Goal: Task Accomplishment & Management: Use online tool/utility

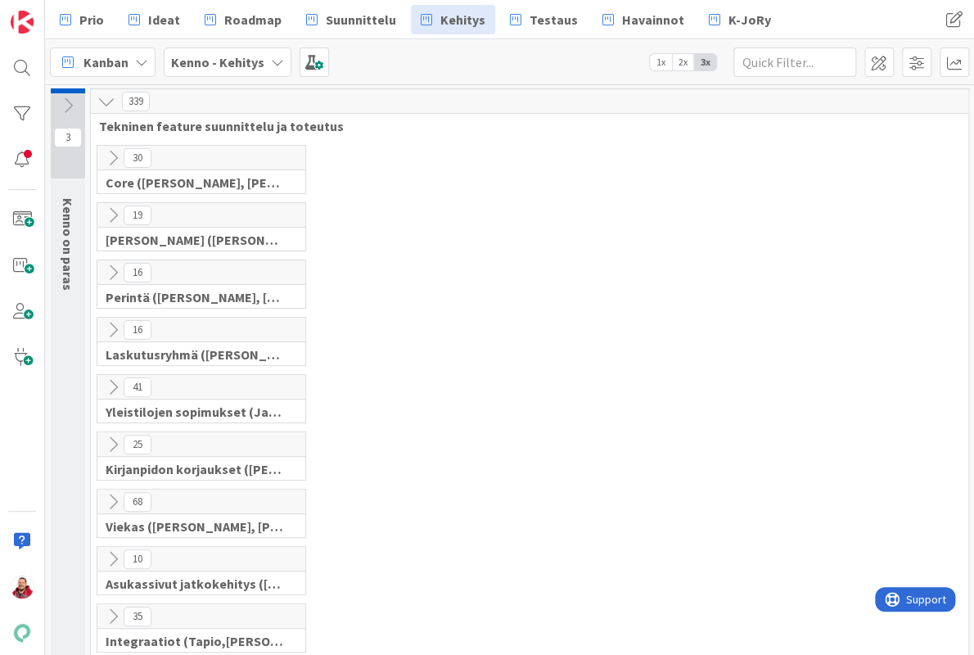
click at [108, 432] on div "25" at bounding box center [201, 444] width 208 height 25
click at [108, 435] on icon at bounding box center [113, 444] width 18 height 18
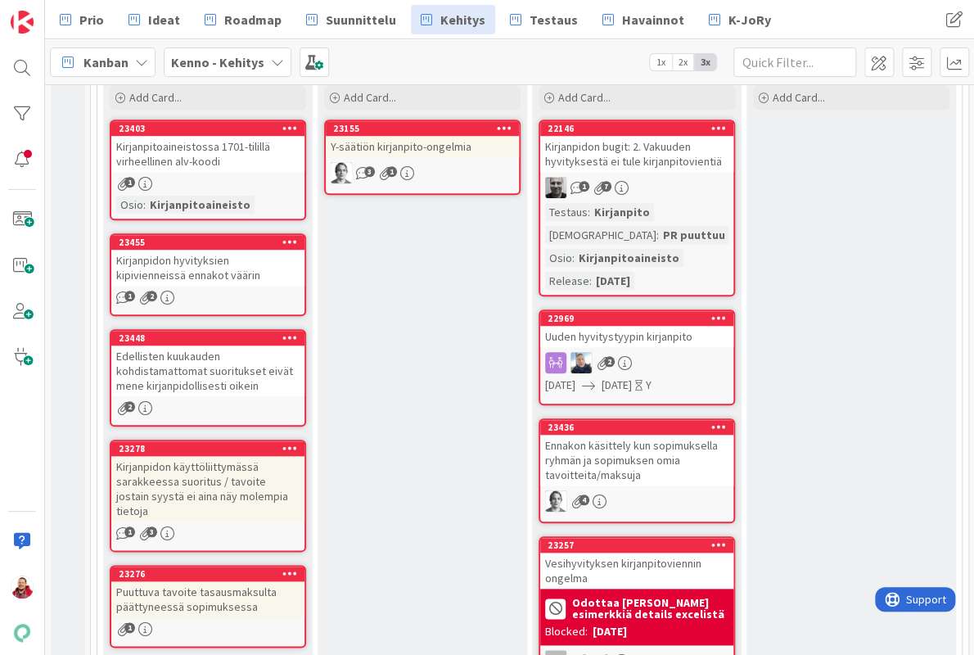
scroll to position [351, 0]
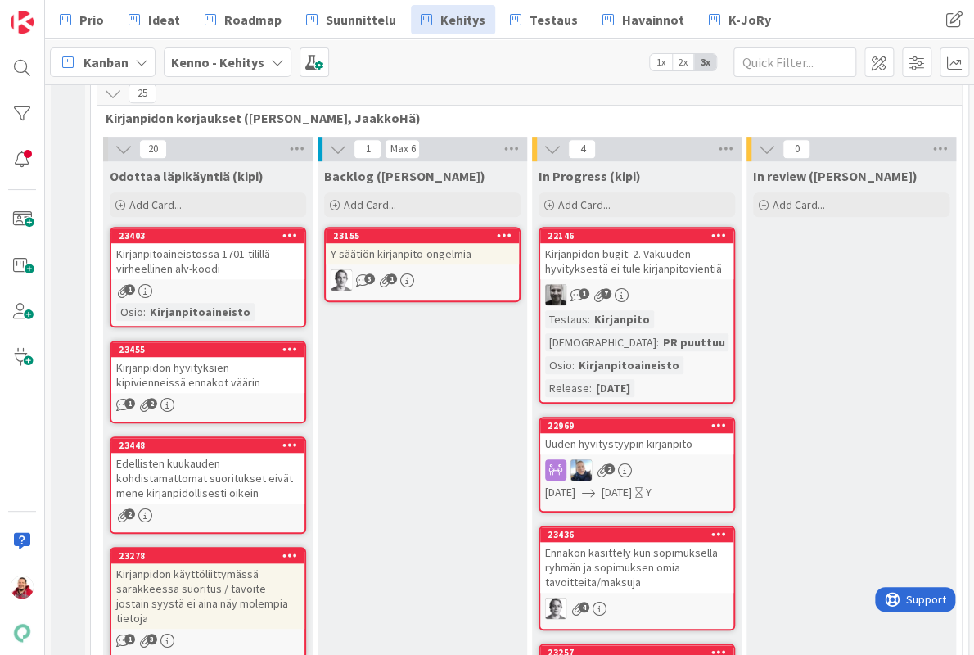
click at [467, 243] on div "Y-säätiön kirjanpito-ongelmia" at bounding box center [422, 253] width 193 height 21
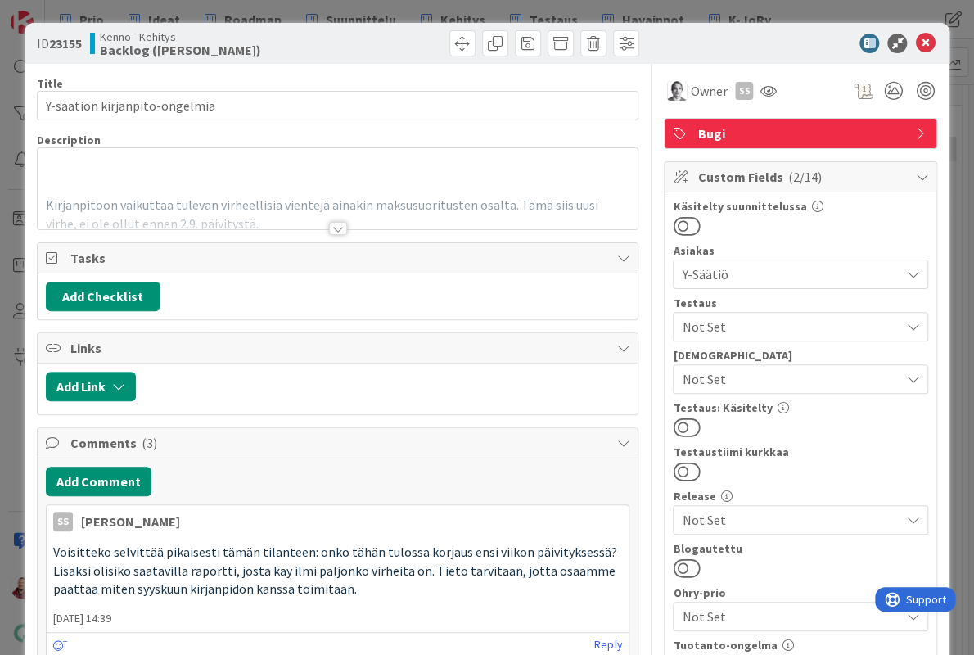
click at [332, 222] on div at bounding box center [338, 228] width 18 height 13
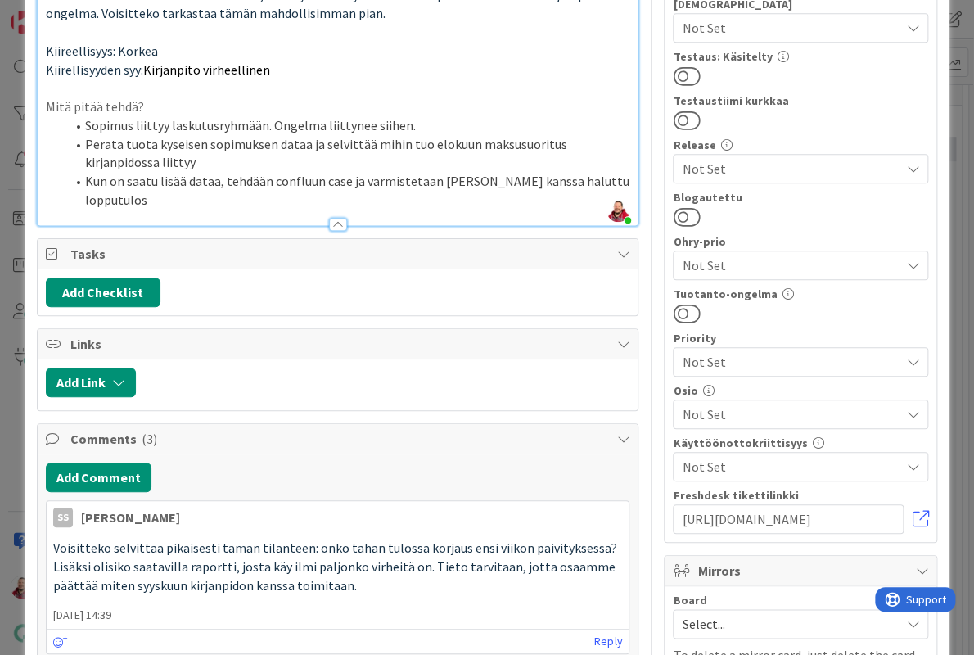
scroll to position [377, 0]
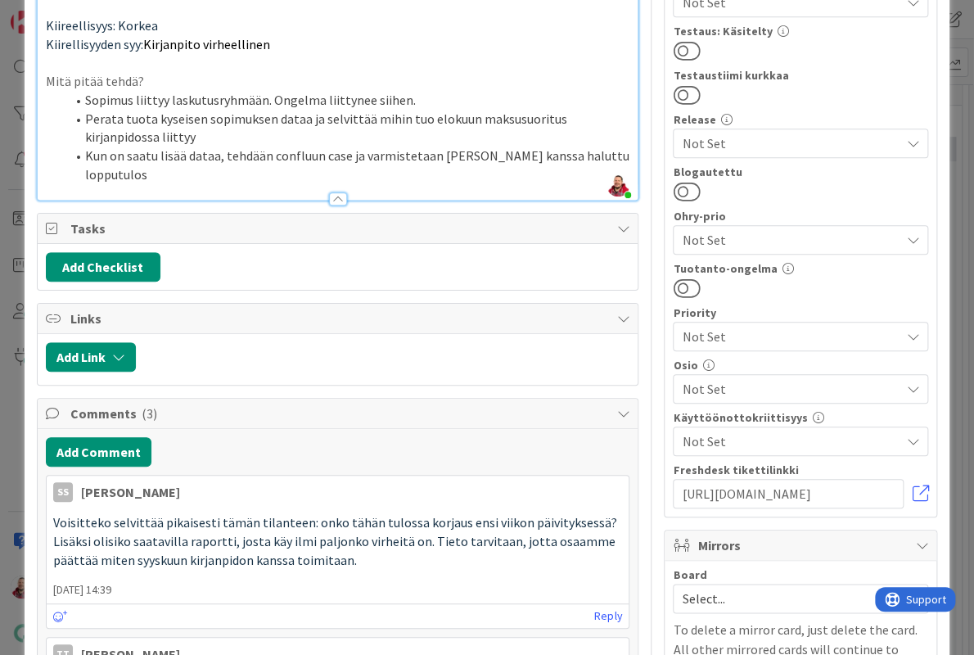
click at [766, 379] on span "Not Set" at bounding box center [791, 389] width 218 height 20
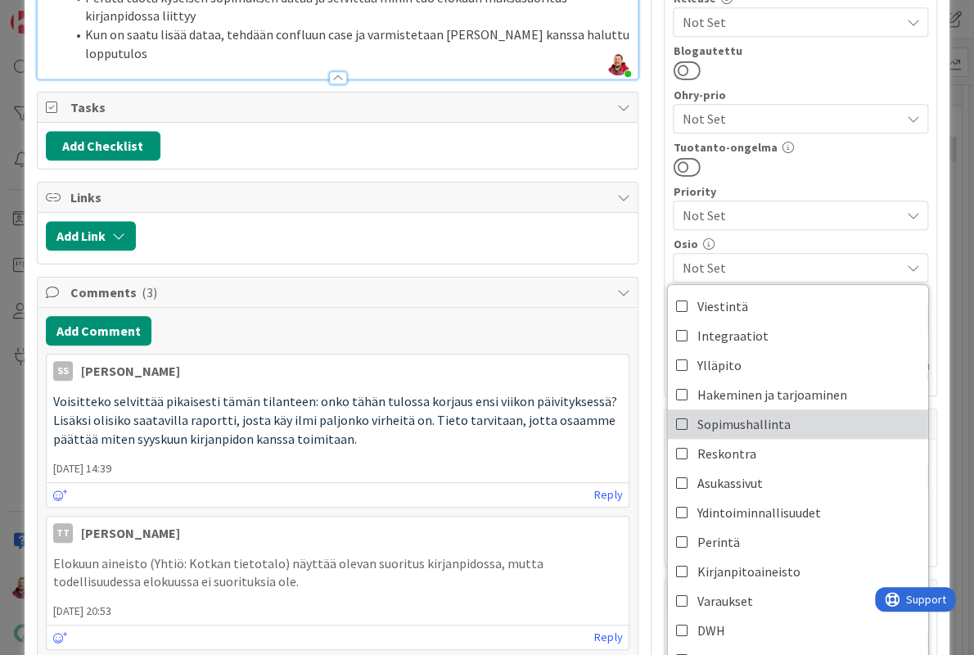
scroll to position [500, 0]
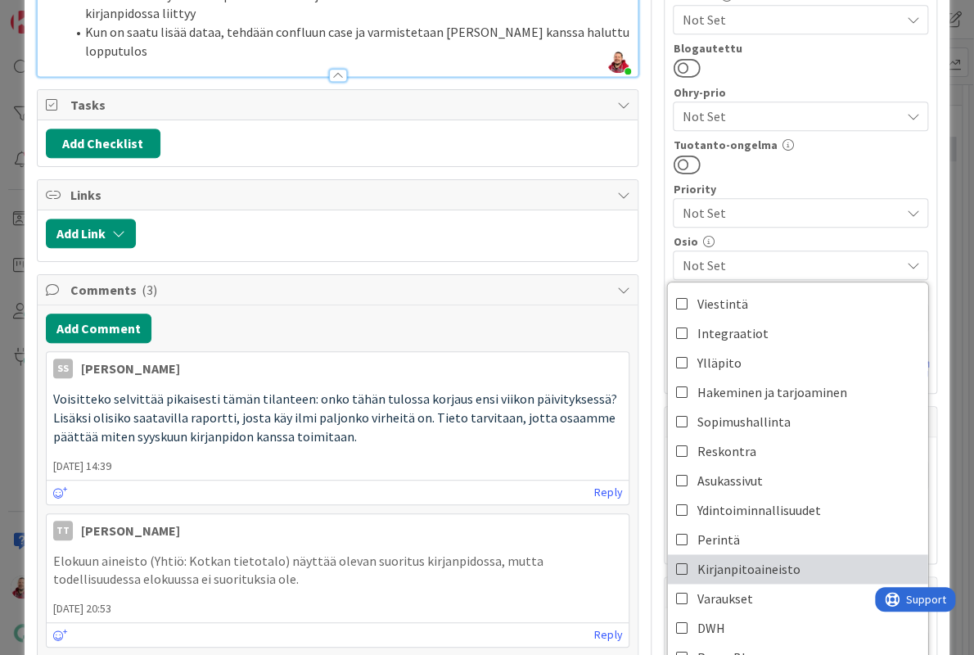
click at [767, 557] on span "Kirjanpitoaineisto" at bounding box center [748, 569] width 103 height 25
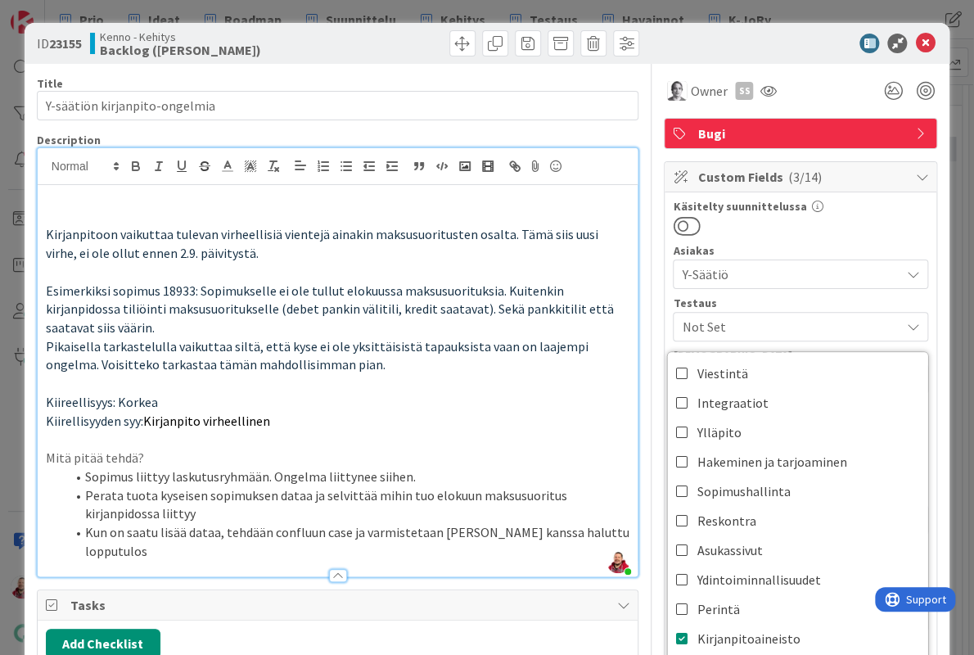
scroll to position [0, 0]
click at [927, 37] on icon at bounding box center [925, 44] width 20 height 20
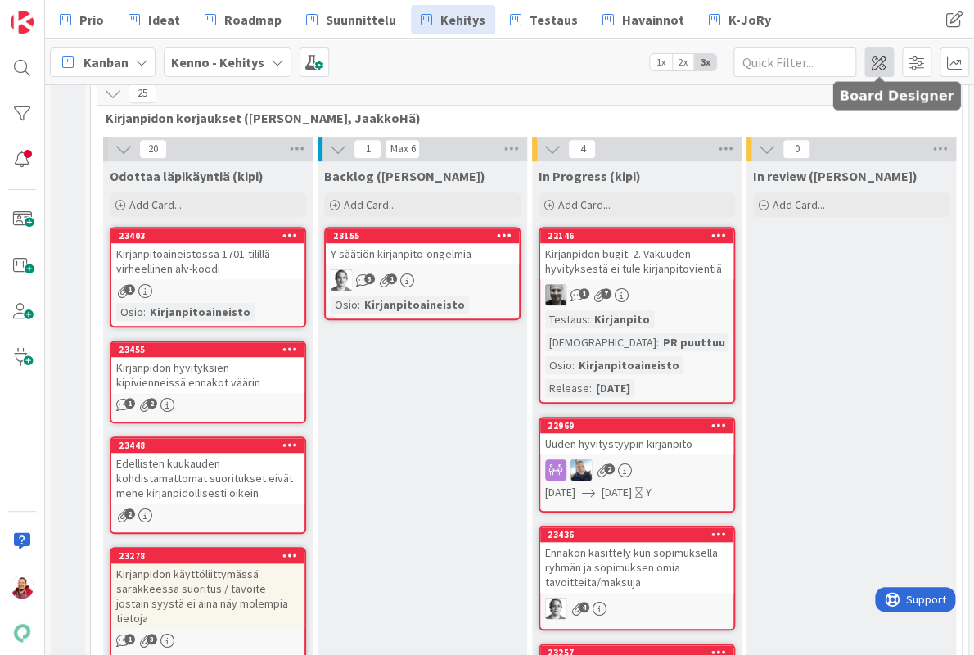
click at [885, 64] on span at bounding box center [878, 61] width 29 height 29
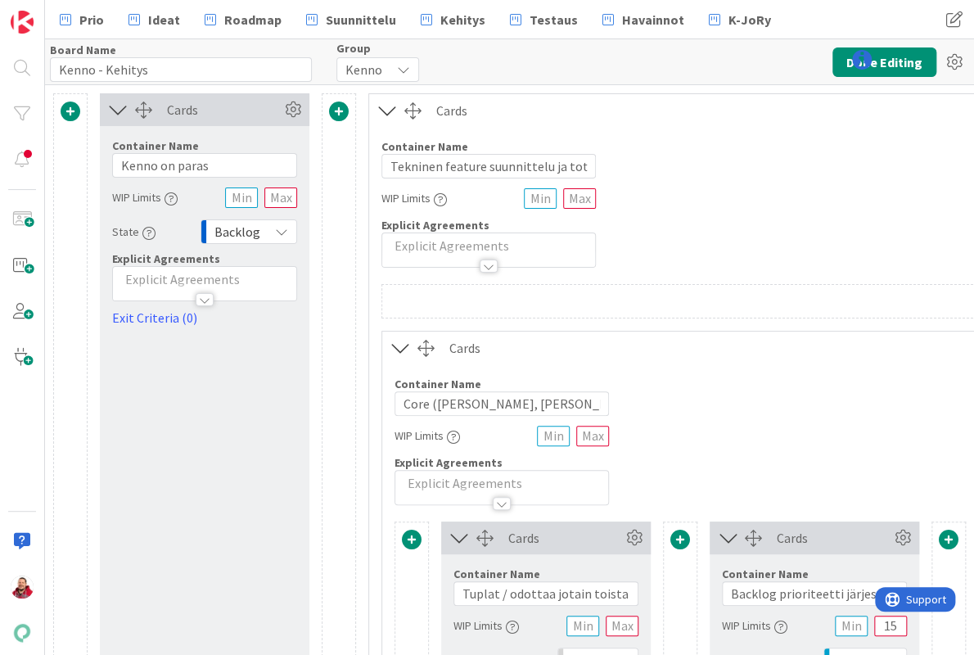
type input "Kenno - Kehitys"
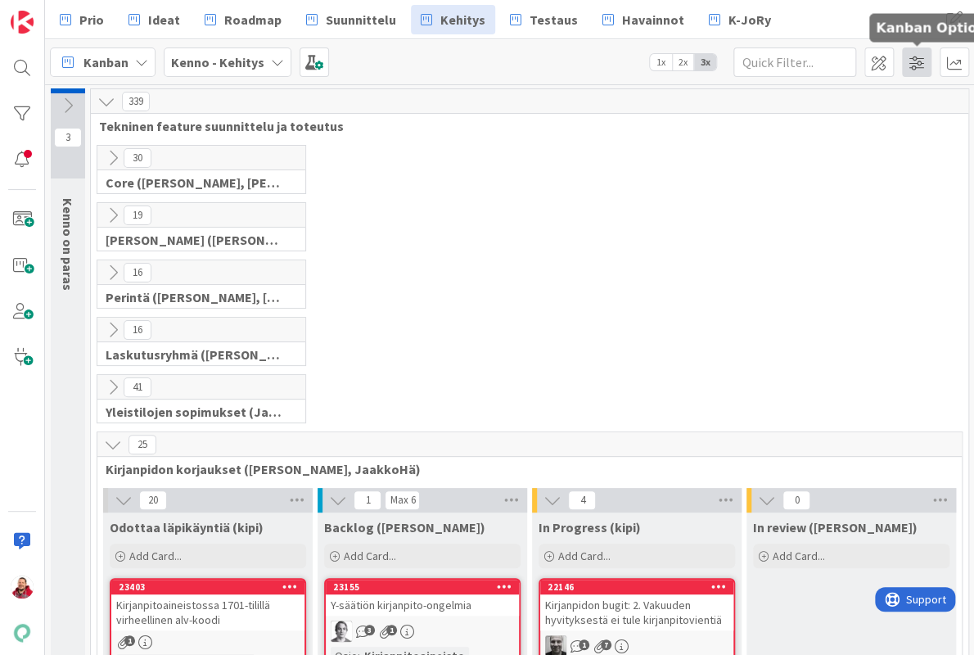
click at [907, 65] on span at bounding box center [916, 61] width 29 height 29
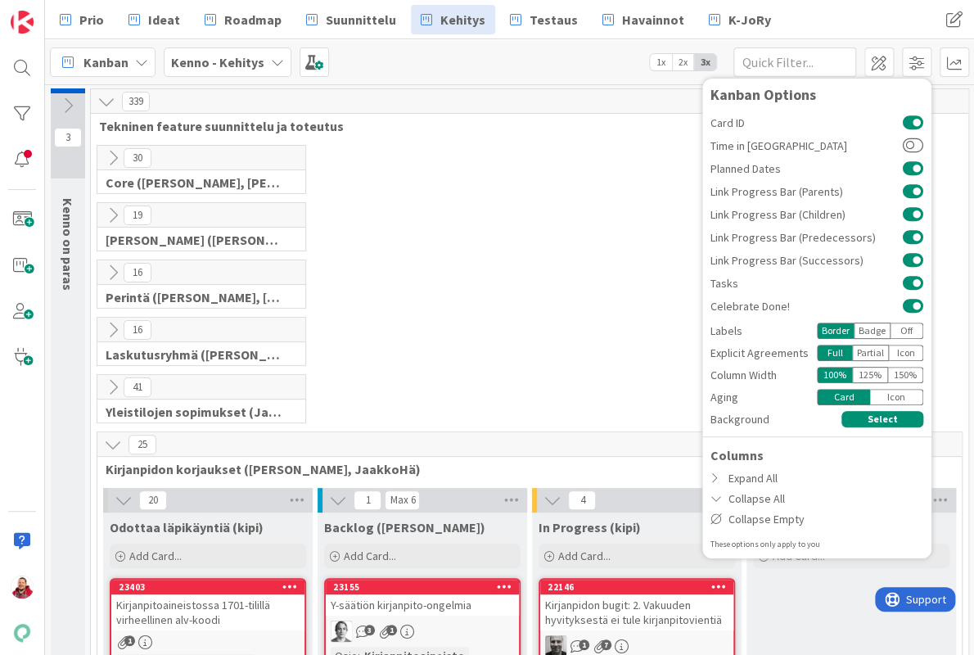
click at [778, 9] on div "Prio Ideat Roadmap Suunnittelu Kehitys Testaus Havainnot K-JoRy" at bounding box center [451, 19] width 802 height 29
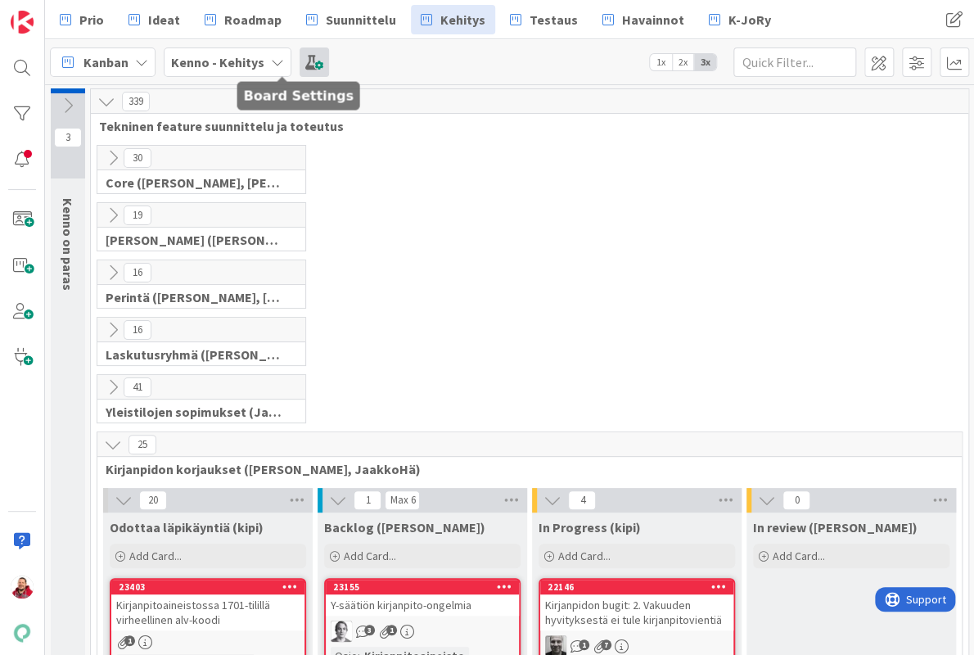
click at [300, 65] on span at bounding box center [314, 61] width 29 height 29
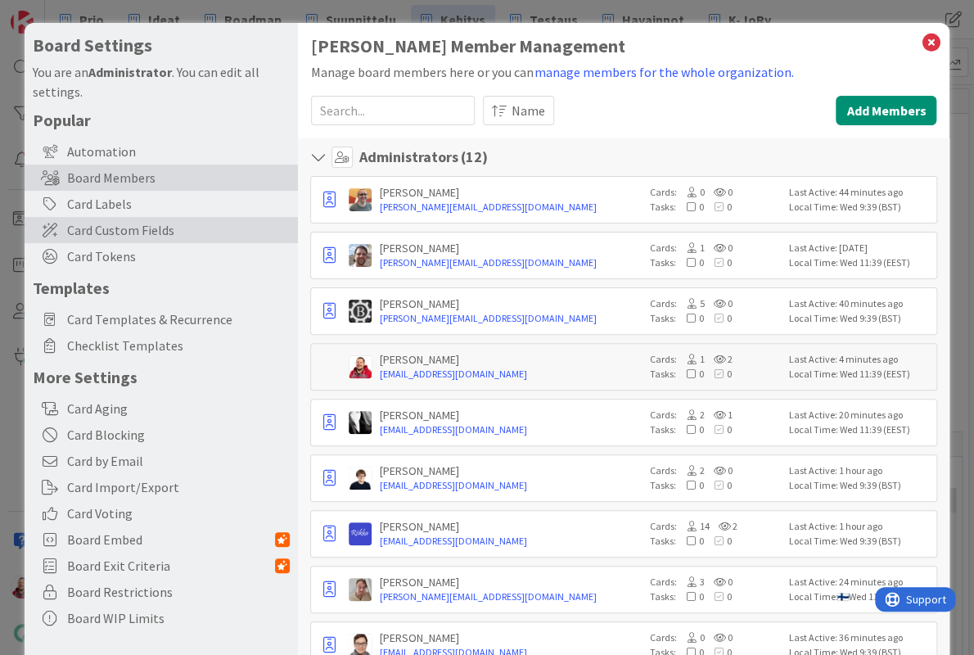
click at [164, 220] on span "Card Custom Fields" at bounding box center [178, 230] width 223 height 20
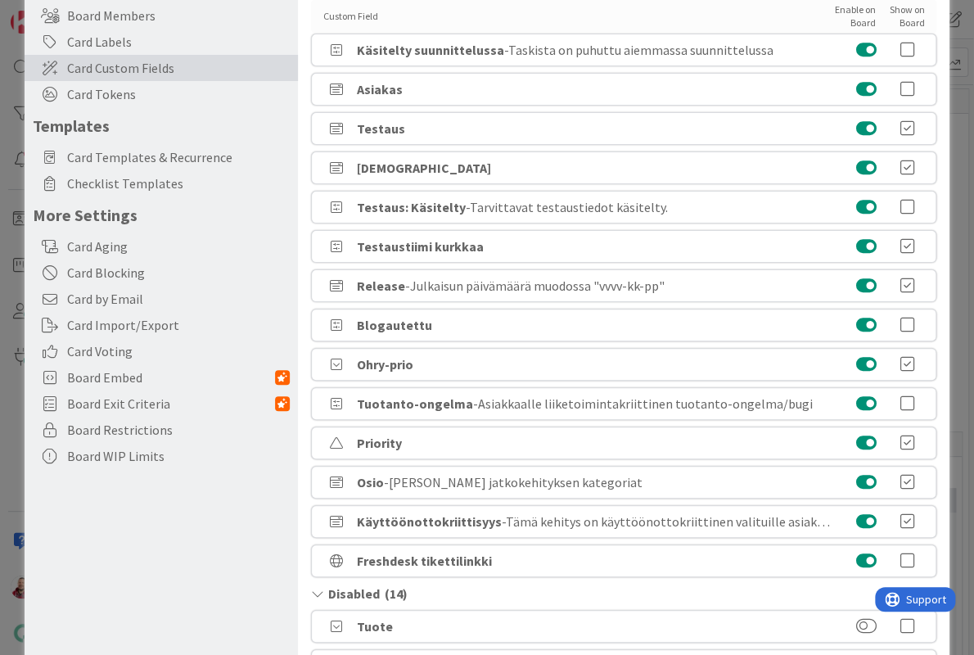
scroll to position [168, 0]
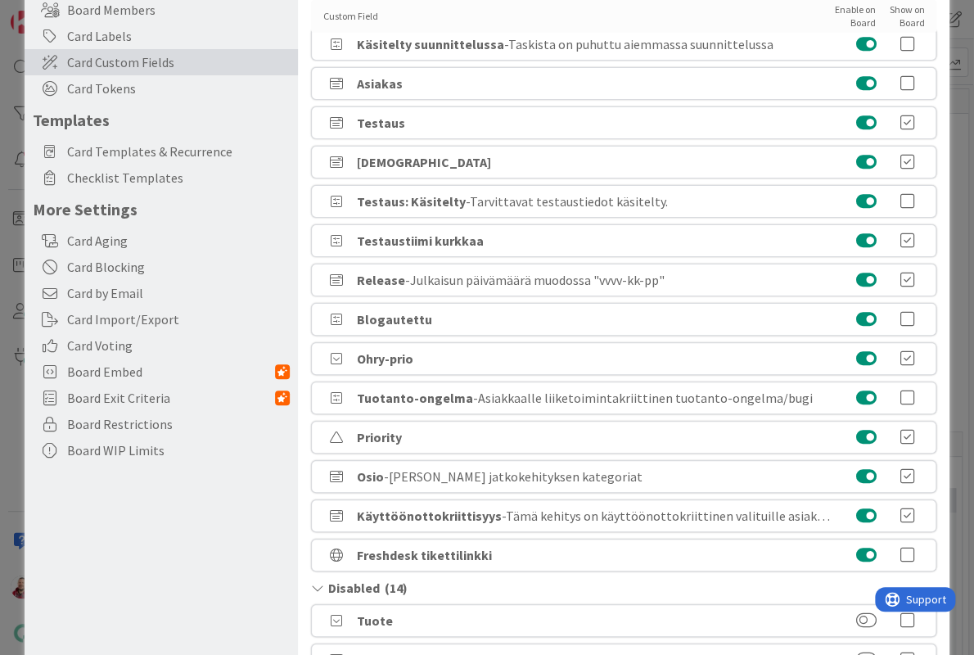
click at [809, 460] on div "Osio - Kennon jatkokehityksen kategoriat" at bounding box center [624, 476] width 626 height 33
click at [339, 470] on icon at bounding box center [336, 476] width 25 height 13
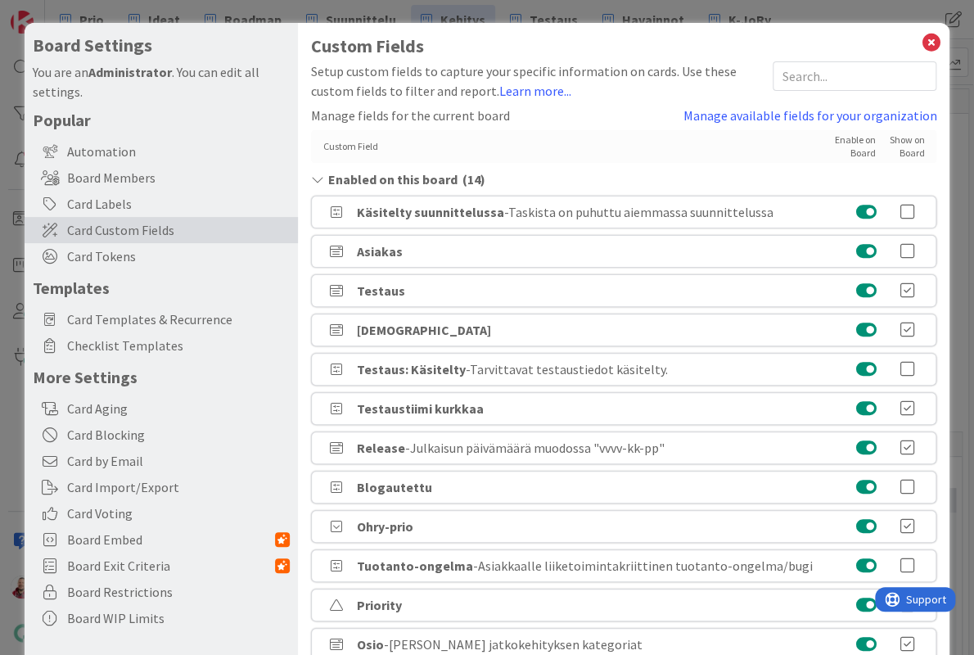
scroll to position [0, 0]
click at [841, 106] on link "Manage available fields for your organization" at bounding box center [810, 116] width 254 height 20
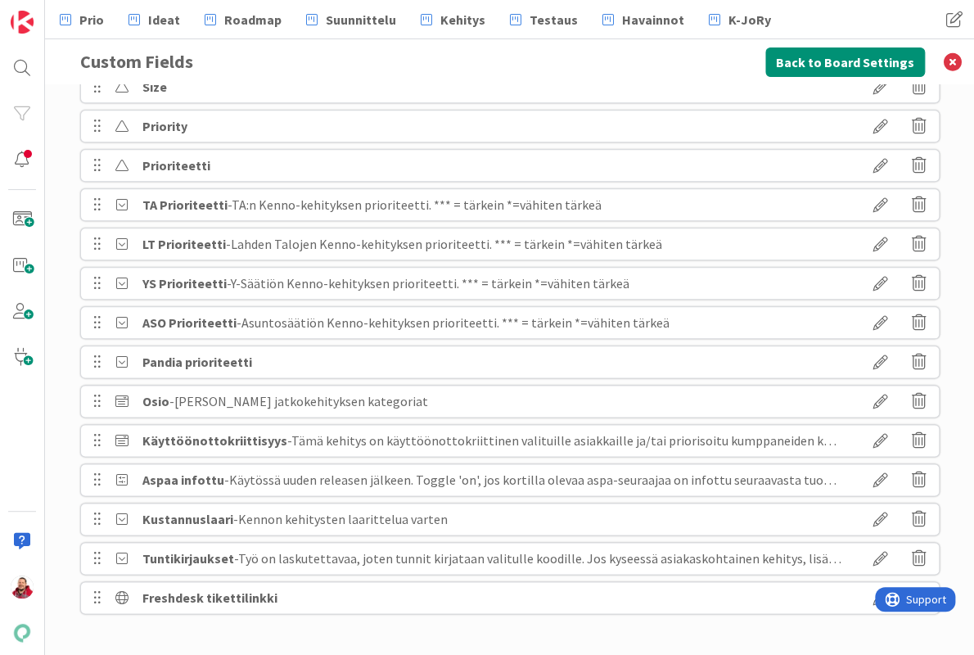
scroll to position [629, 0]
click at [229, 400] on span "- Kennon jatkokehityksen kategoriat" at bounding box center [298, 401] width 259 height 16
click at [882, 403] on icon at bounding box center [881, 401] width 46 height 28
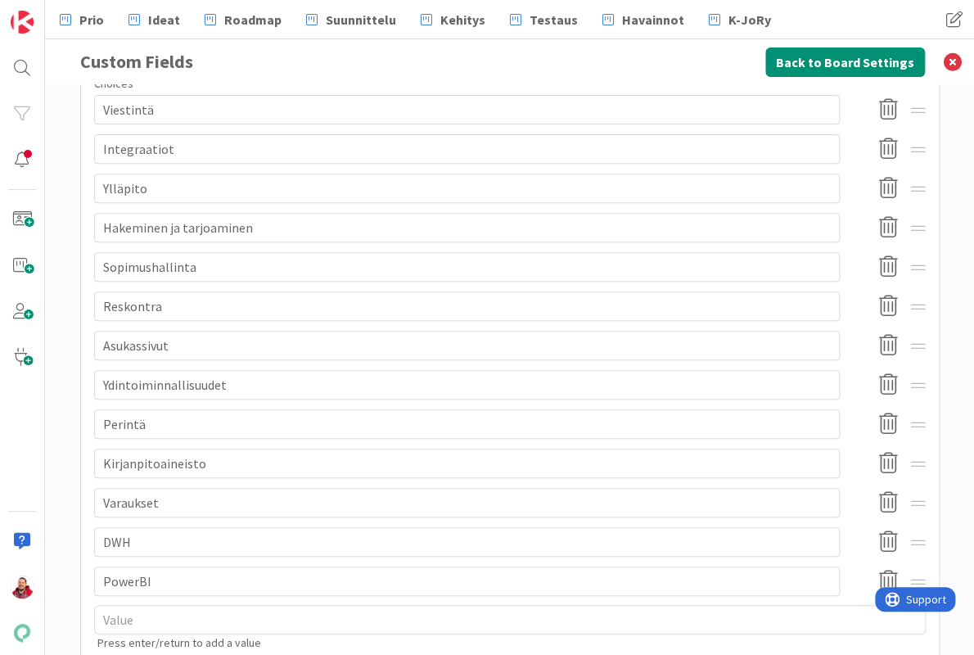
scroll to position [249, 0]
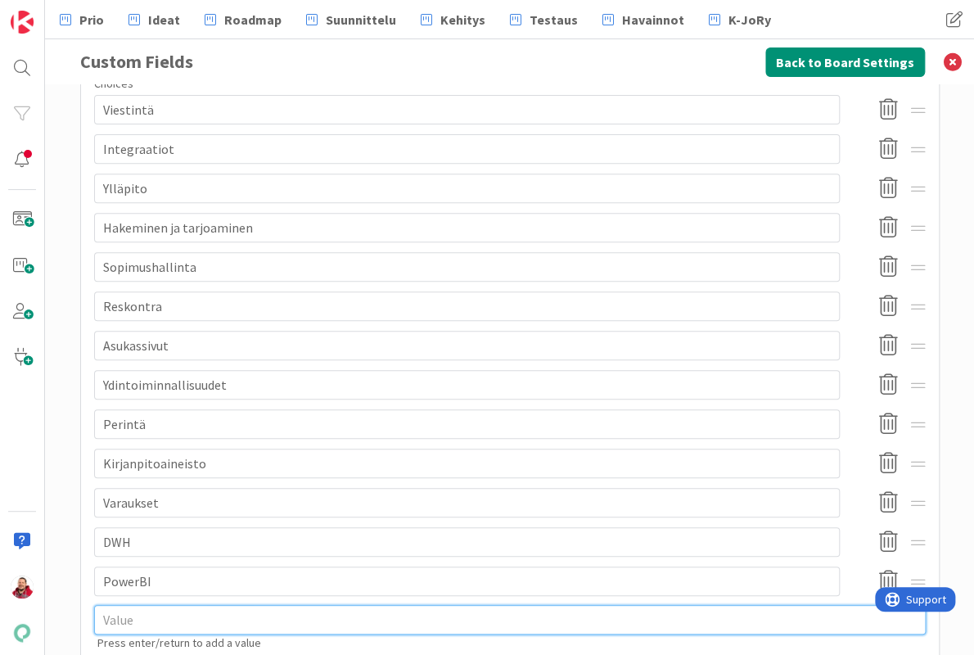
click at [183, 605] on textarea at bounding box center [510, 619] width 832 height 29
type textarea "x"
type textarea "L"
type textarea "x"
type textarea "La"
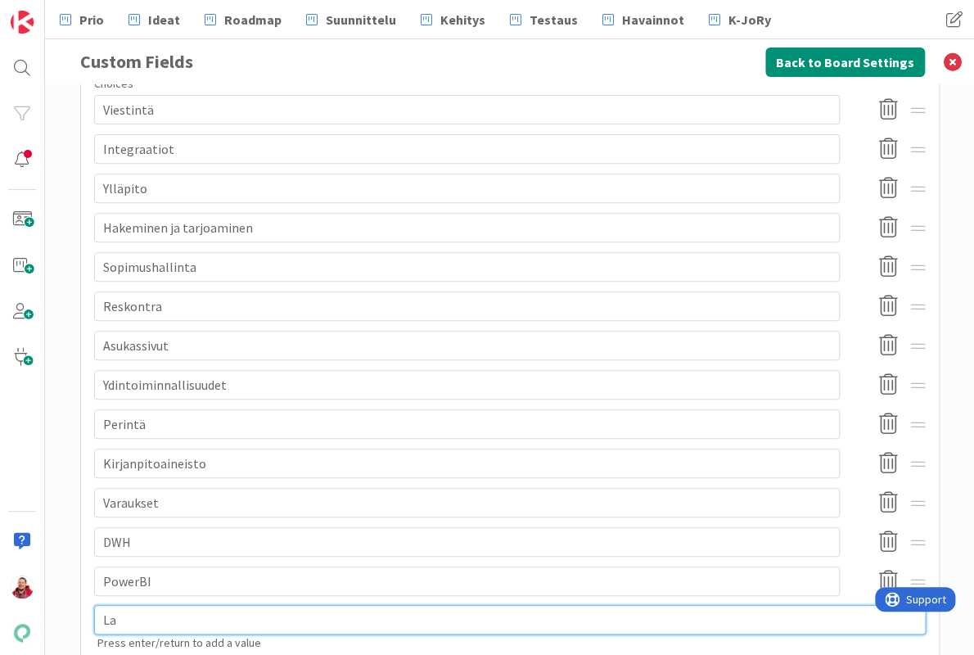
type textarea "x"
type textarea "Las"
type textarea "x"
type textarea "Lask"
type textarea "x"
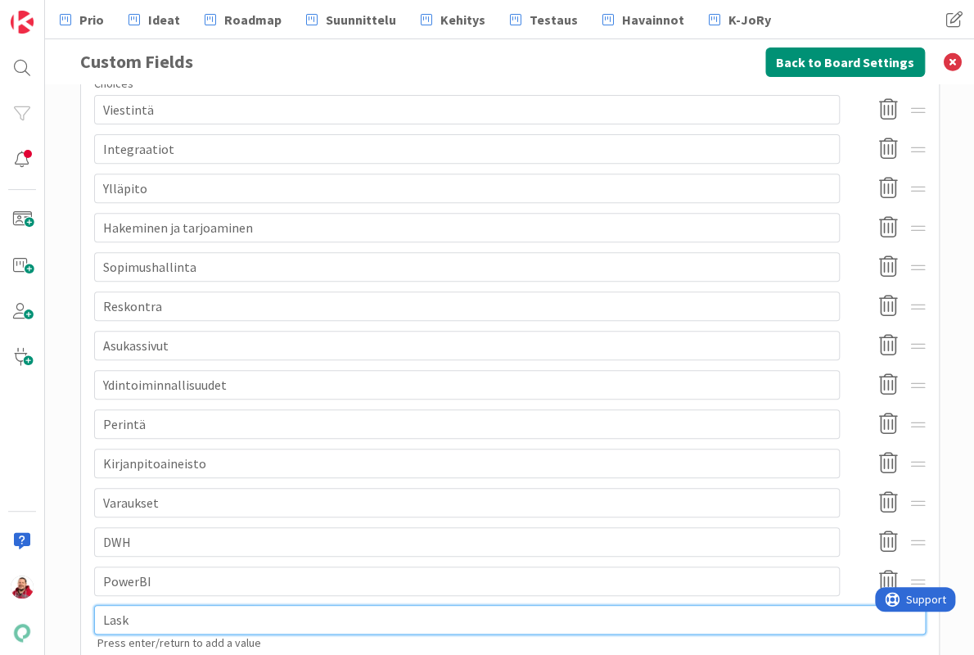
type textarea "Lasku"
type textarea "x"
type textarea "Laskut"
type textarea "x"
type textarea "Laskutu"
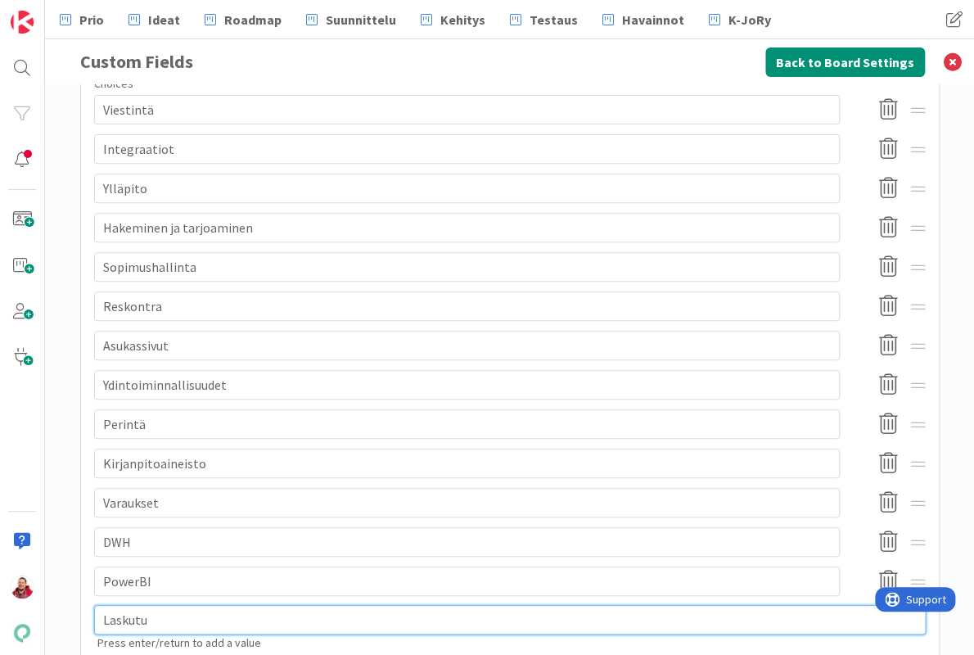
type textarea "x"
type textarea "Laskutus"
type textarea "x"
type textarea "Laskutusr"
type textarea "x"
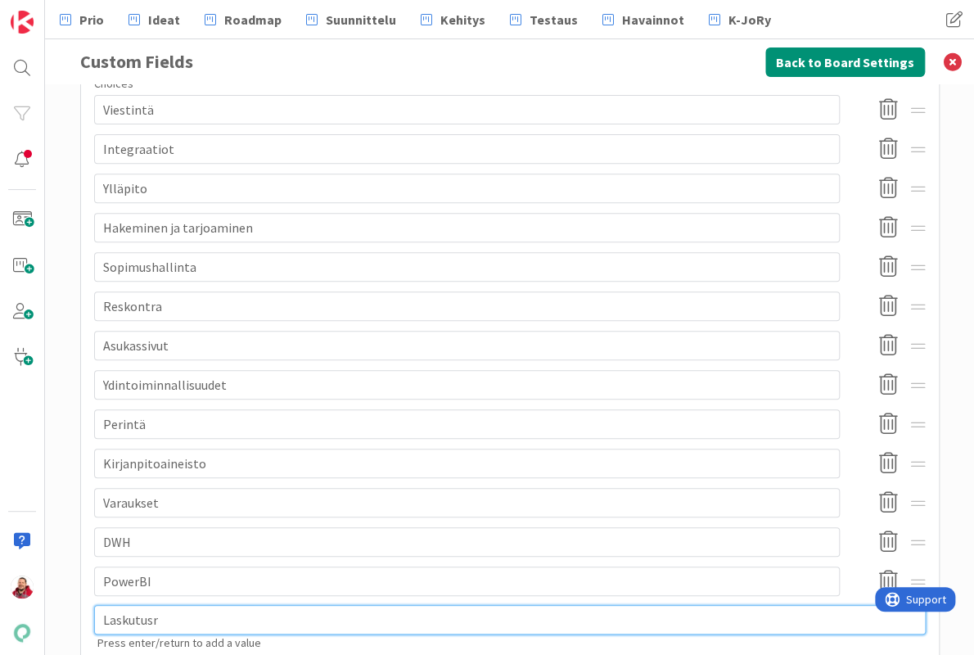
type textarea "Laskutusry"
type textarea "x"
type textarea "Laskutusryh"
type textarea "x"
type textarea "Laskutusryhm"
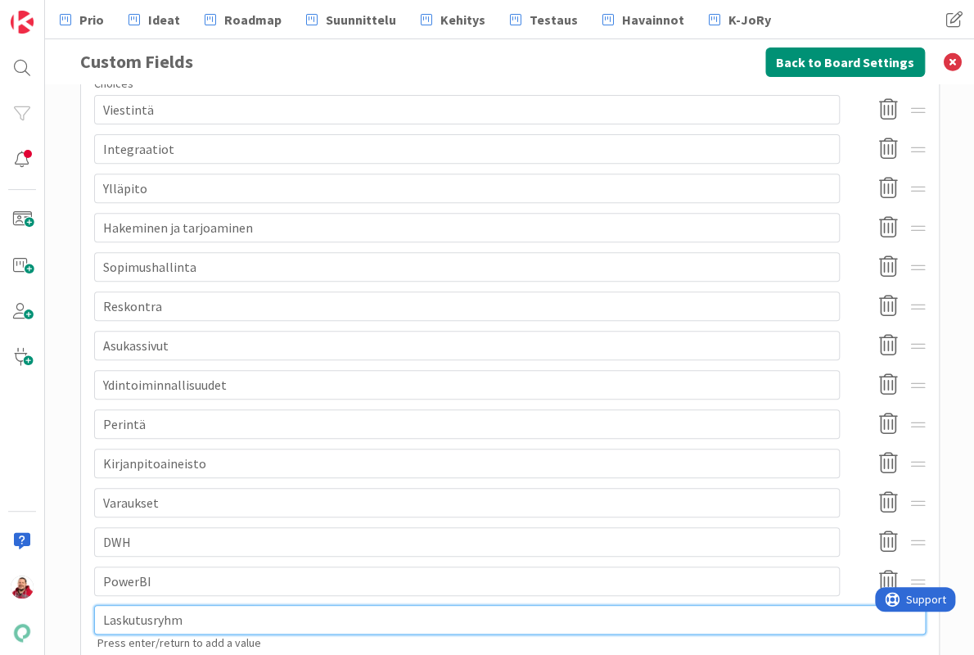
type textarea "x"
type textarea "Laskutusryhmä"
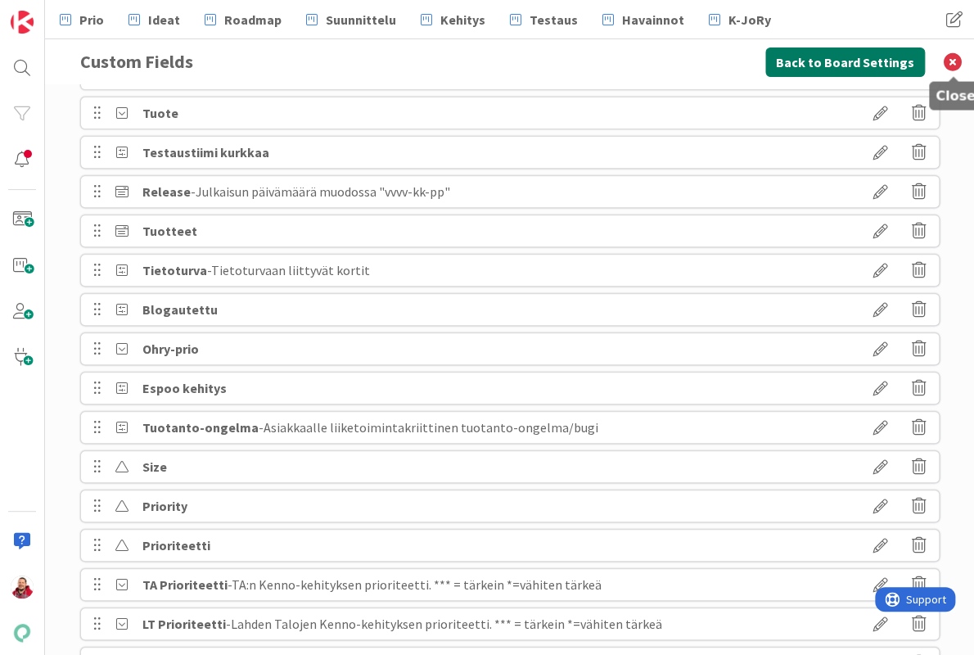
click at [873, 65] on button "Back to Board Settings" at bounding box center [845, 61] width 160 height 29
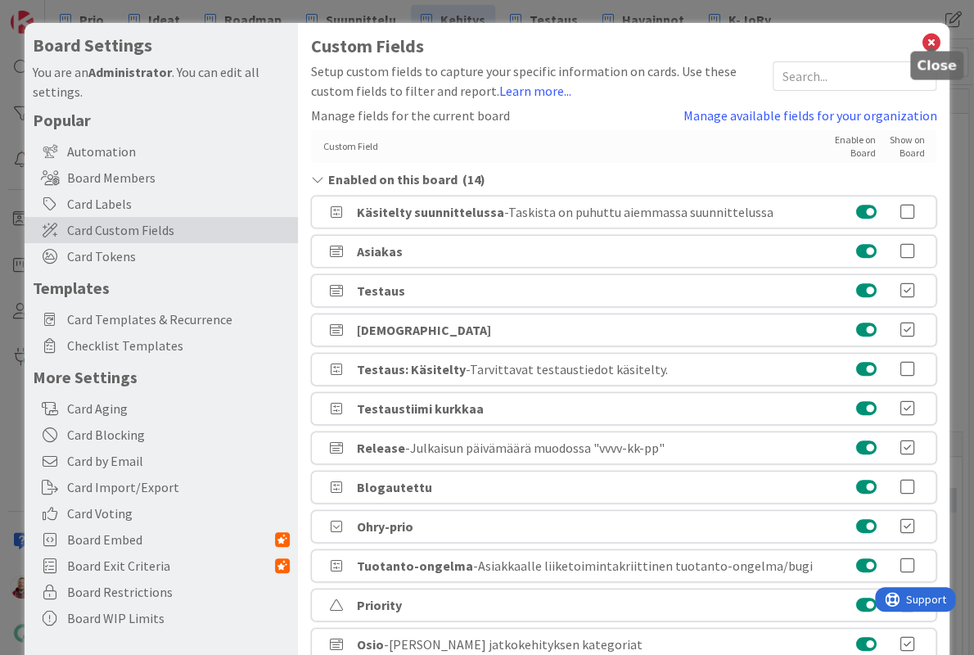
click at [930, 32] on icon at bounding box center [930, 42] width 21 height 23
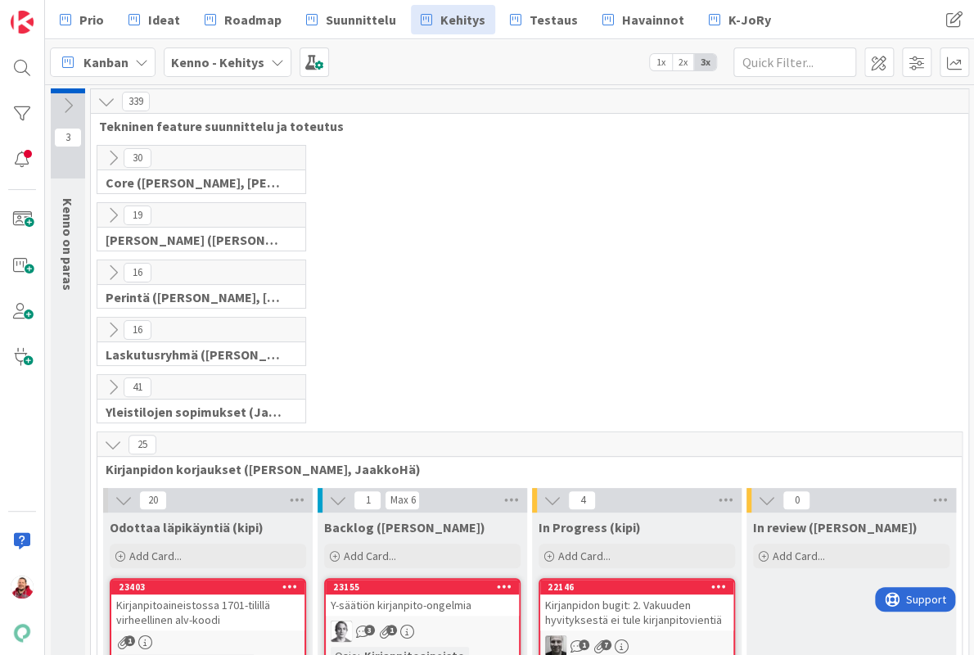
scroll to position [215, 0]
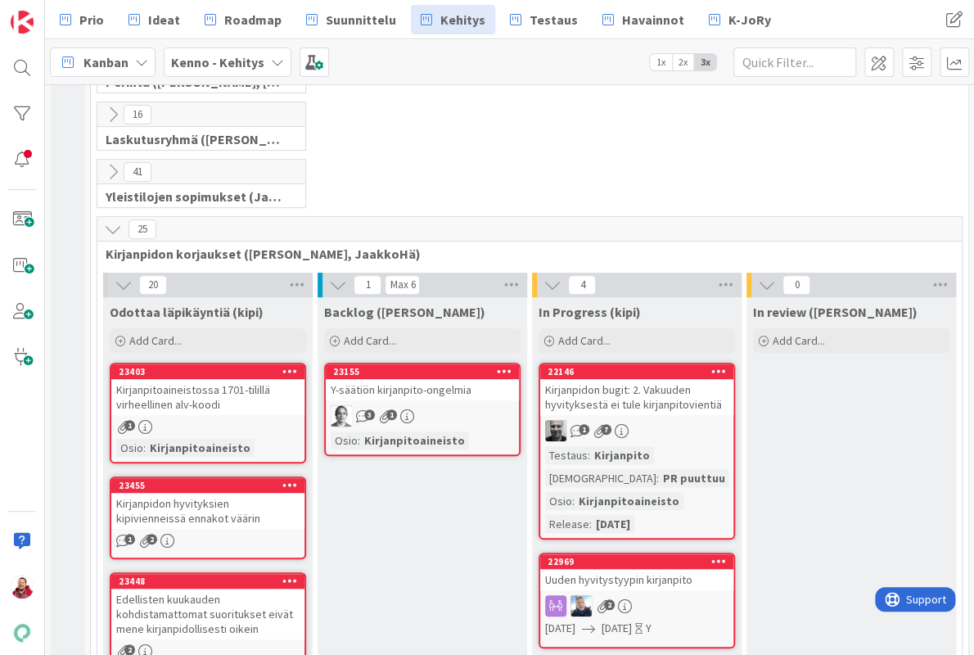
click at [480, 379] on div "Y-säätiön kirjanpito-ongelmia" at bounding box center [422, 389] width 193 height 21
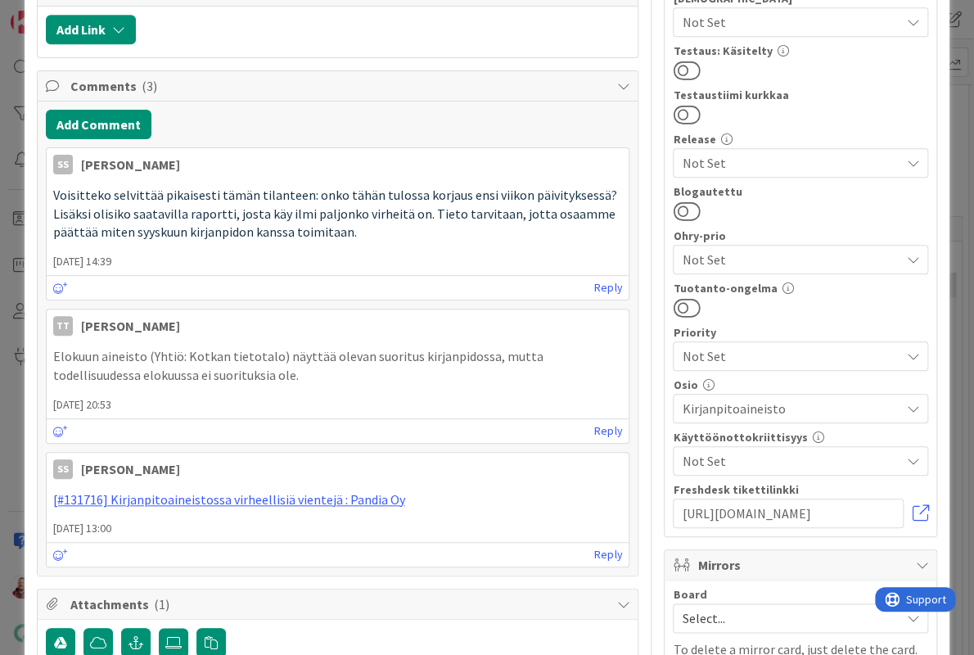
scroll to position [389, 0]
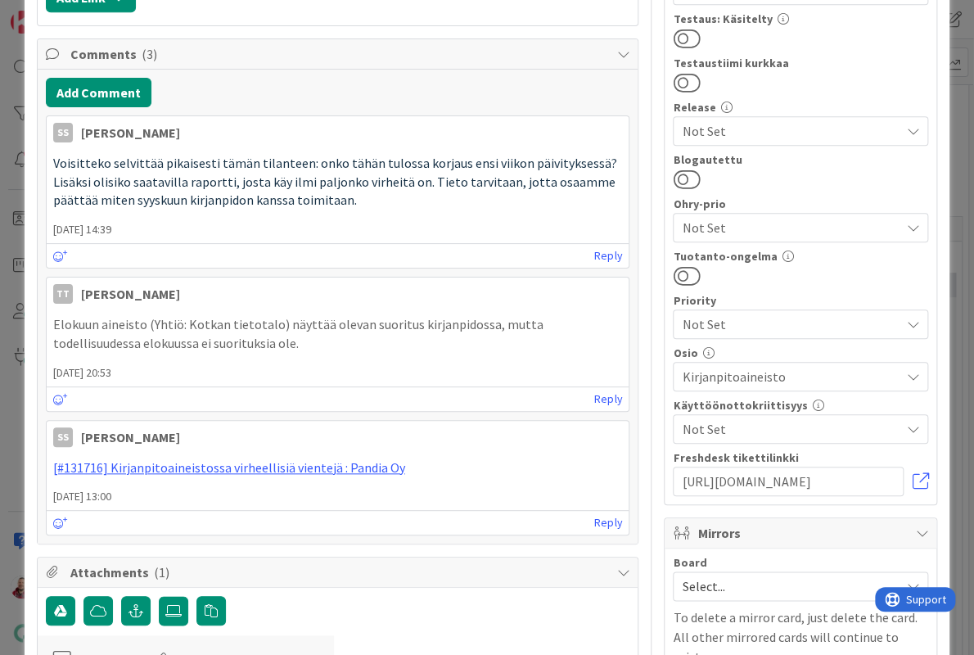
click at [720, 367] on span "Kirjanpitoaineisto" at bounding box center [791, 377] width 218 height 20
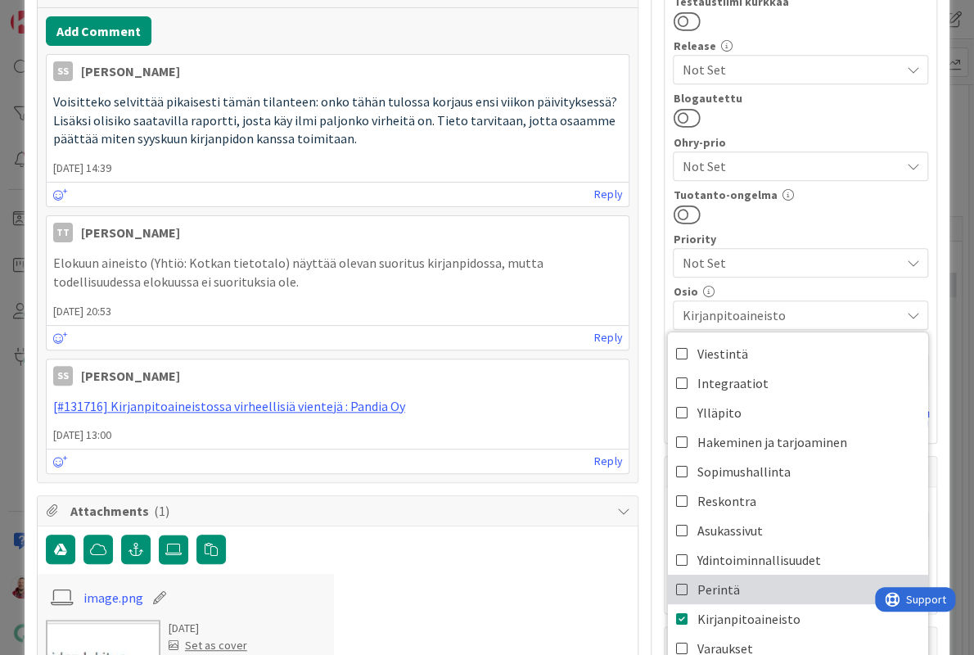
scroll to position [465, 0]
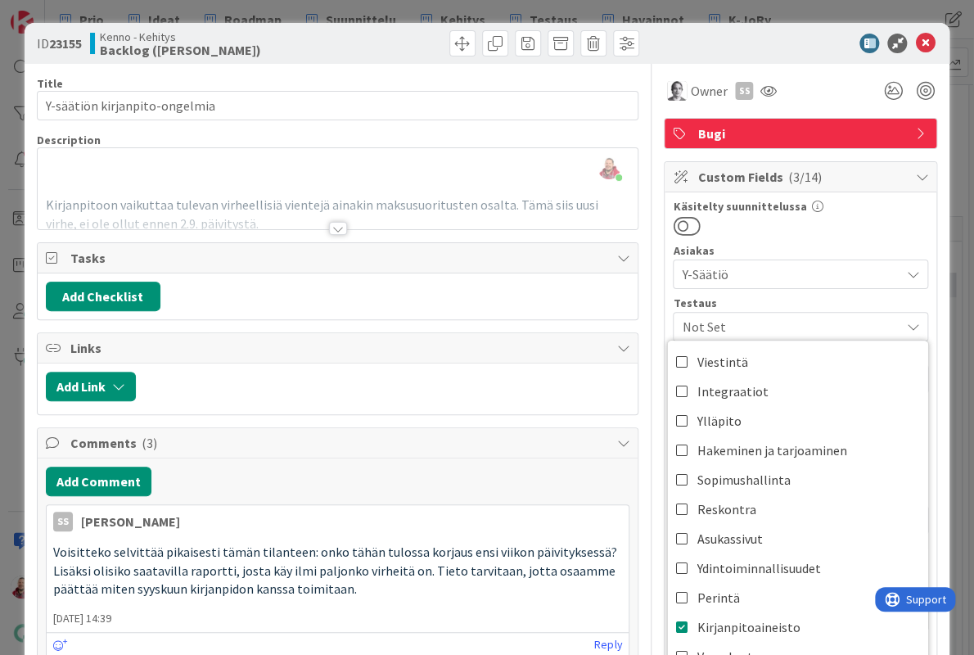
scroll to position [0, 0]
click at [924, 46] on icon at bounding box center [925, 44] width 20 height 20
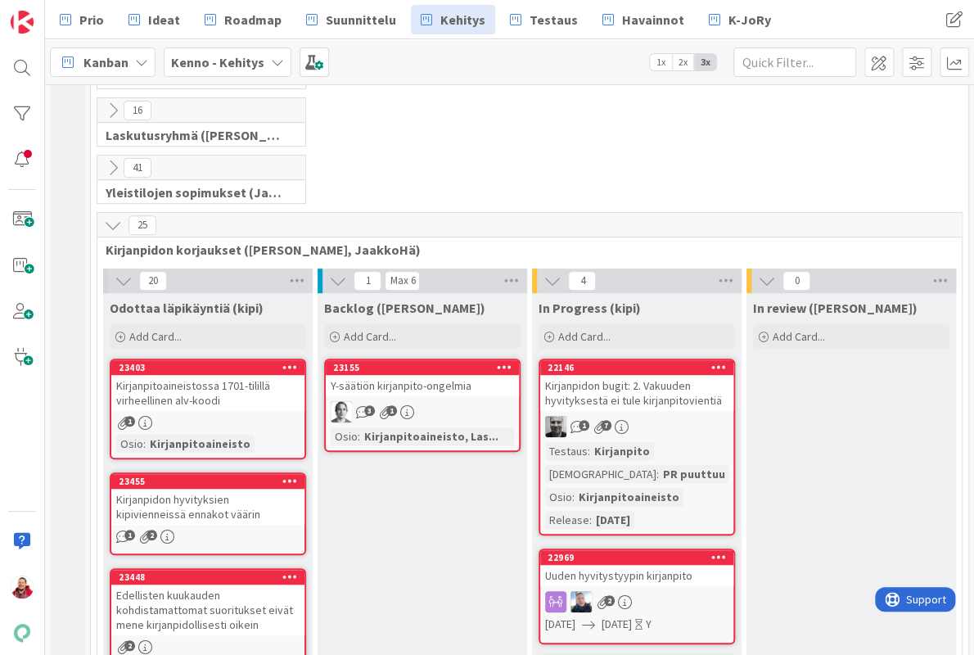
click at [677, 375] on div "Kirjanpidon bugit: 2. Vakuuden hyvityksestä ei tule kirjanpitovientiä" at bounding box center [636, 393] width 193 height 36
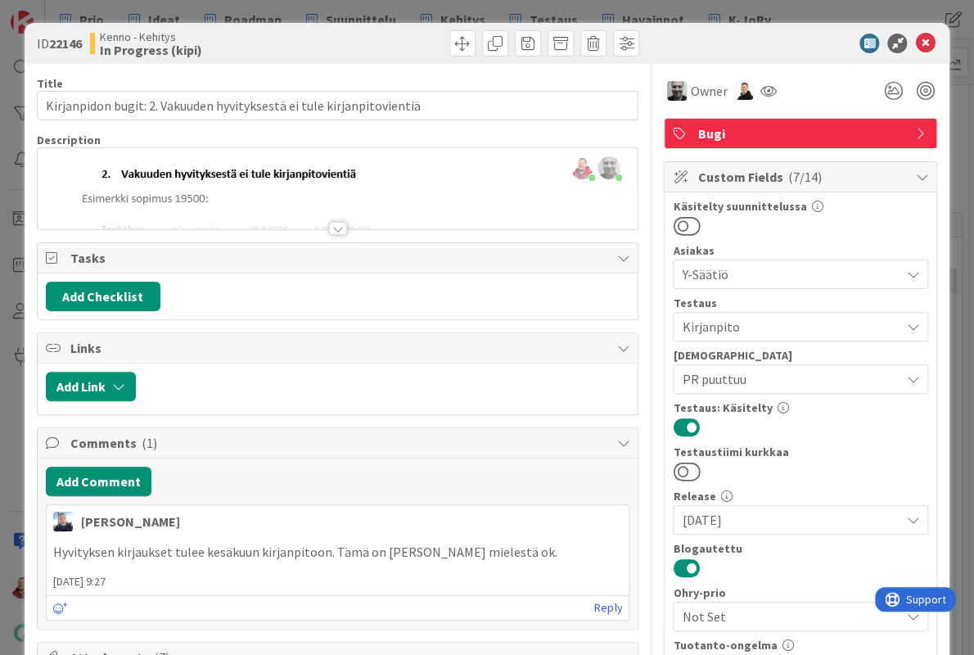
click at [337, 222] on div at bounding box center [338, 228] width 18 height 13
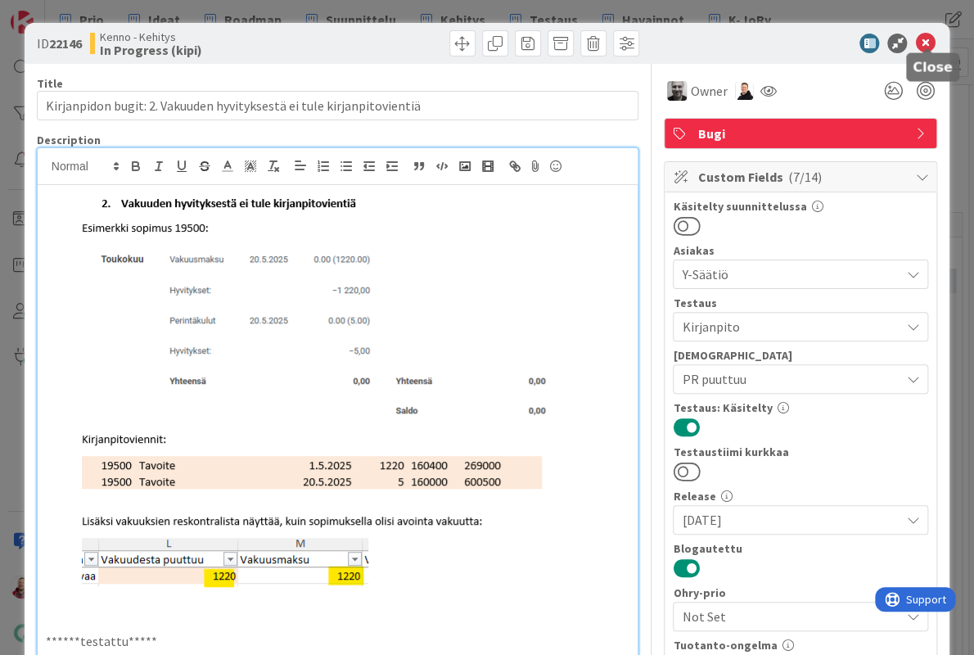
click at [925, 43] on icon at bounding box center [925, 44] width 20 height 20
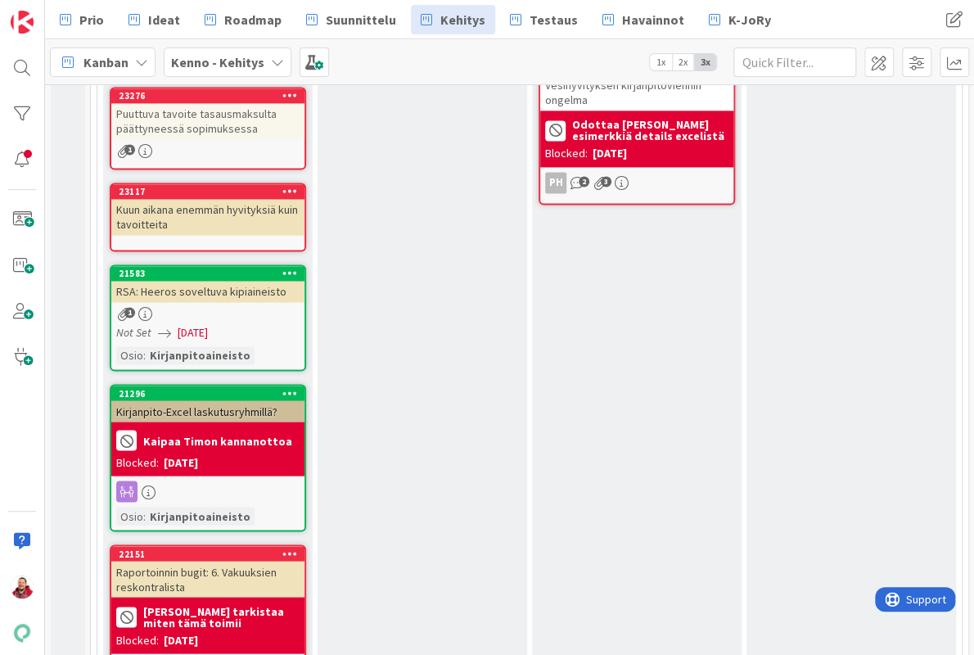
click at [236, 400] on div "Kirjanpito-Excel laskutusryhmillä?" at bounding box center [207, 410] width 193 height 21
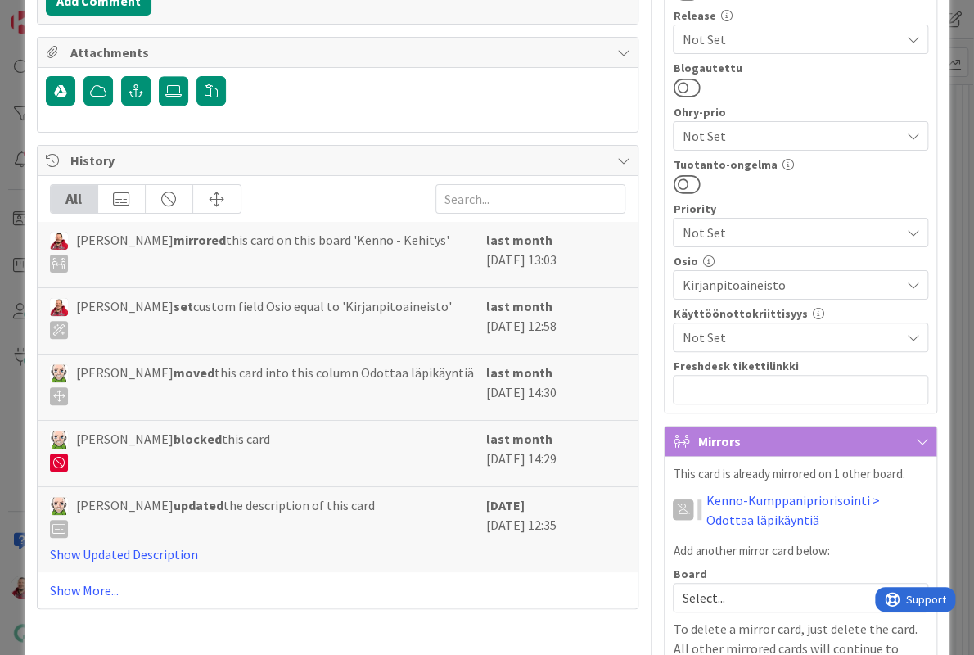
click at [707, 275] on span "Kirjanpitoaineisto" at bounding box center [791, 285] width 218 height 20
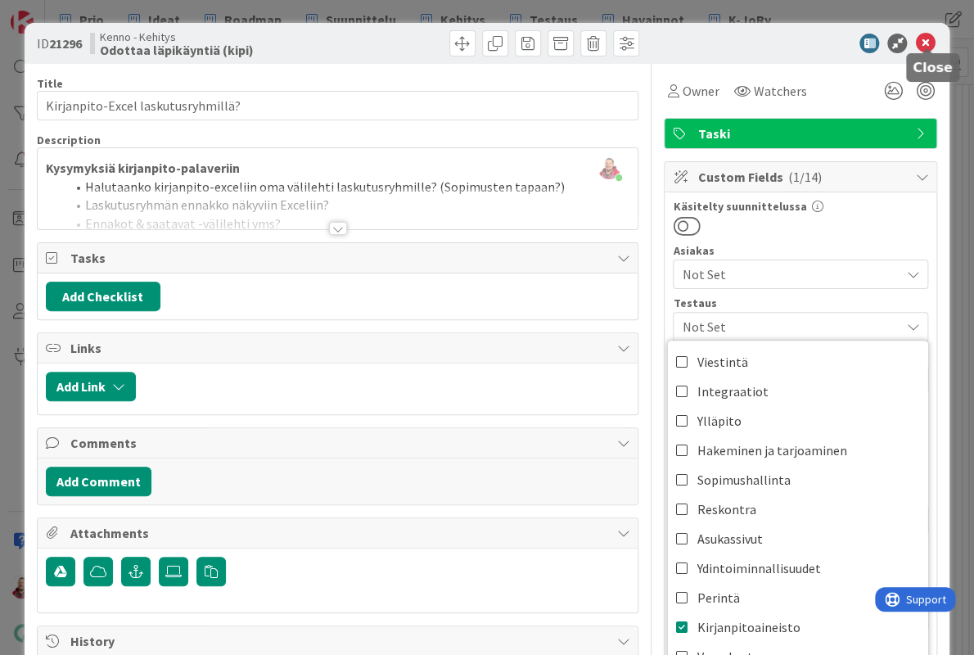
click at [936, 34] on div at bounding box center [792, 44] width 290 height 20
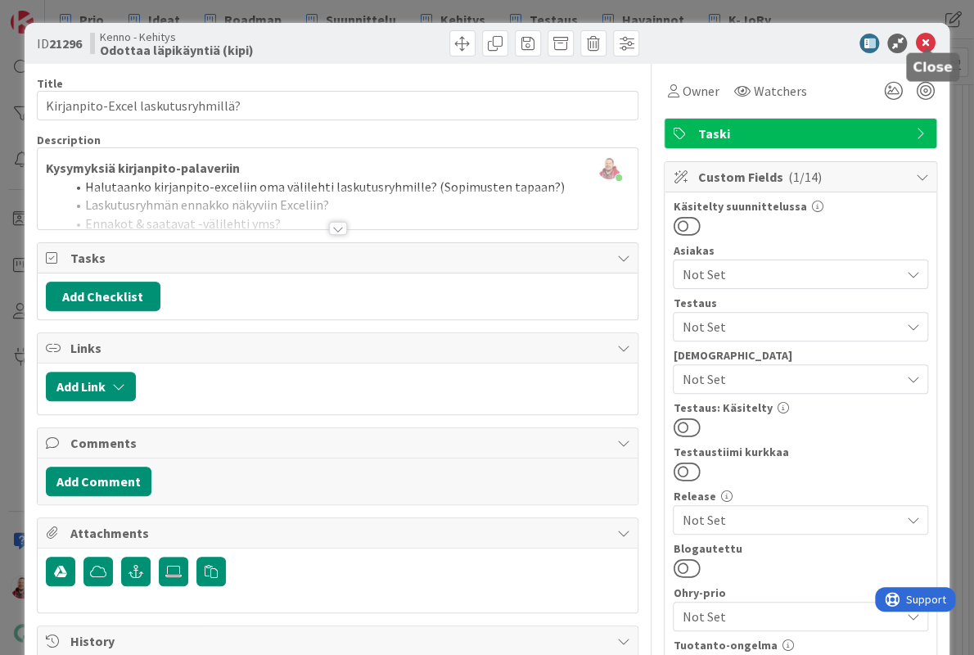
click at [928, 41] on icon at bounding box center [925, 44] width 20 height 20
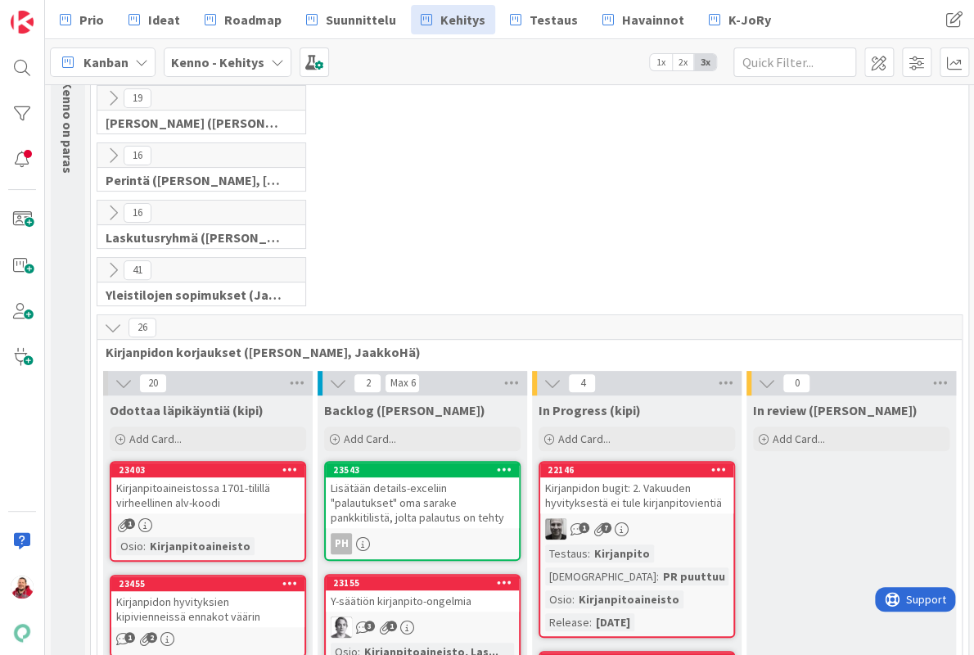
scroll to position [282, 0]
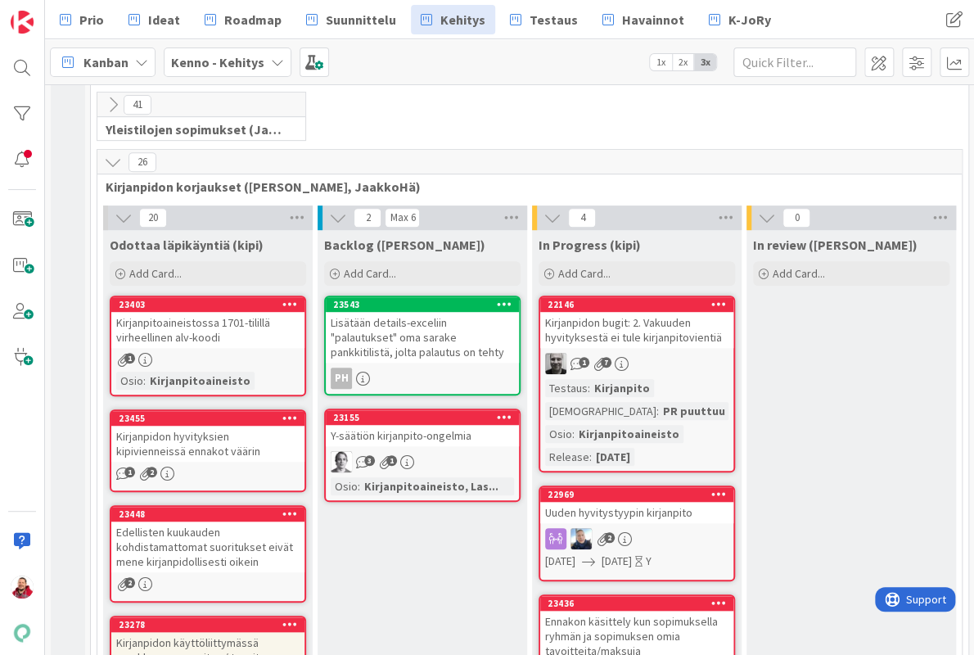
click at [183, 312] on div "Kirjanpitoaineistossa 1701-tilillä virheellinen alv-koodi" at bounding box center [207, 330] width 193 height 36
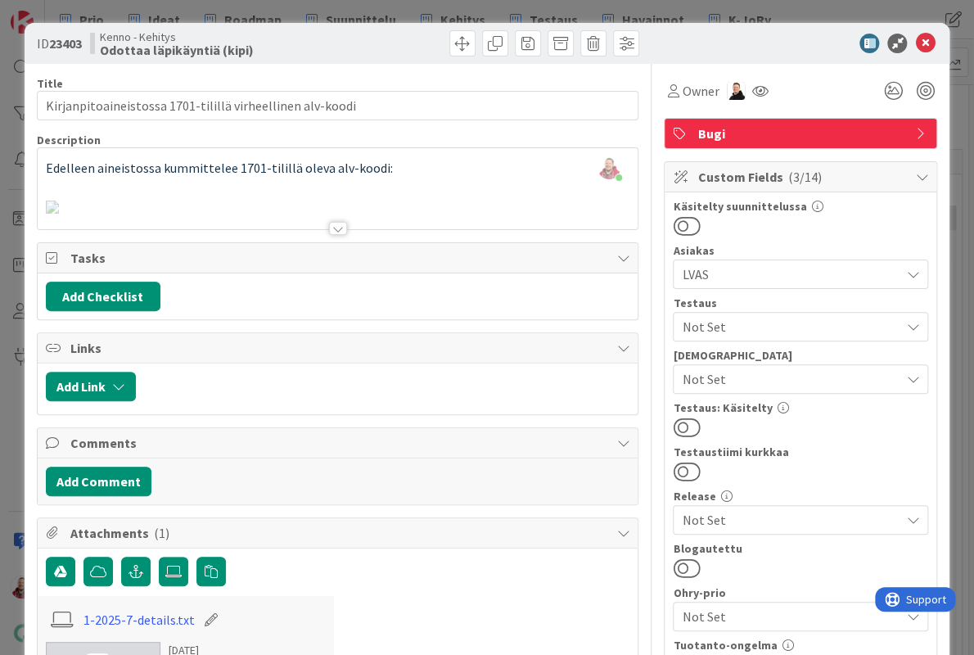
click at [336, 222] on div at bounding box center [338, 228] width 18 height 13
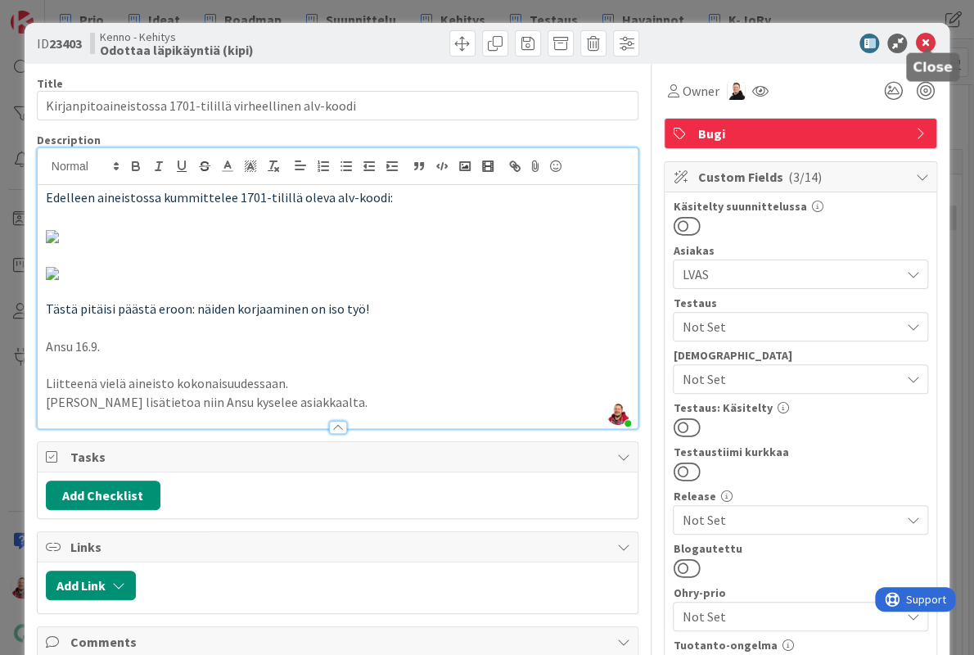
click at [928, 35] on icon at bounding box center [925, 44] width 20 height 20
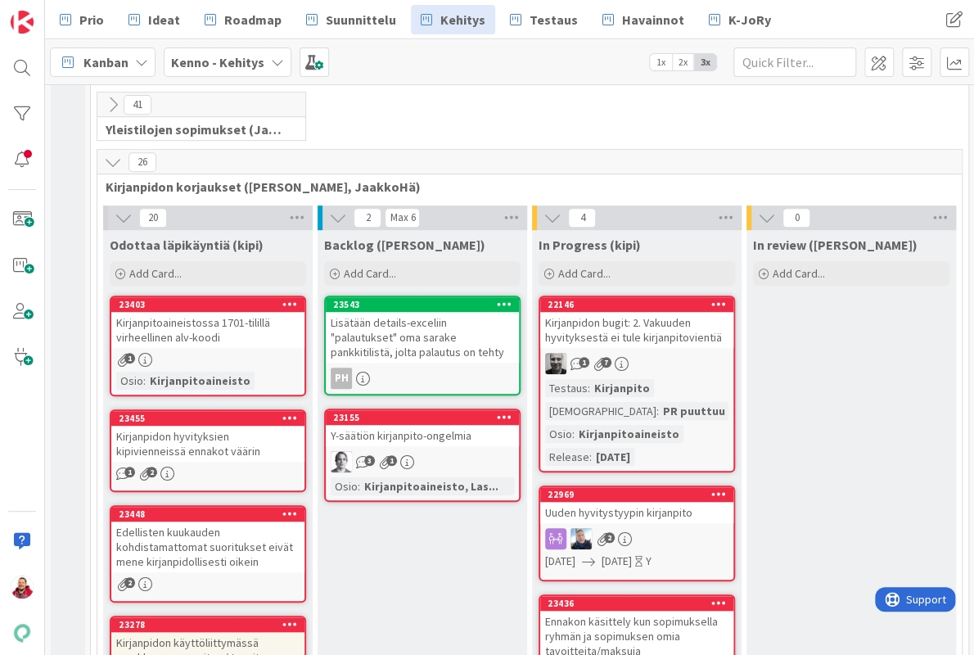
click at [232, 426] on div "Kirjanpidon hyvityksien kipivienneissä ennakot väärin" at bounding box center [207, 444] width 193 height 36
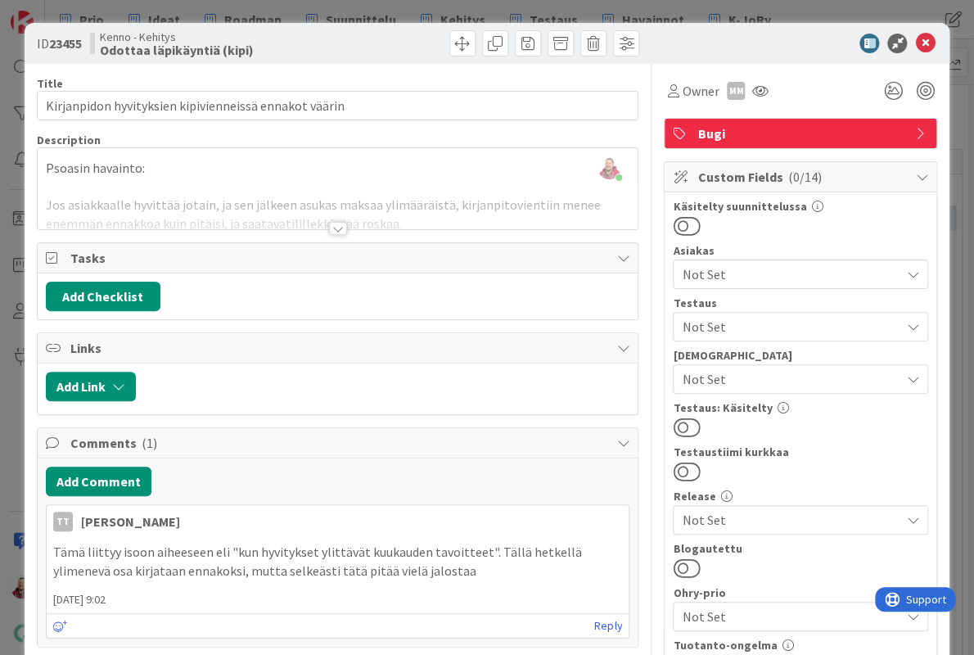
click at [336, 222] on div at bounding box center [338, 228] width 18 height 13
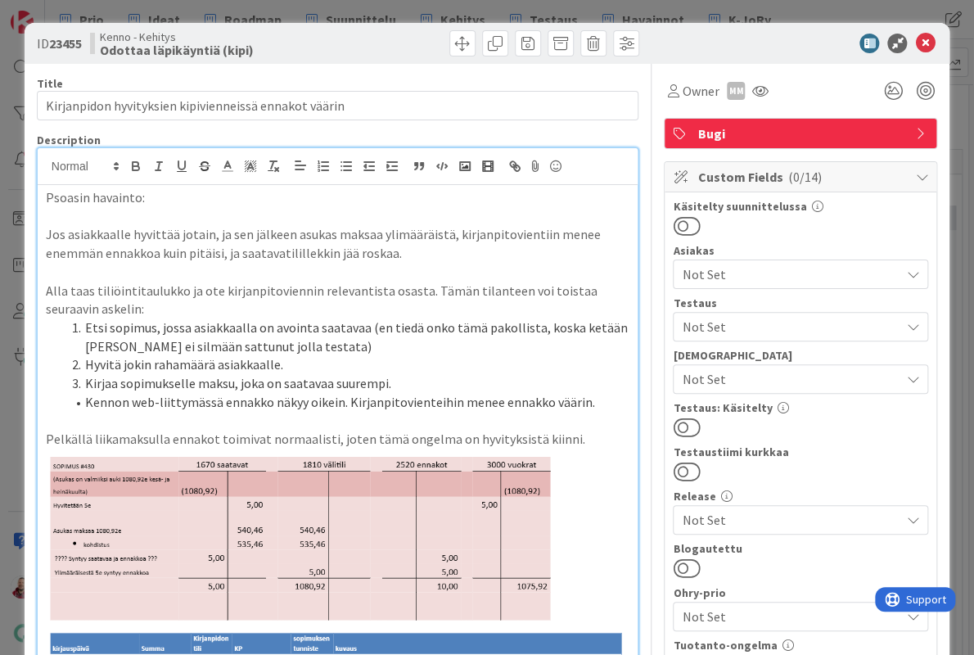
click at [733, 259] on div "Not Set" at bounding box center [800, 273] width 255 height 29
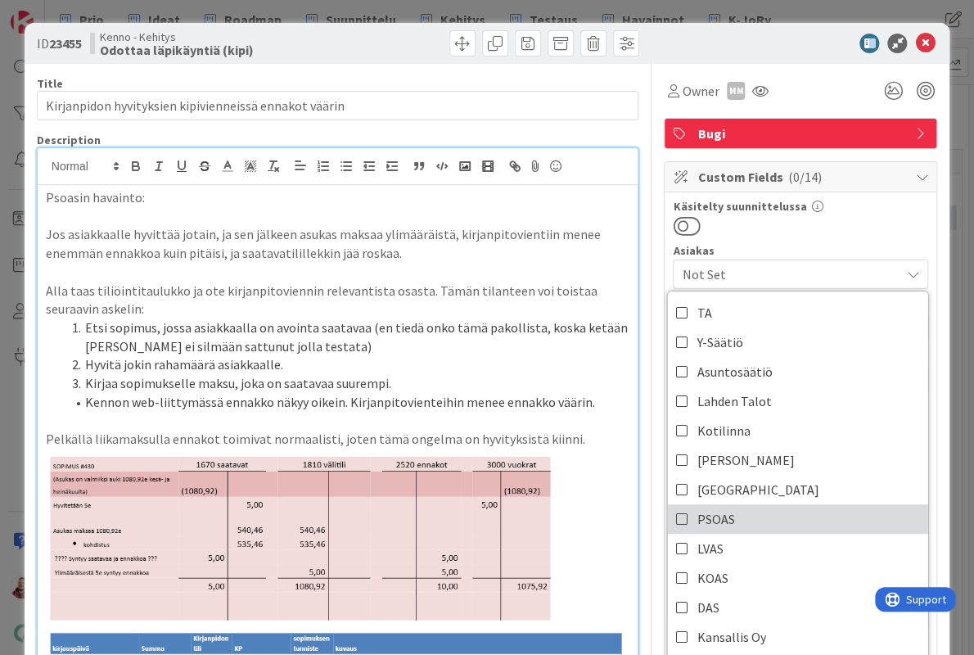
click at [700, 507] on span "PSOAS" at bounding box center [716, 519] width 38 height 25
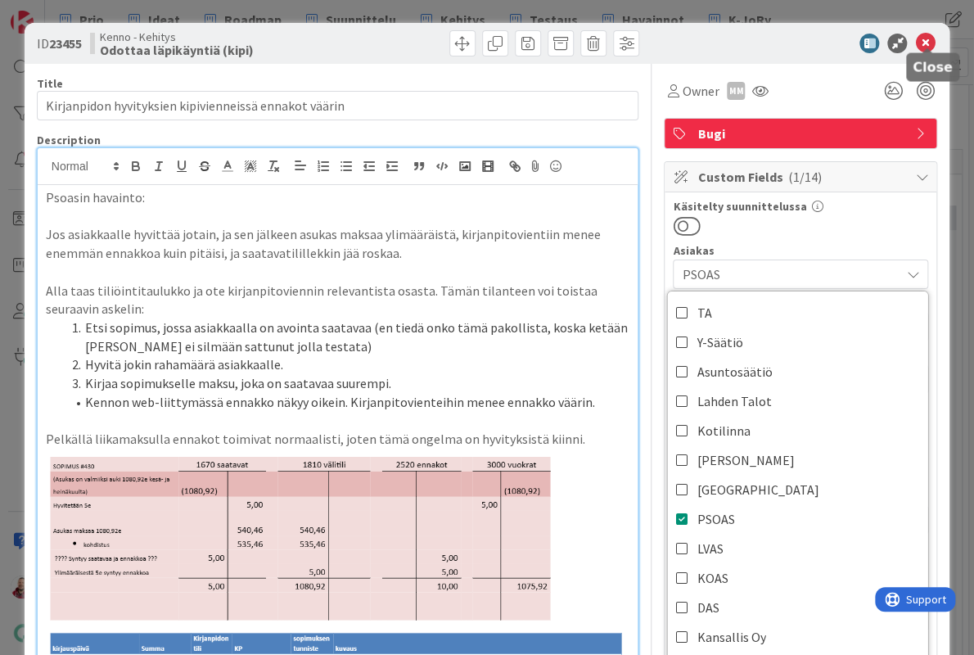
click at [932, 37] on icon at bounding box center [925, 44] width 20 height 20
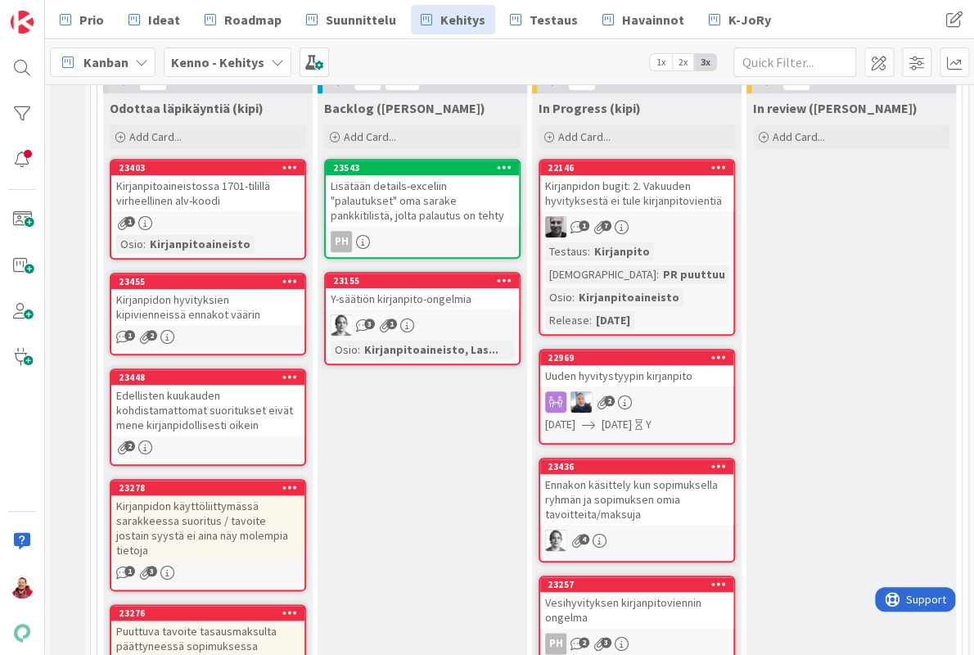
click at [210, 385] on div "Edellisten kuukauden kohdistamattomat suoritukset eivät mene kirjanpidollisesti…" at bounding box center [207, 410] width 193 height 51
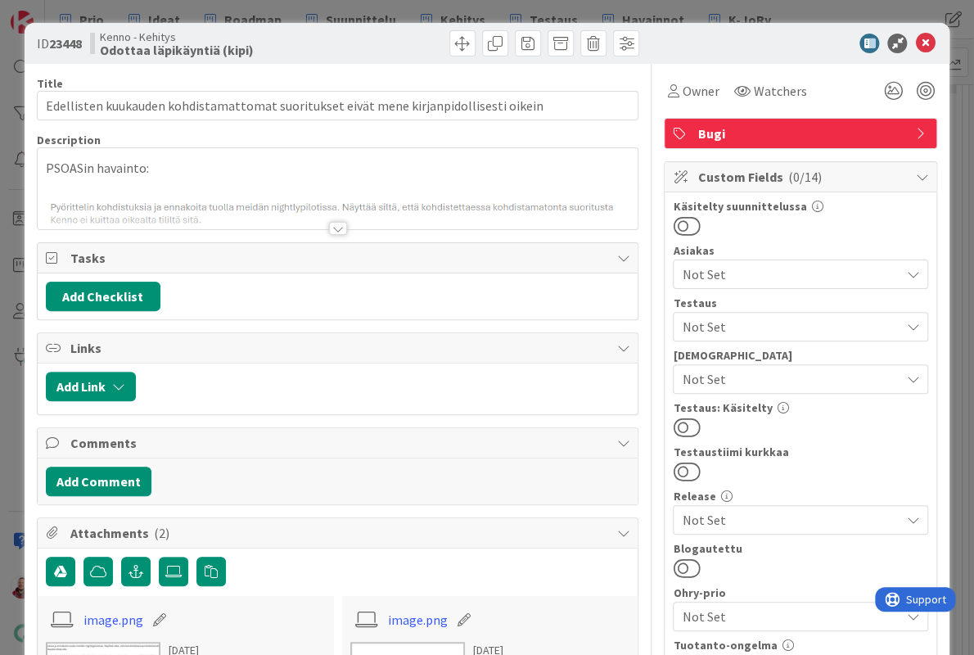
click at [720, 264] on span "Not Set" at bounding box center [791, 274] width 218 height 20
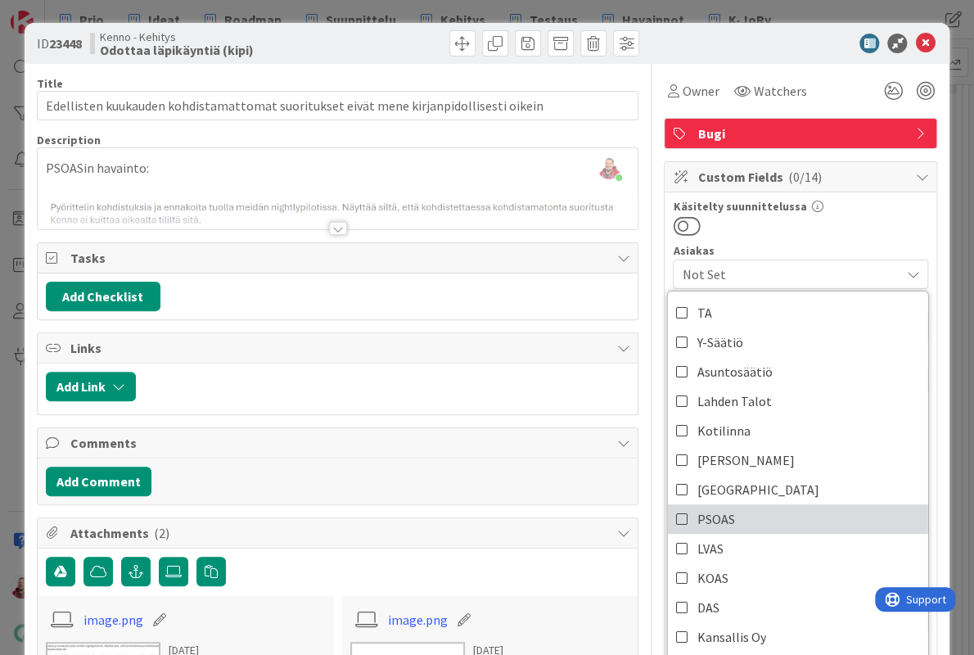
click at [723, 507] on span "PSOAS" at bounding box center [716, 519] width 38 height 25
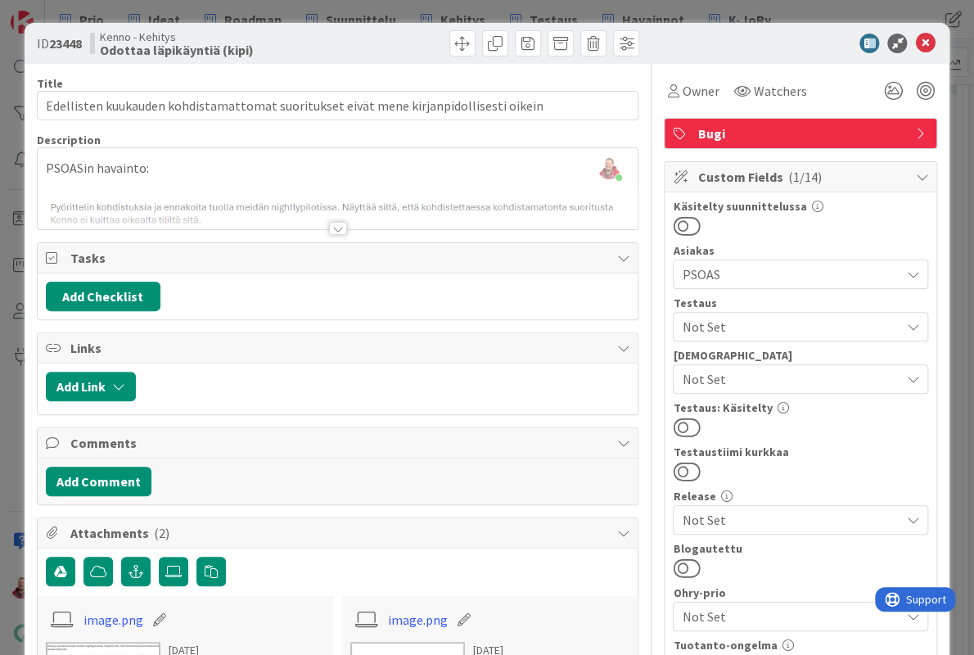
scroll to position [350, 0]
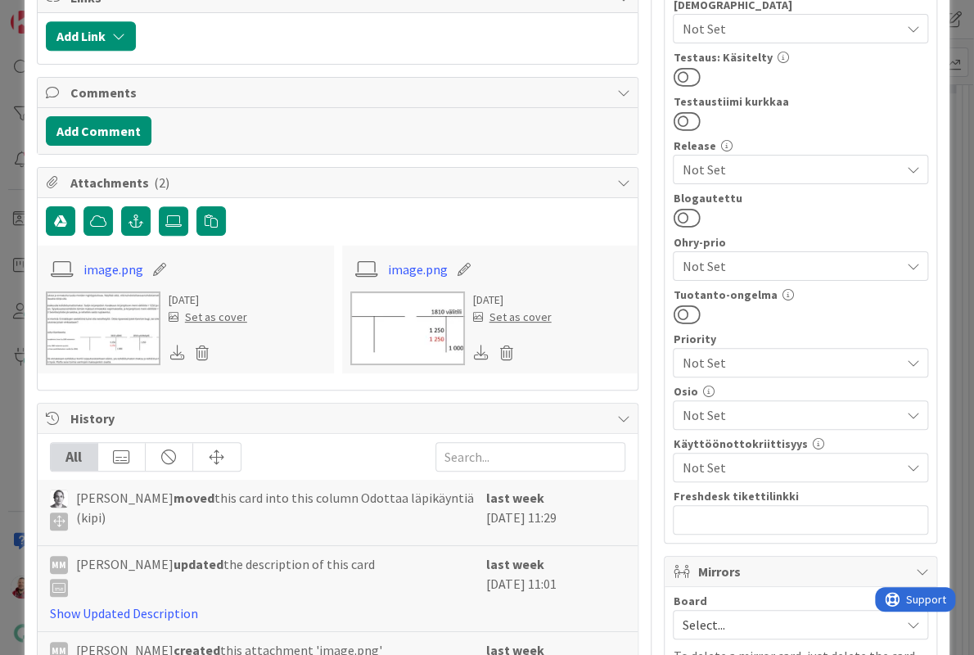
click at [697, 405] on span "Not Set" at bounding box center [791, 415] width 218 height 20
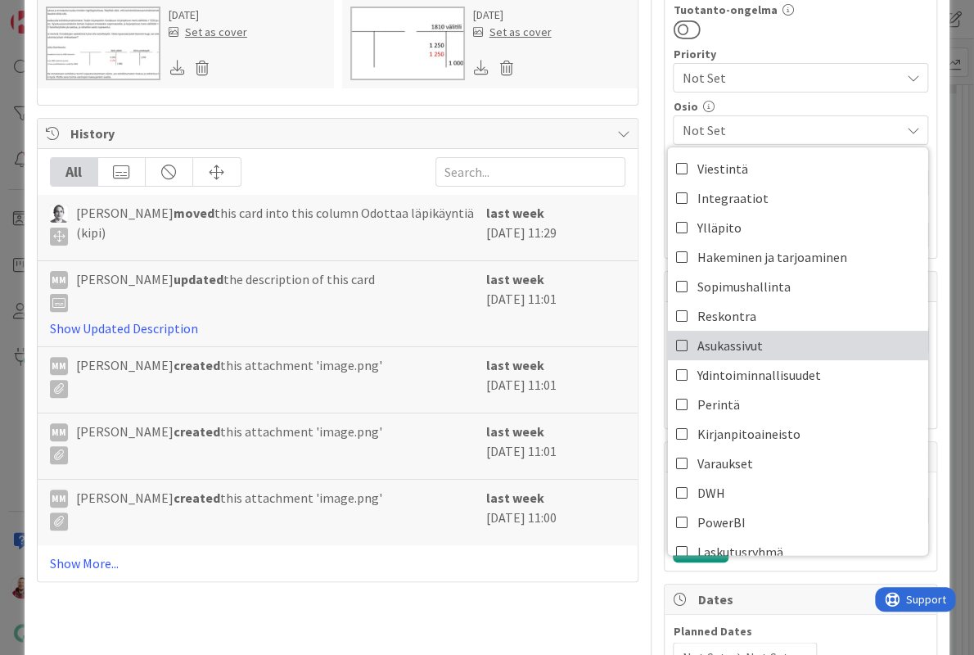
scroll to position [662, 0]
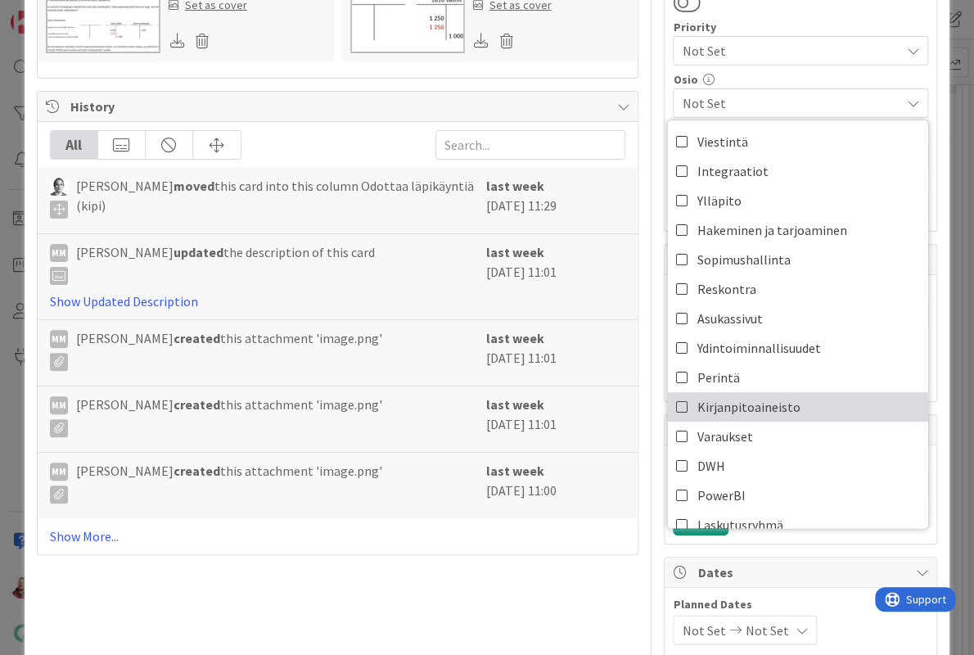
click at [722, 395] on span "Kirjanpitoaineisto" at bounding box center [748, 407] width 103 height 25
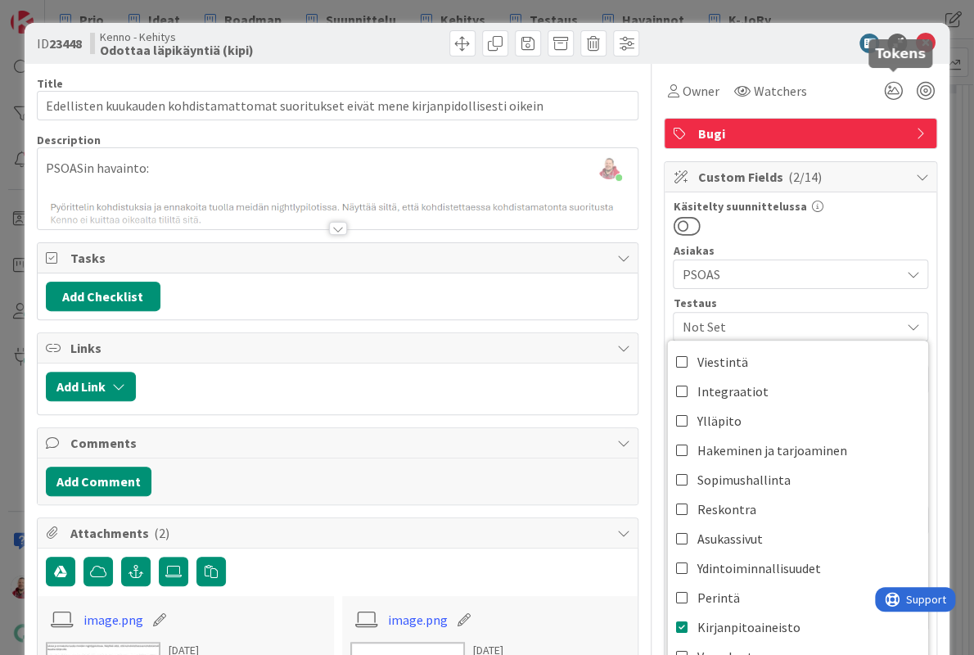
scroll to position [0, 0]
click at [932, 34] on icon at bounding box center [925, 44] width 20 height 20
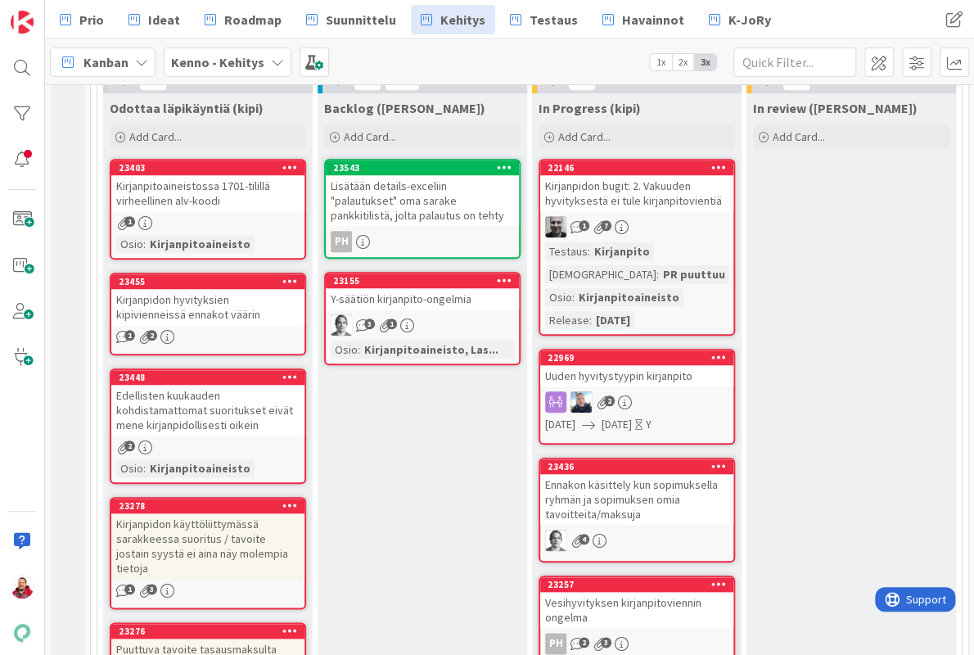
click at [199, 289] on div "Kirjanpidon hyvityksien kipivienneissä ennakot väärin" at bounding box center [207, 307] width 193 height 36
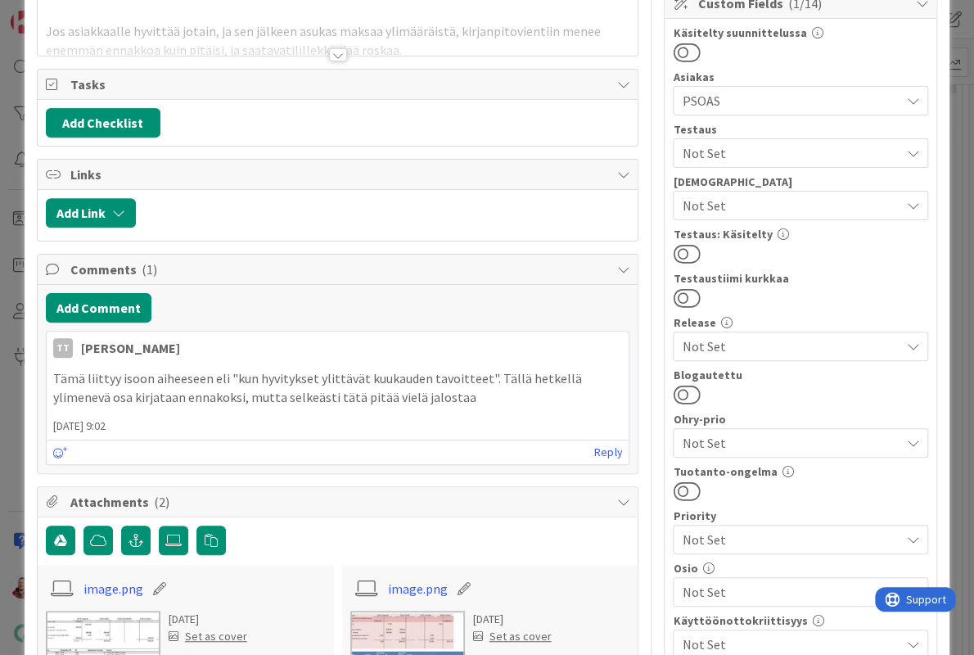
scroll to position [349, 0]
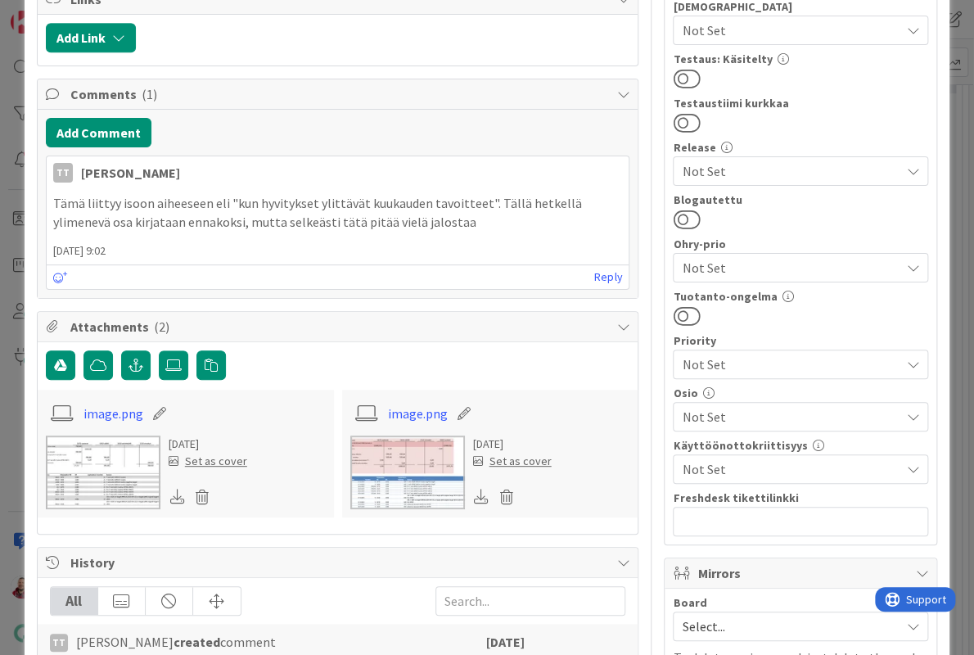
click at [706, 402] on div "Not Set" at bounding box center [800, 416] width 255 height 29
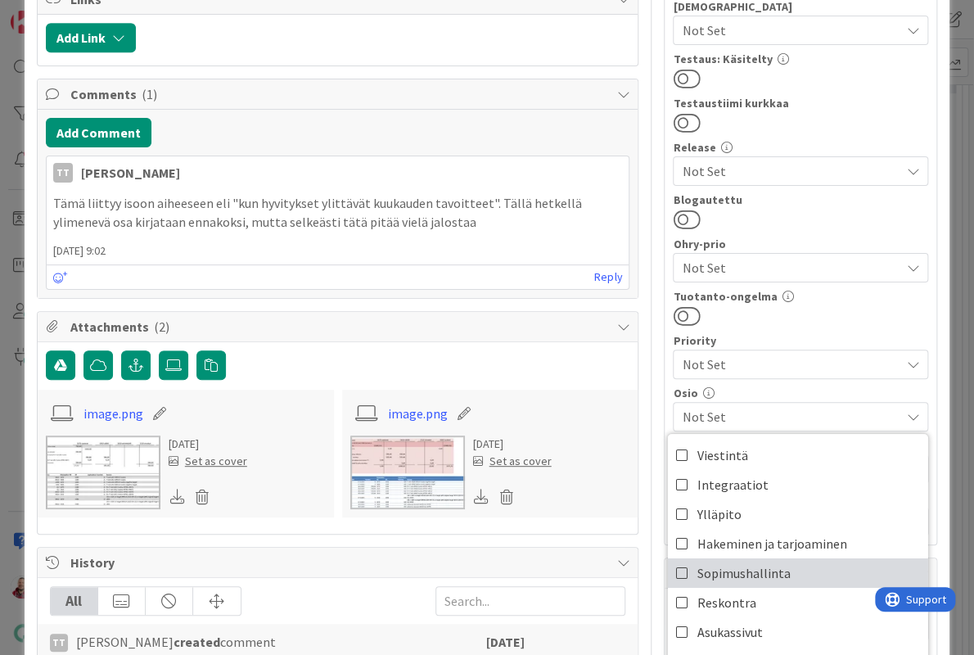
scroll to position [766, 0]
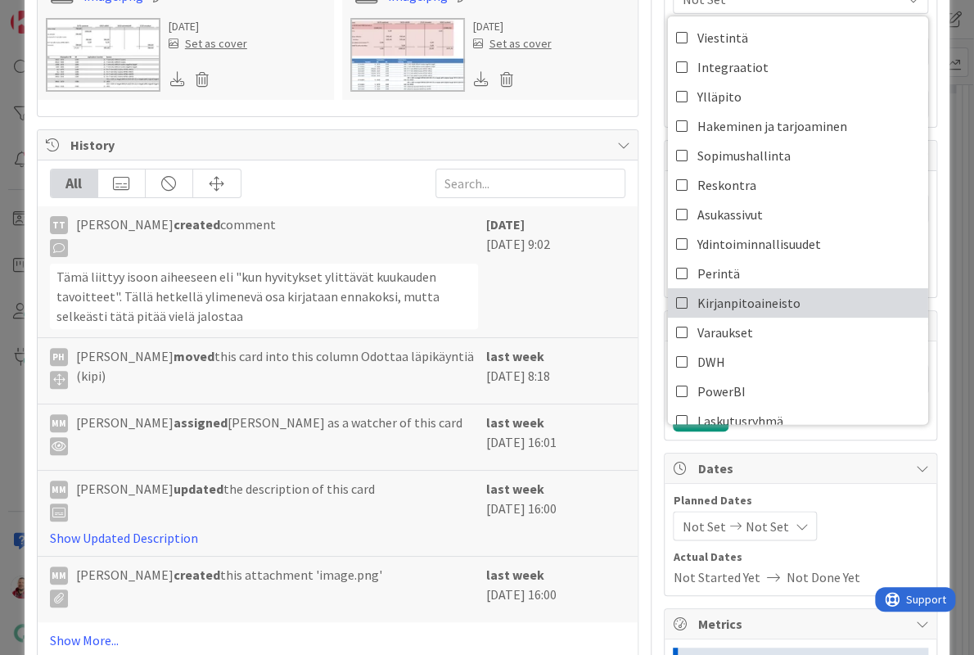
click at [711, 291] on span "Kirjanpitoaineisto" at bounding box center [748, 303] width 103 height 25
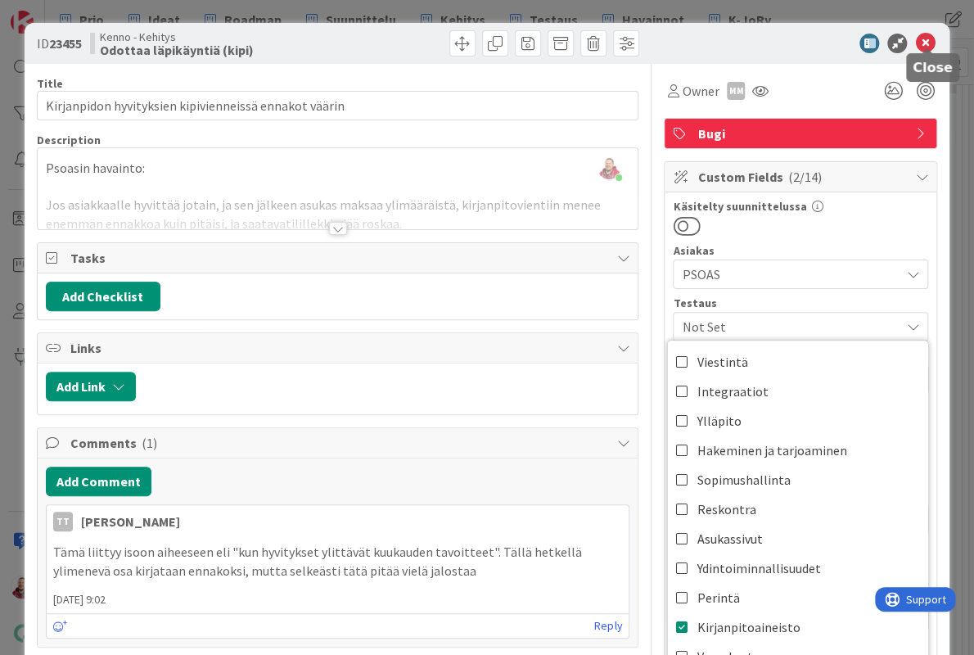
scroll to position [0, 0]
click at [922, 39] on icon at bounding box center [925, 44] width 20 height 20
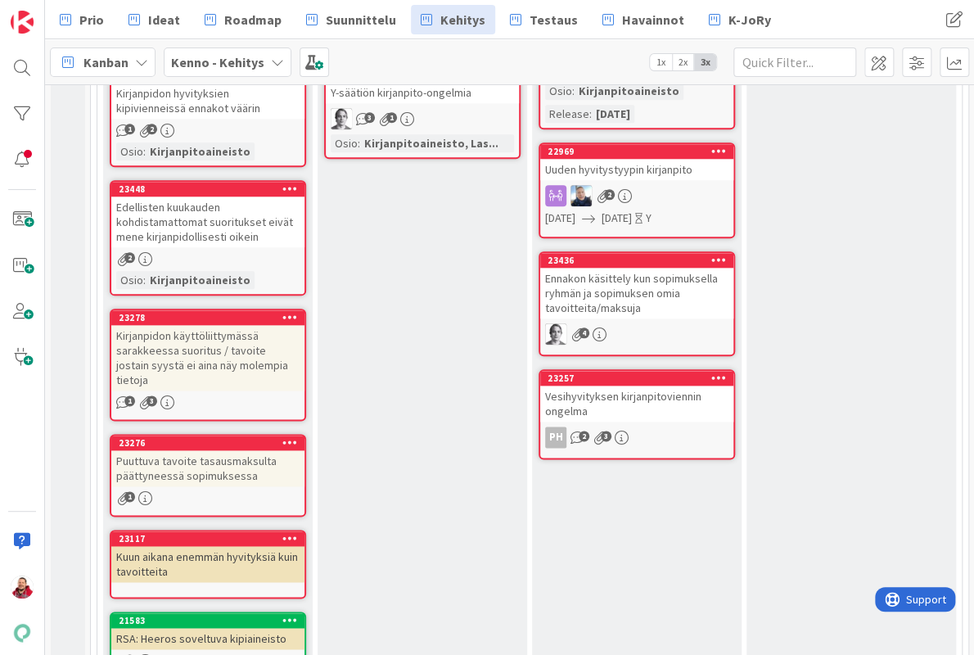
click at [219, 325] on div "Kirjanpidon käyttöliittymässä sarakkeessa suoritus / tavoite jostain syystä ei …" at bounding box center [207, 357] width 193 height 65
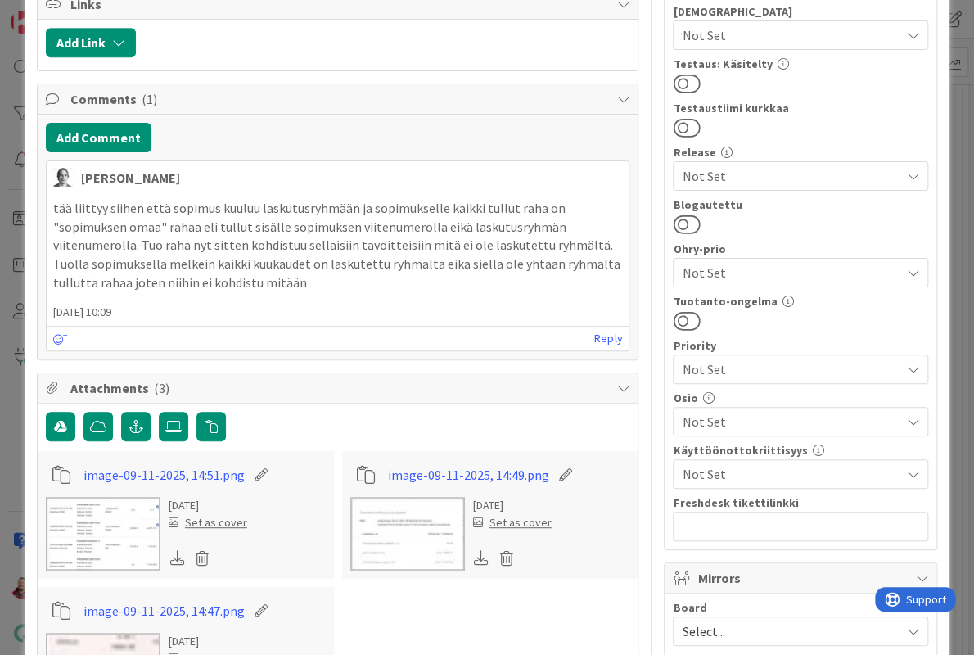
click at [722, 412] on span "Not Set" at bounding box center [791, 422] width 218 height 20
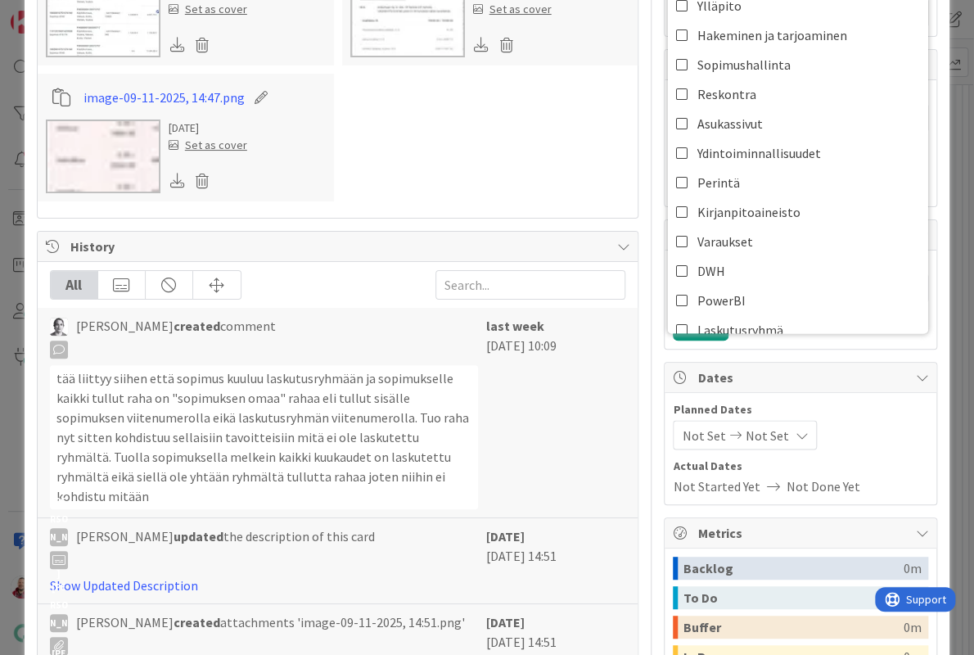
scroll to position [908, 0]
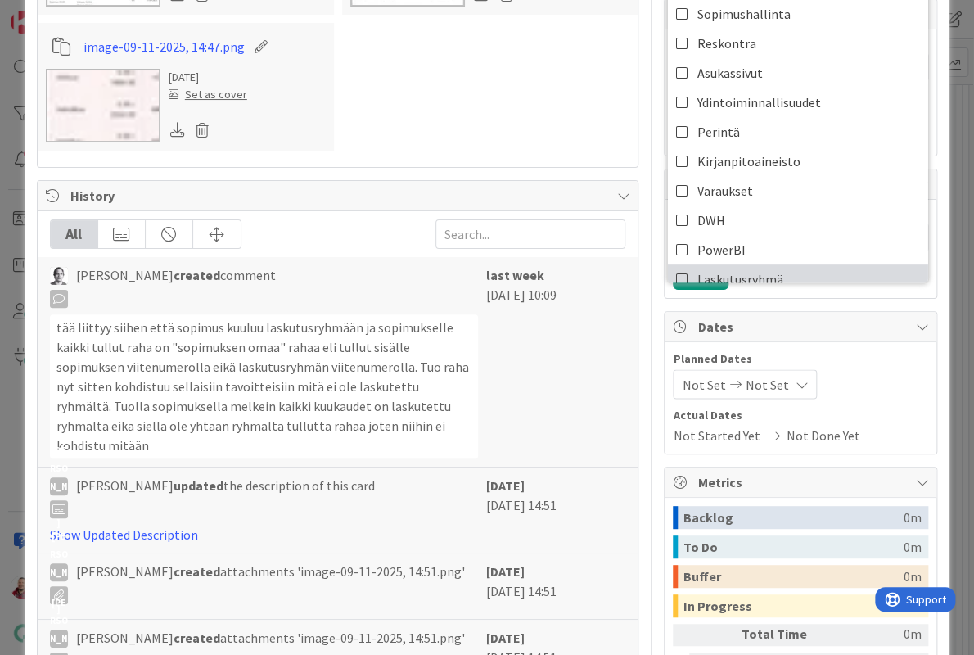
click at [704, 267] on span "Laskutusryhmä" at bounding box center [740, 279] width 86 height 25
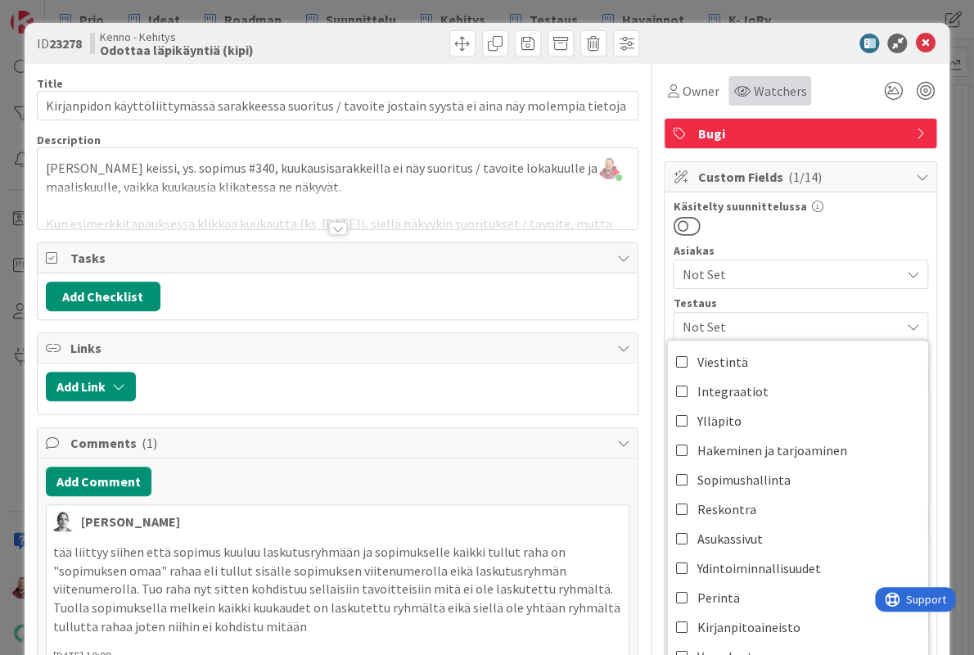
scroll to position [0, 0]
click at [331, 222] on div at bounding box center [338, 228] width 18 height 13
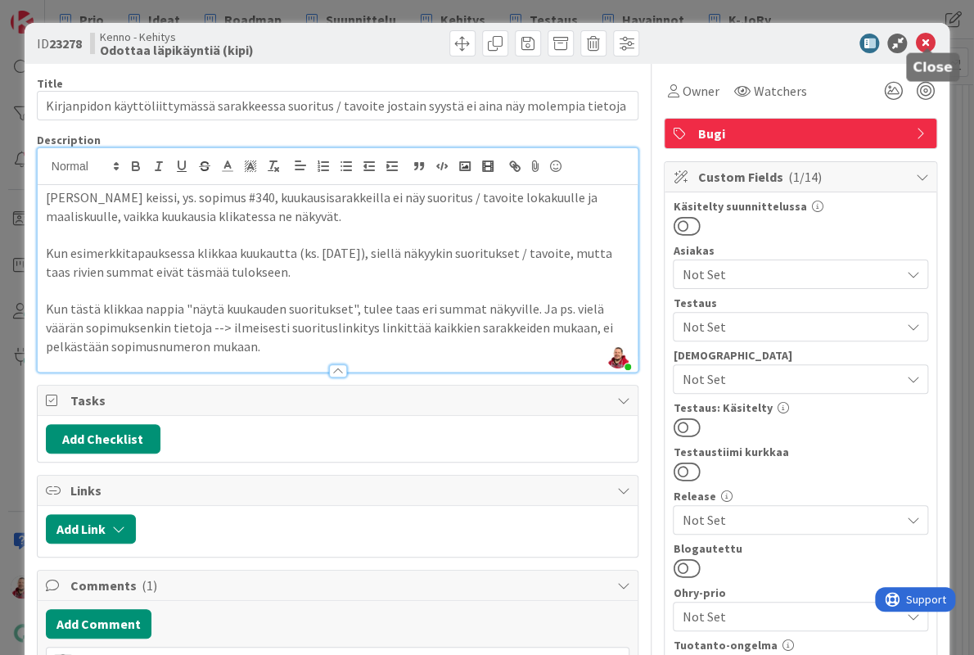
click at [927, 38] on icon at bounding box center [925, 44] width 20 height 20
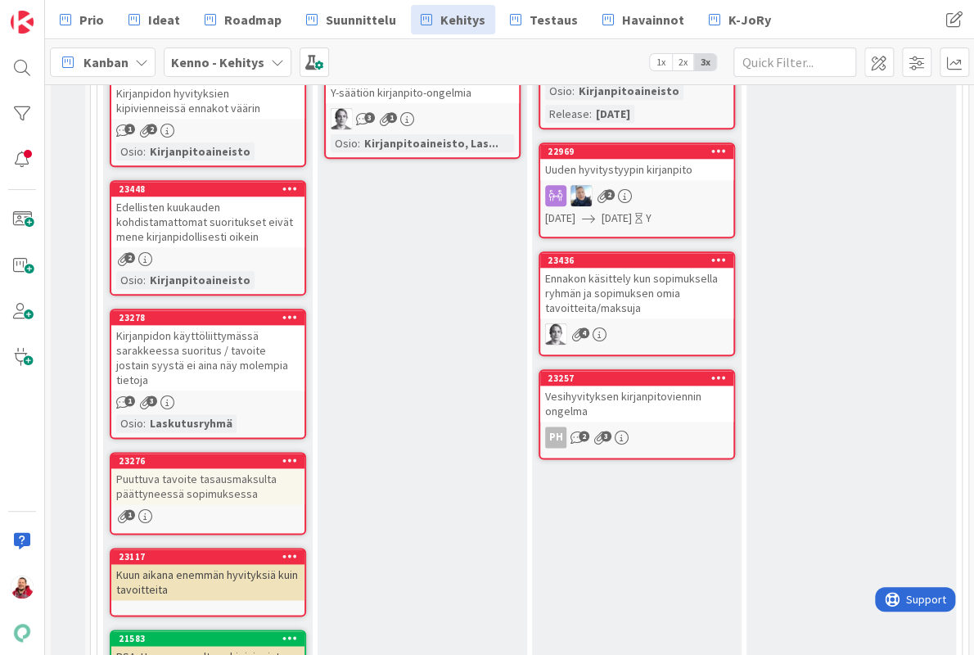
click at [227, 468] on div "Puuttuva tavoite tasausmaksulta päättyneessä sopimuksessa" at bounding box center [207, 486] width 193 height 36
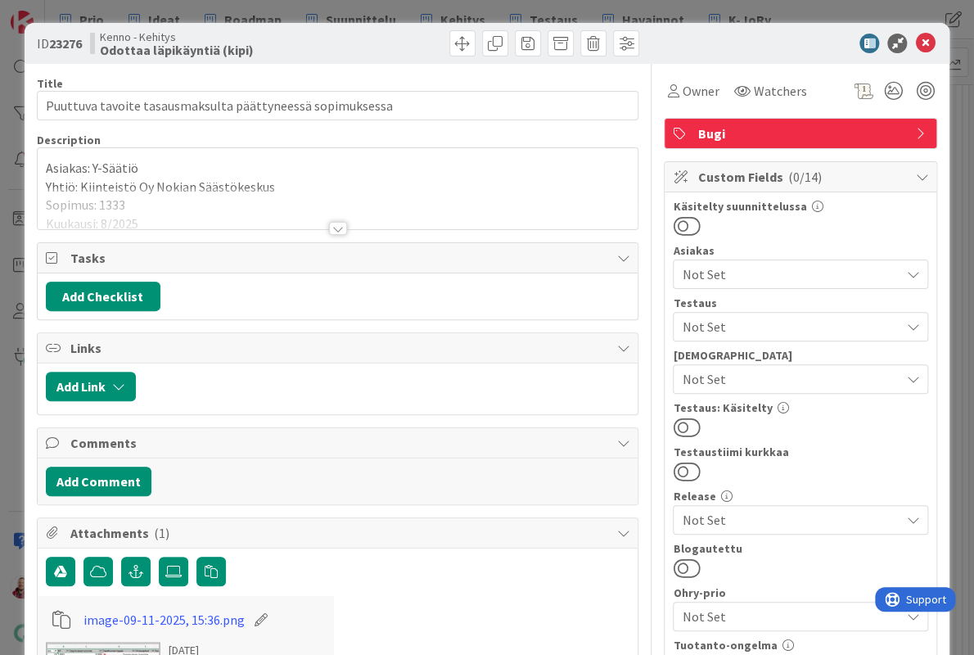
click at [716, 264] on span "Not Set" at bounding box center [791, 274] width 218 height 20
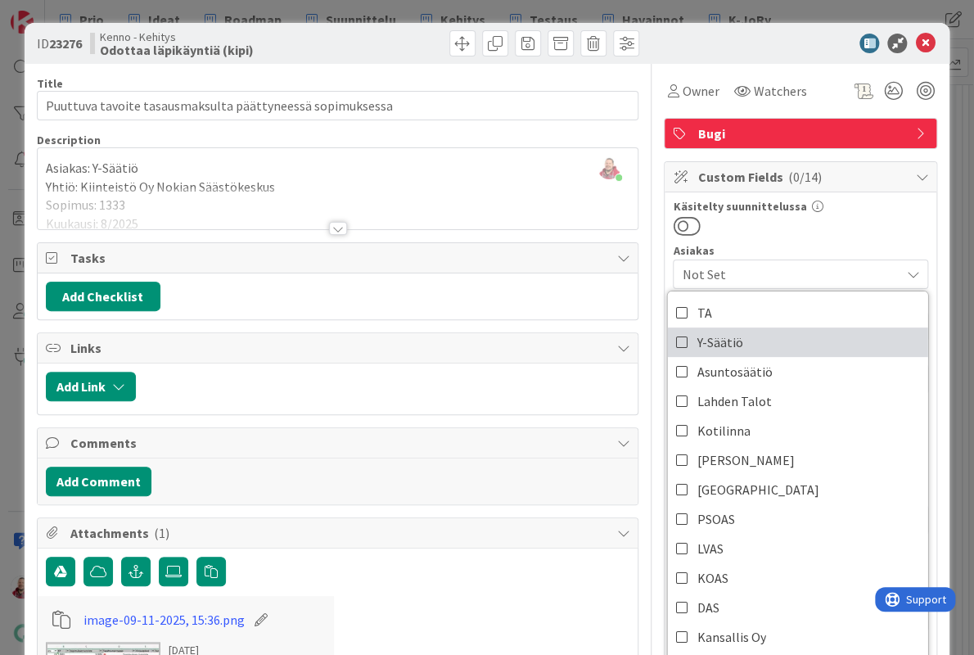
click at [703, 330] on span "Y-Säätiö" at bounding box center [720, 342] width 46 height 25
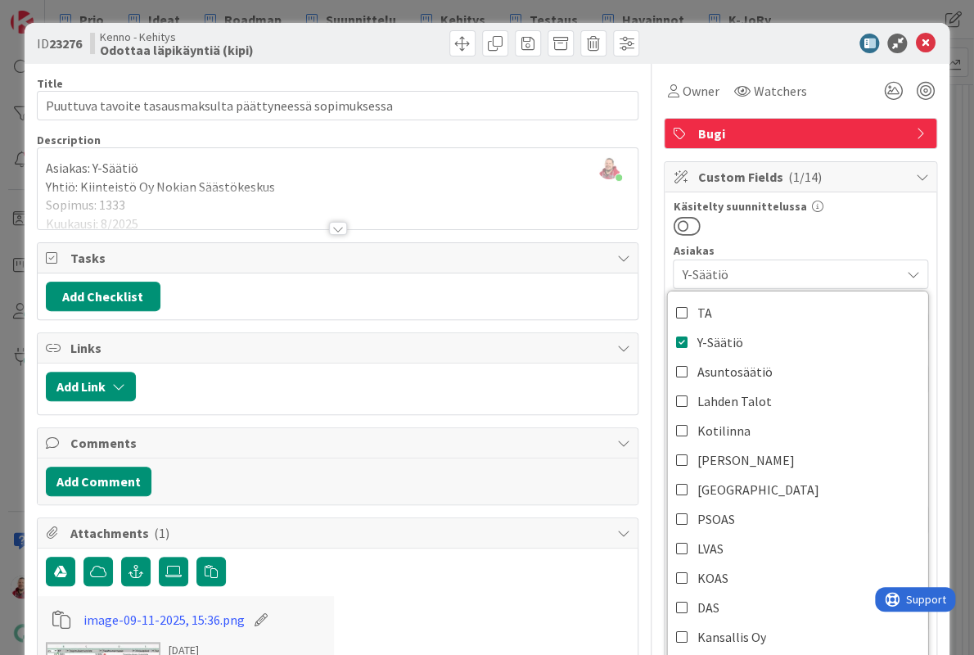
click at [336, 222] on div at bounding box center [338, 228] width 18 height 13
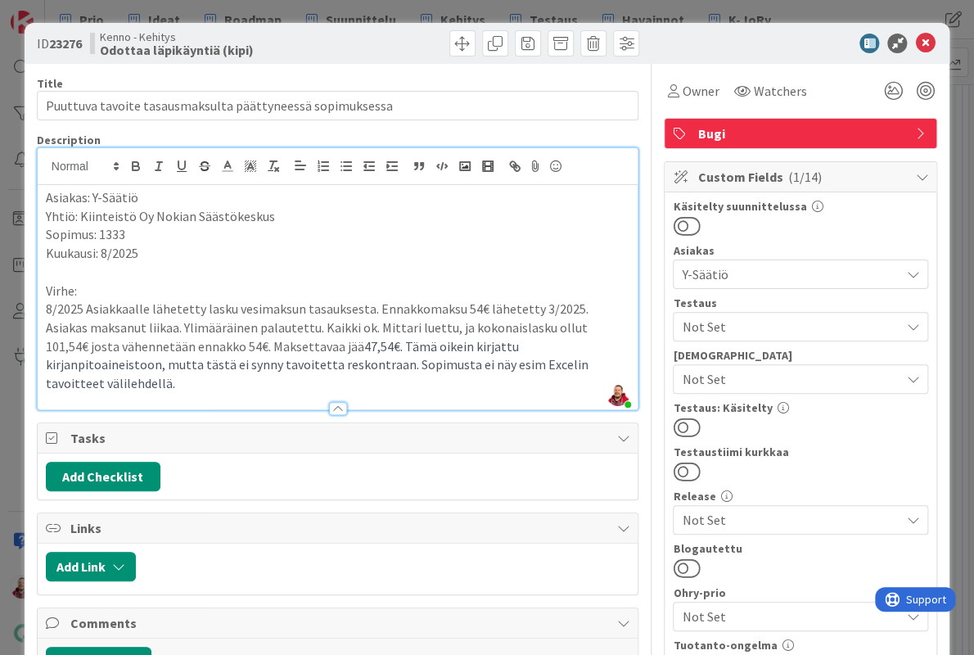
scroll to position [-2, 0]
click at [923, 39] on icon at bounding box center [925, 44] width 20 height 20
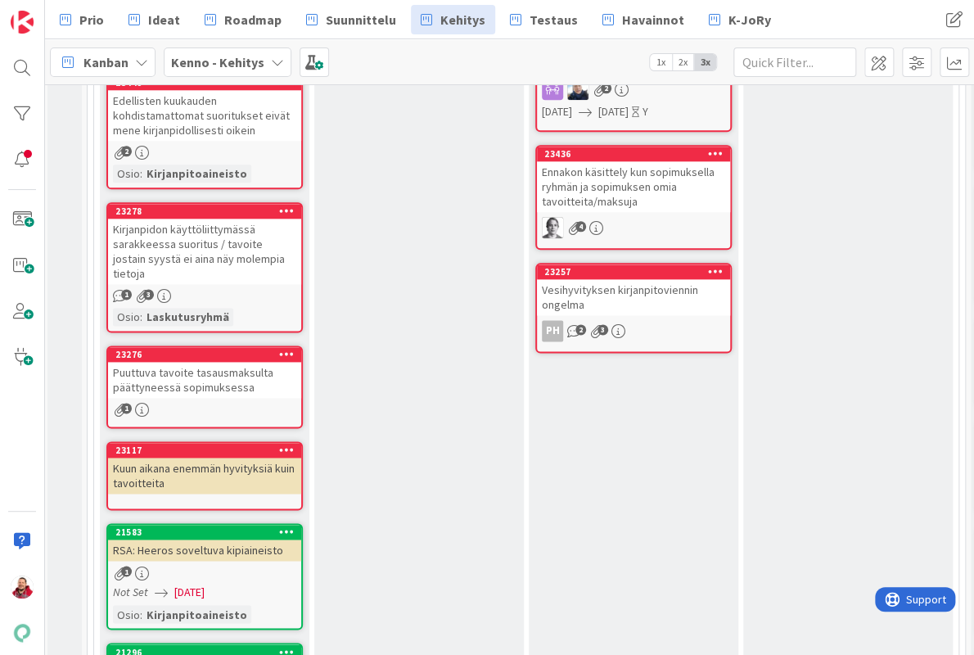
click at [200, 458] on div "Kuun aikana enemmän hyvityksiä kuin tavoitteita" at bounding box center [204, 476] width 193 height 36
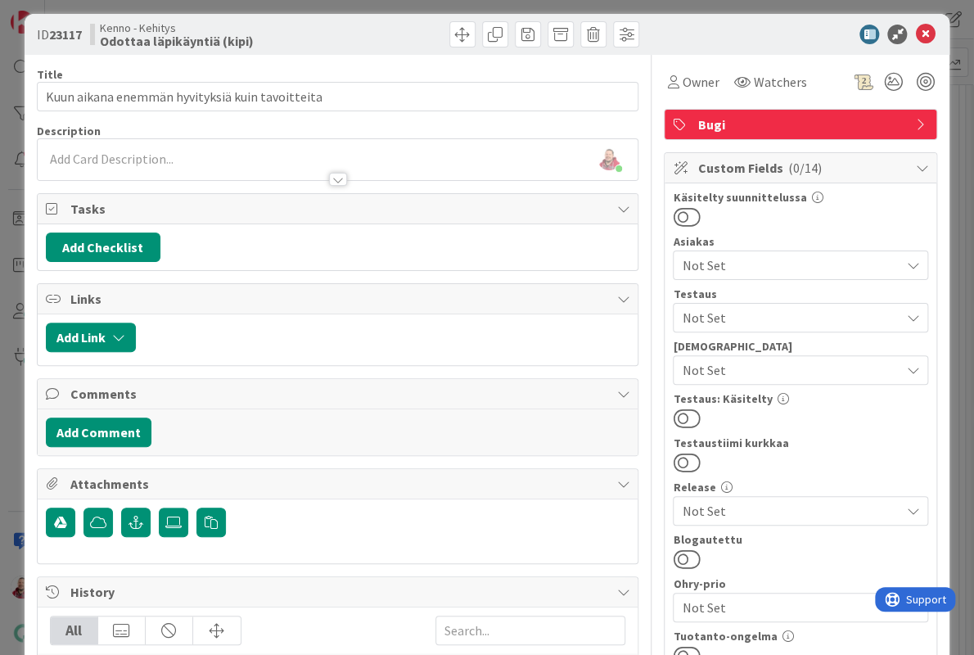
click at [334, 173] on div at bounding box center [338, 179] width 18 height 13
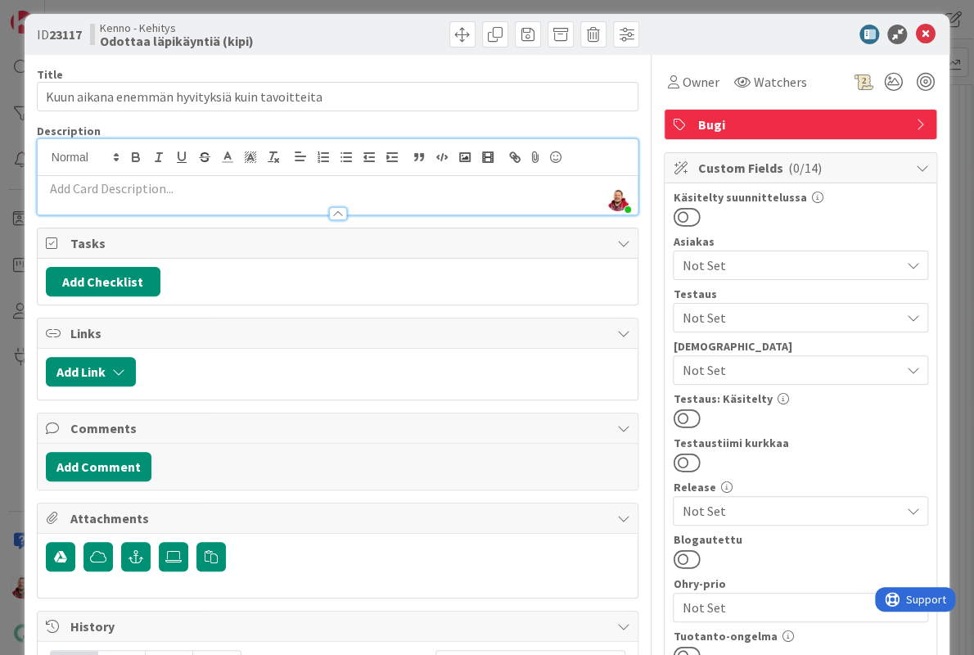
click at [334, 179] on p at bounding box center [338, 188] width 584 height 19
click at [336, 207] on div at bounding box center [338, 213] width 18 height 13
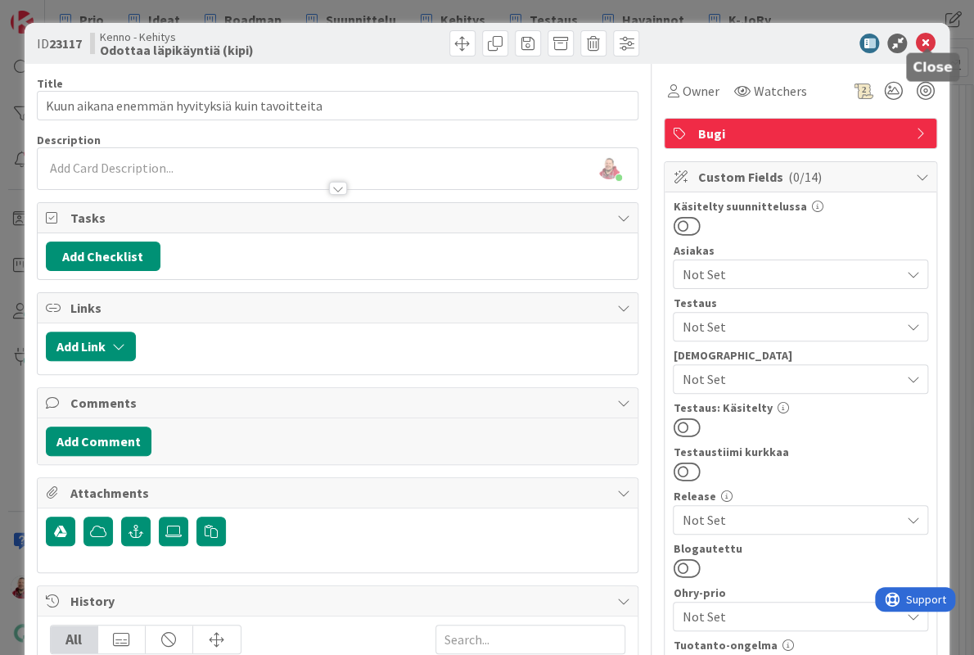
click at [923, 34] on icon at bounding box center [925, 44] width 20 height 20
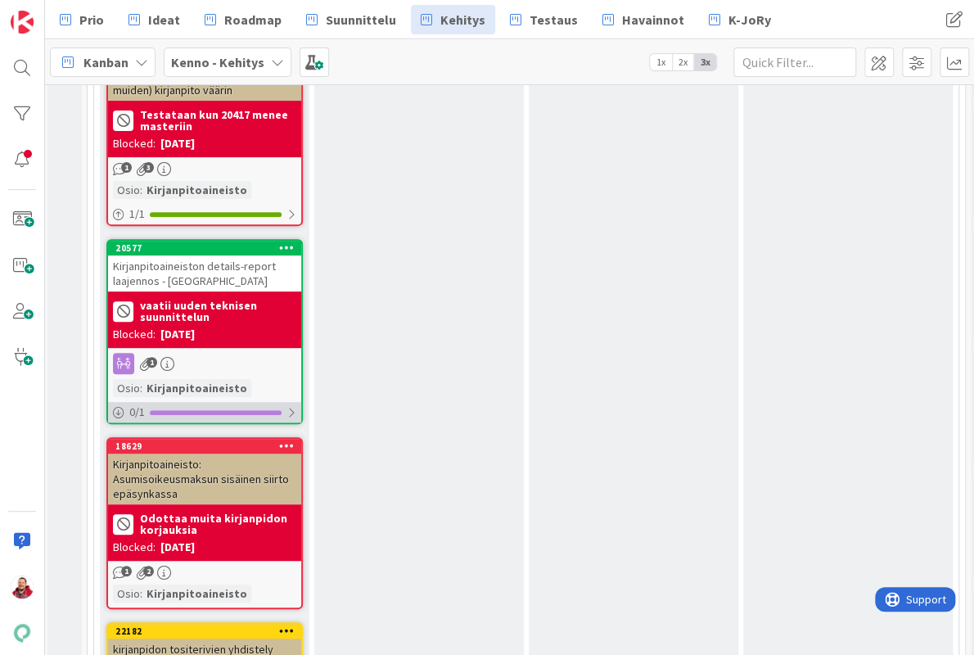
scroll to position [2639, 3]
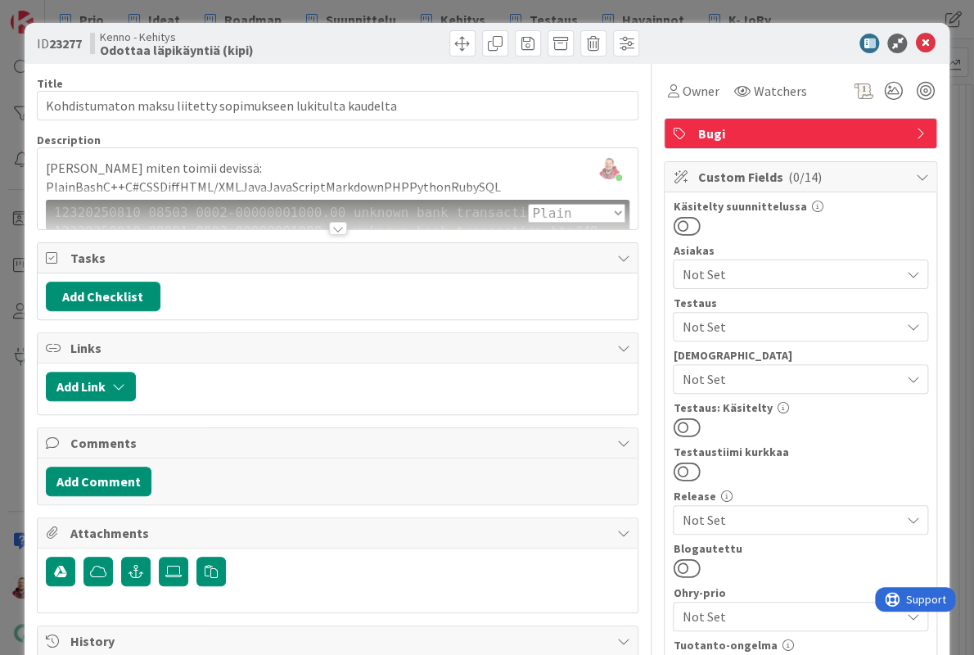
click at [337, 222] on div at bounding box center [338, 228] width 18 height 13
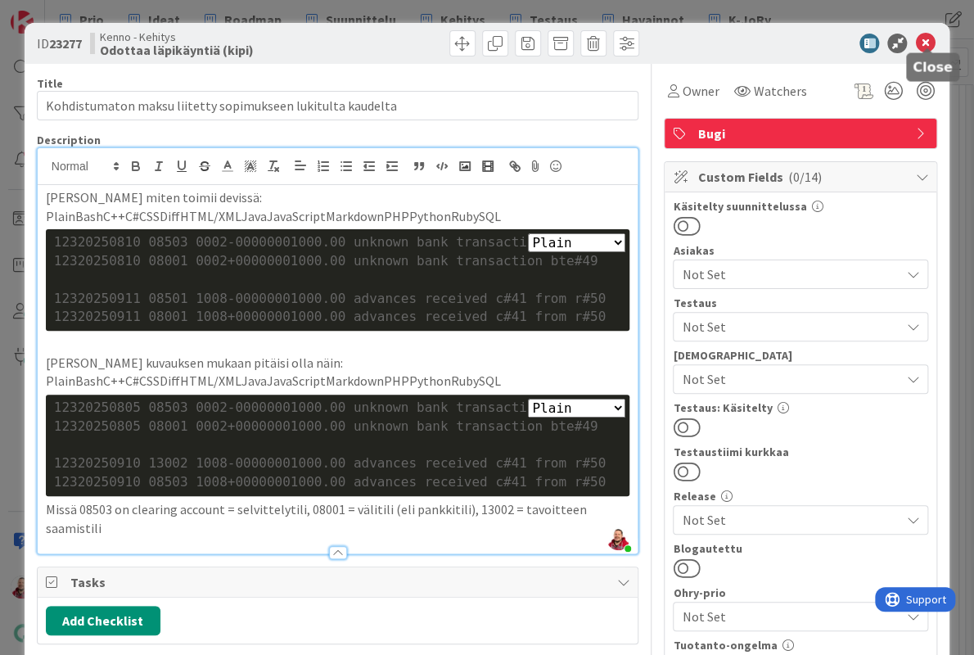
click at [927, 41] on icon at bounding box center [925, 44] width 20 height 20
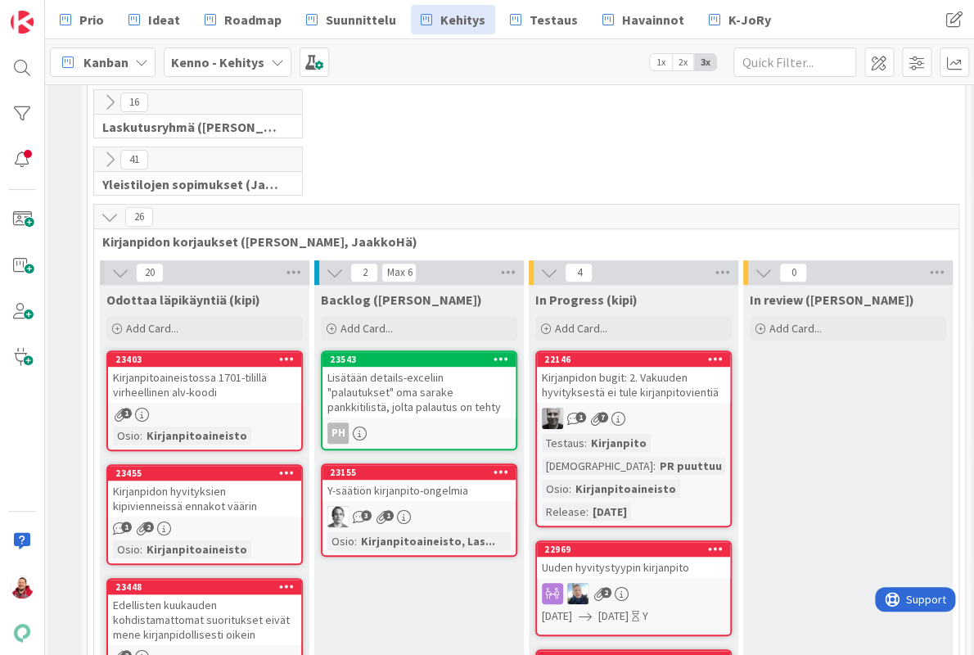
scroll to position [203, 3]
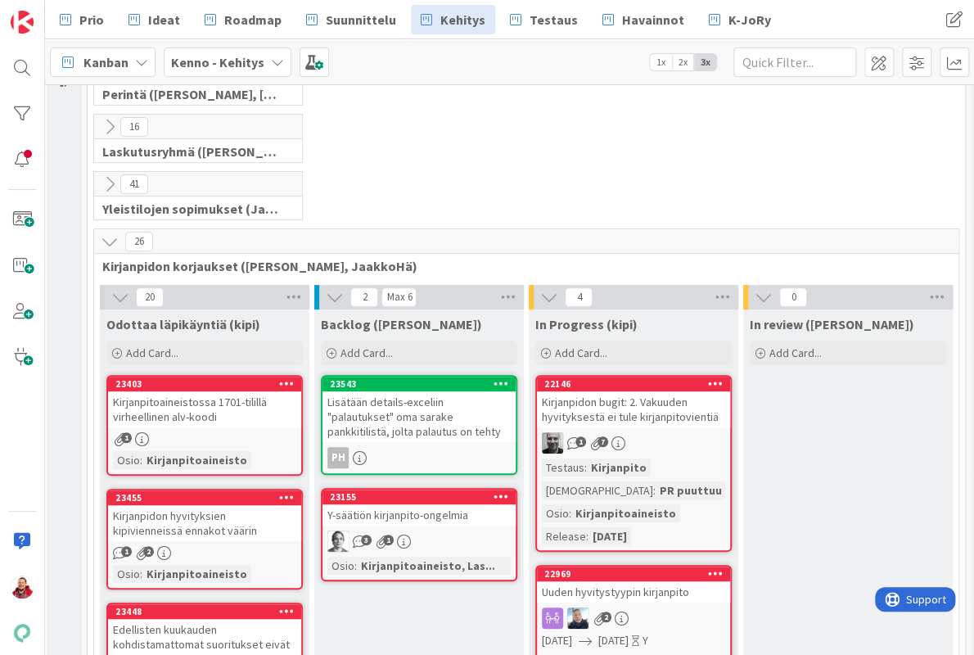
click at [109, 232] on icon at bounding box center [110, 241] width 18 height 18
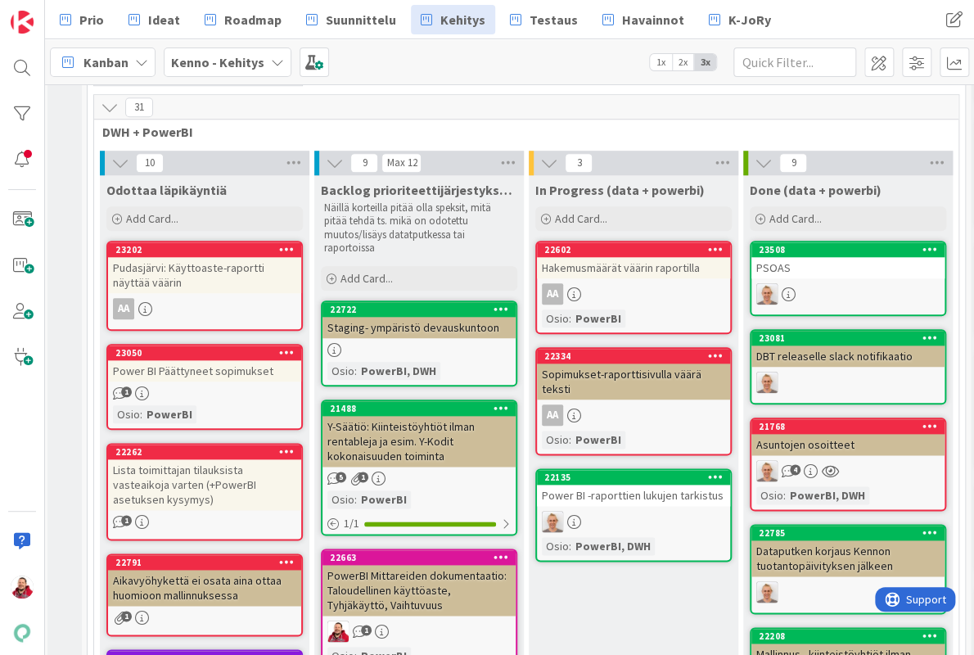
scroll to position [625, 4]
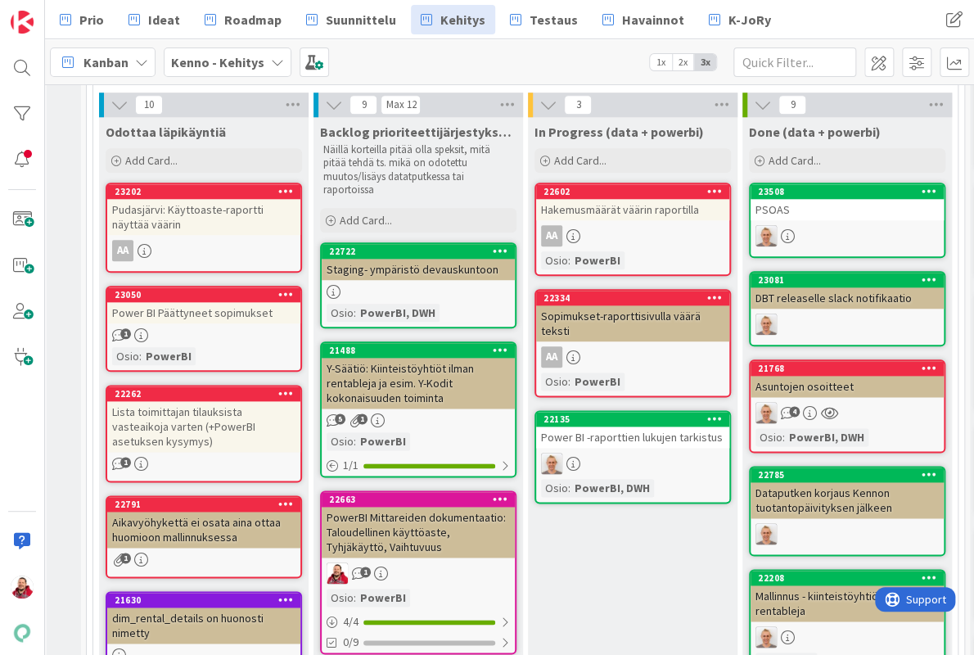
click at [178, 302] on div "Power BI Päättyneet sopimukset" at bounding box center [203, 312] width 193 height 21
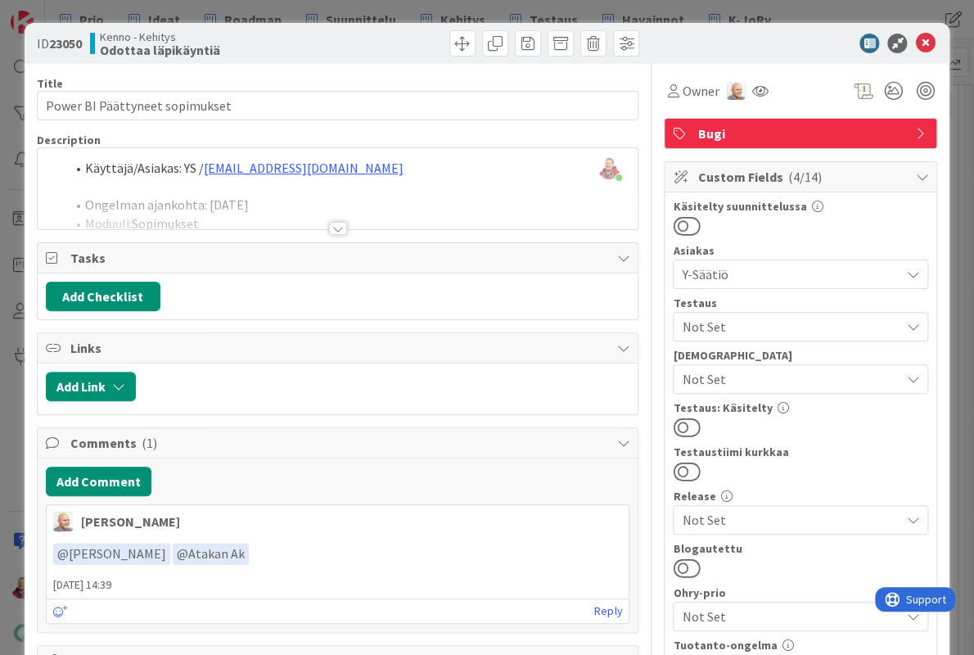
click at [334, 222] on div at bounding box center [338, 228] width 18 height 13
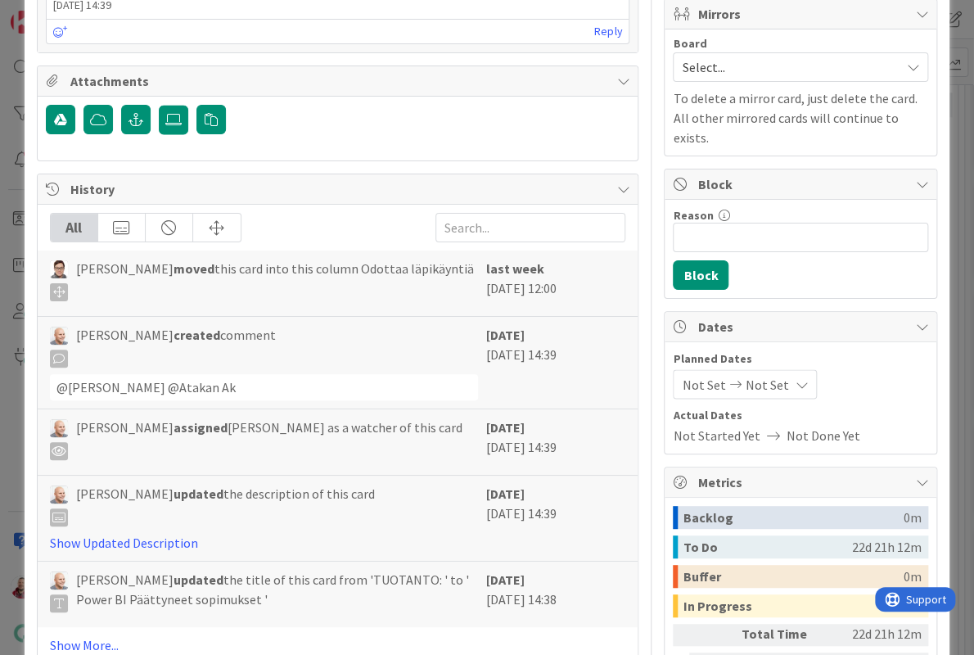
scroll to position [1175, 0]
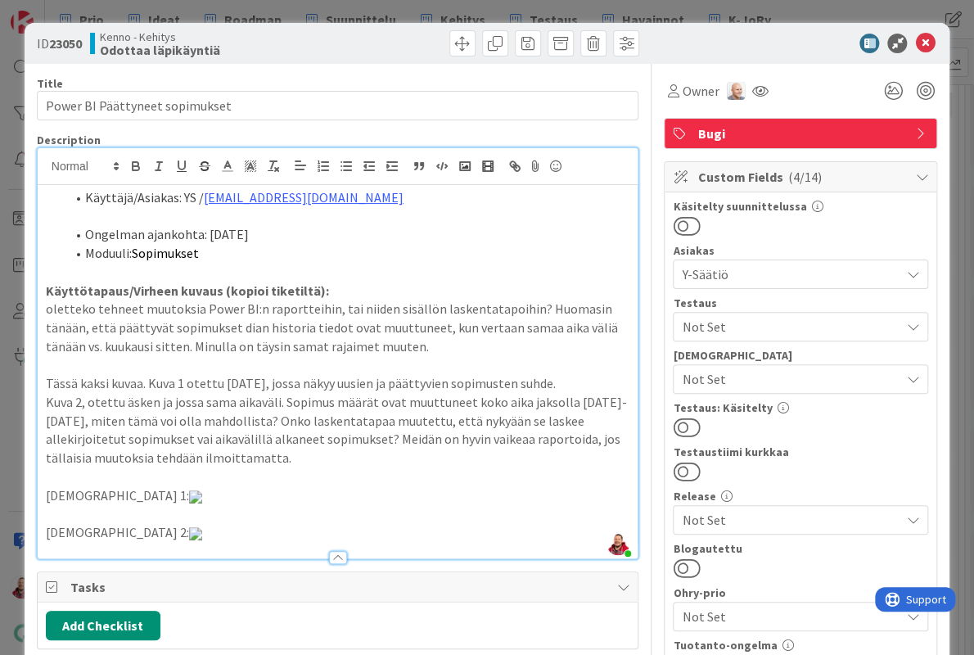
scroll to position [0, 0]
click at [921, 39] on icon at bounding box center [925, 44] width 20 height 20
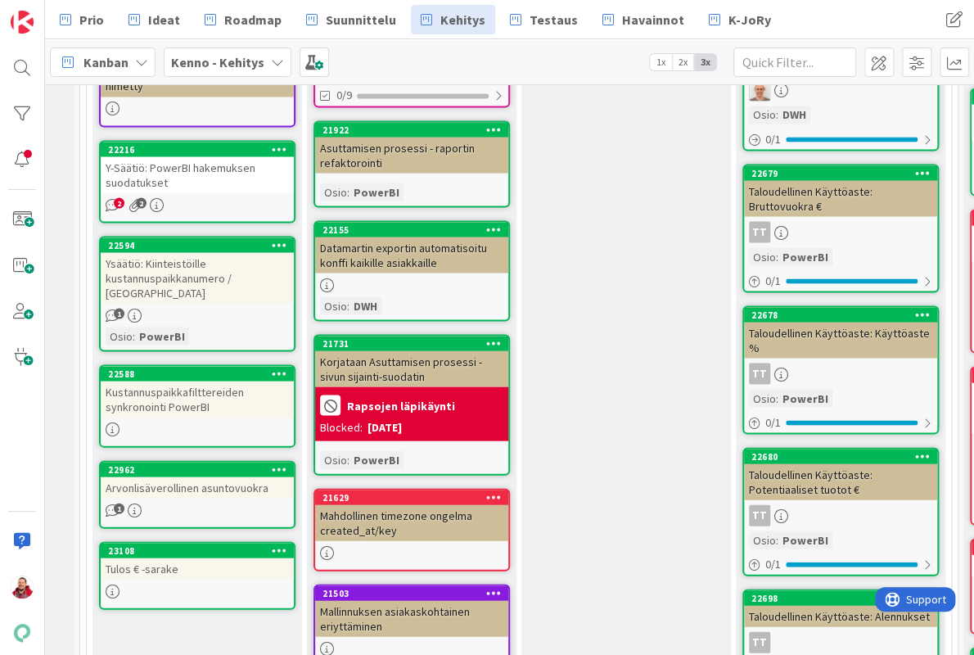
scroll to position [995, 11]
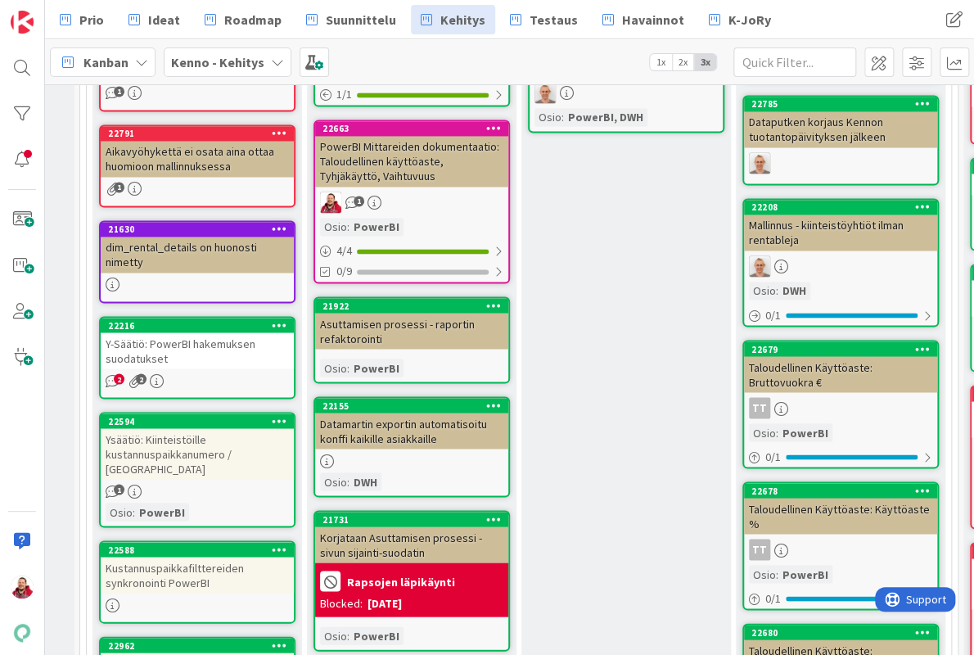
click at [187, 332] on div "Y-Säätiö: PowerBI hakemuksen suodatukset" at bounding box center [197, 350] width 193 height 36
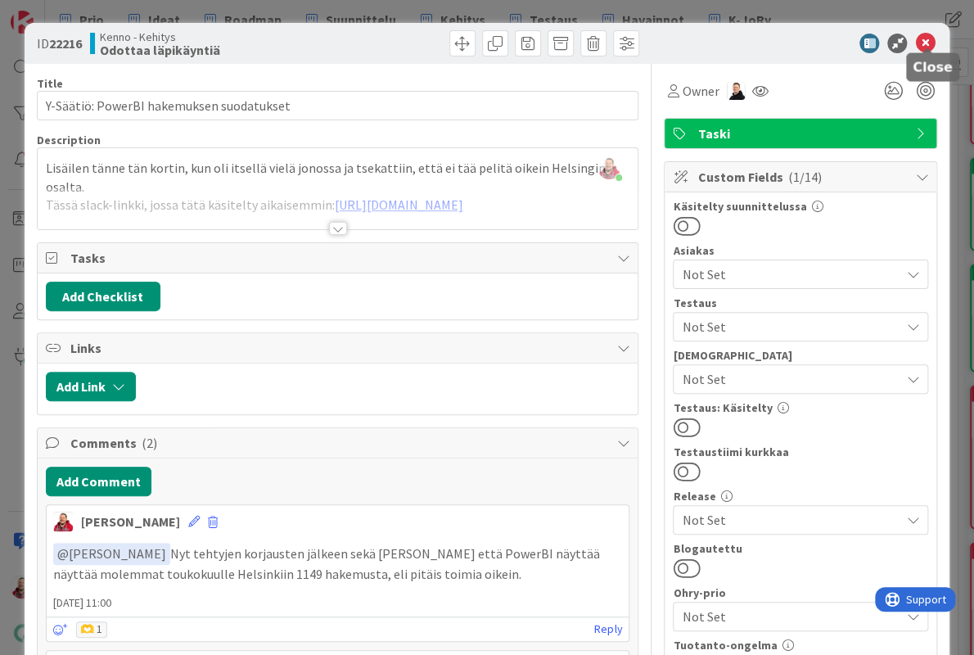
click at [920, 42] on icon at bounding box center [925, 44] width 20 height 20
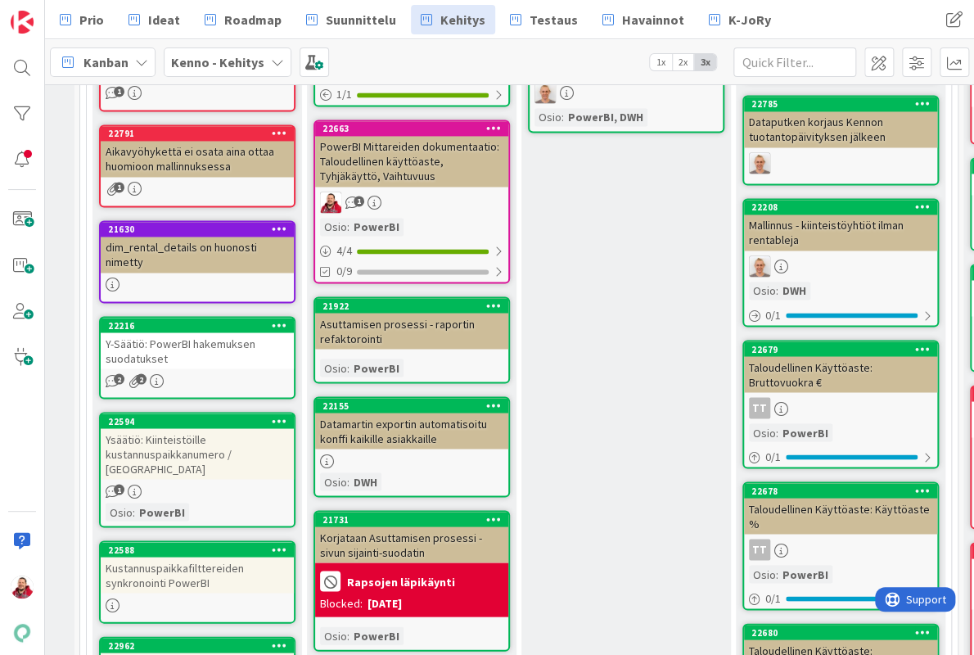
click at [174, 557] on div "Kustannuspaikkafilttereiden synkronointi PowerBI" at bounding box center [197, 575] width 193 height 36
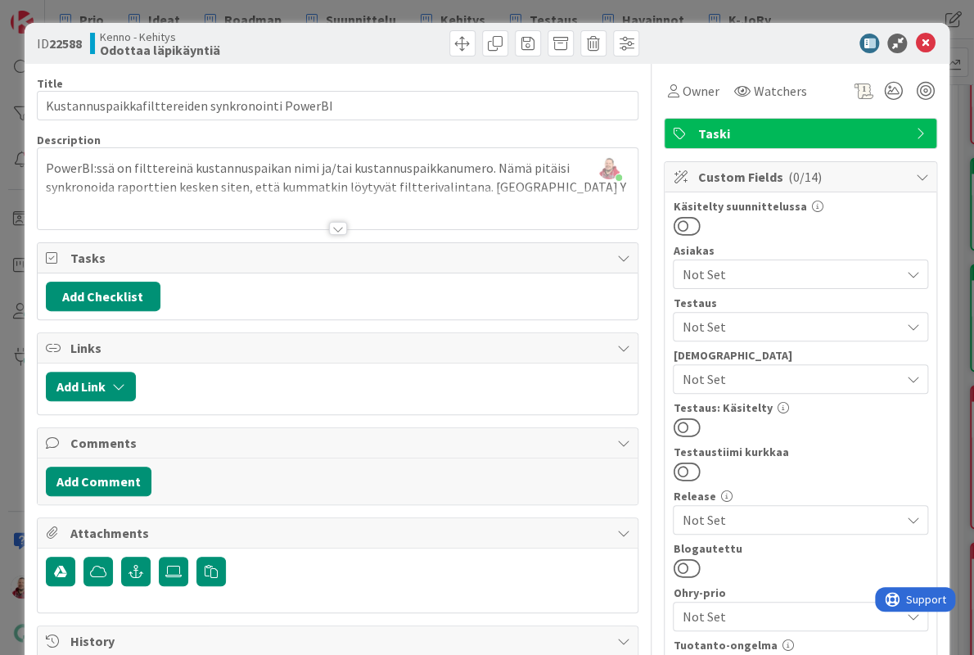
click at [693, 264] on span "Not Set" at bounding box center [791, 274] width 218 height 20
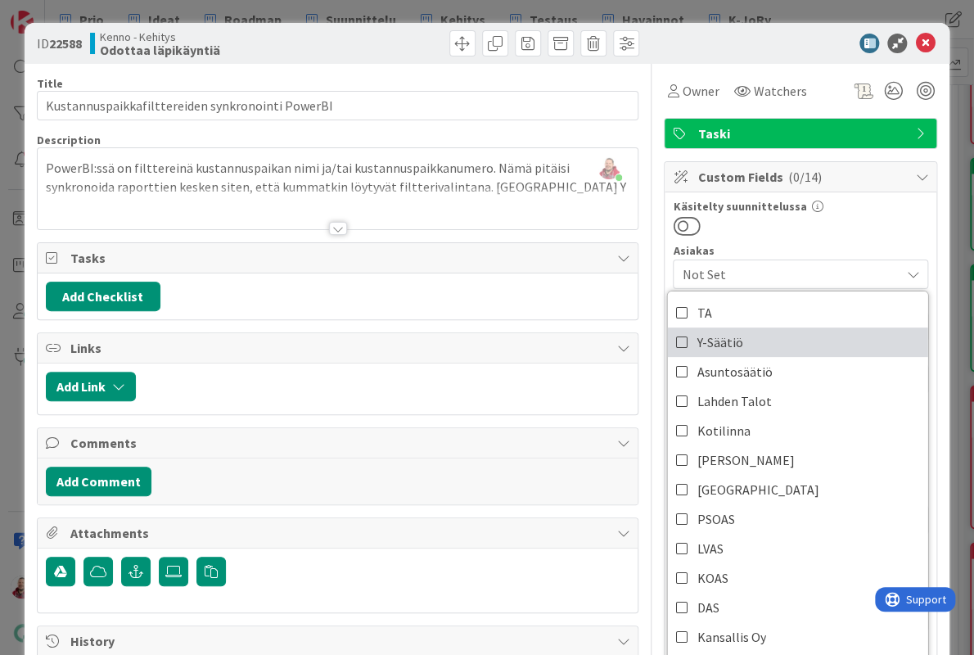
click at [707, 327] on link "Y-Säätiö" at bounding box center [798, 341] width 260 height 29
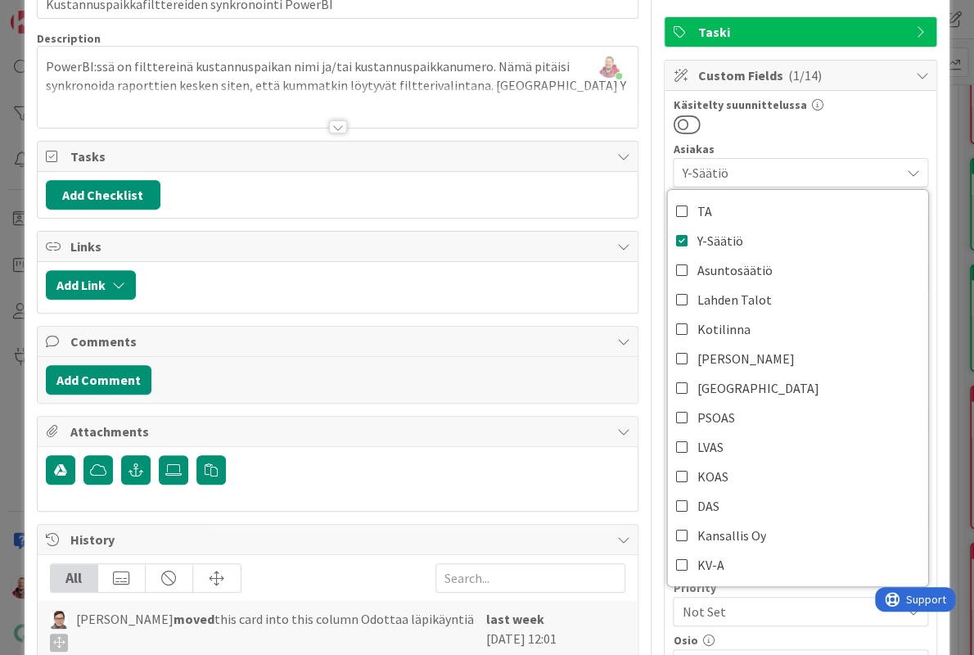
scroll to position [81, 0]
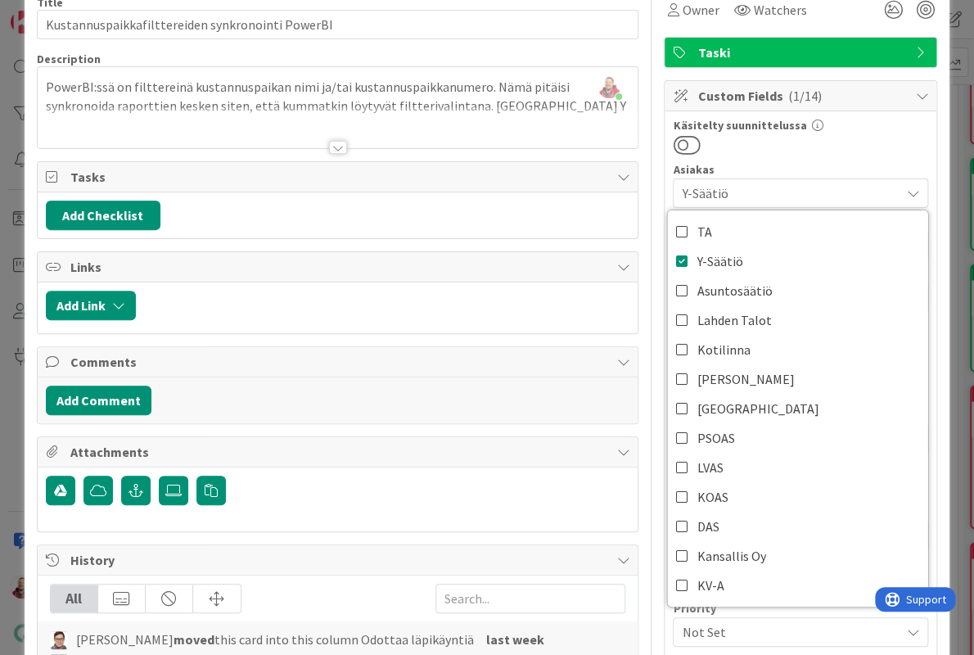
click at [481, 124] on div at bounding box center [338, 127] width 601 height 42
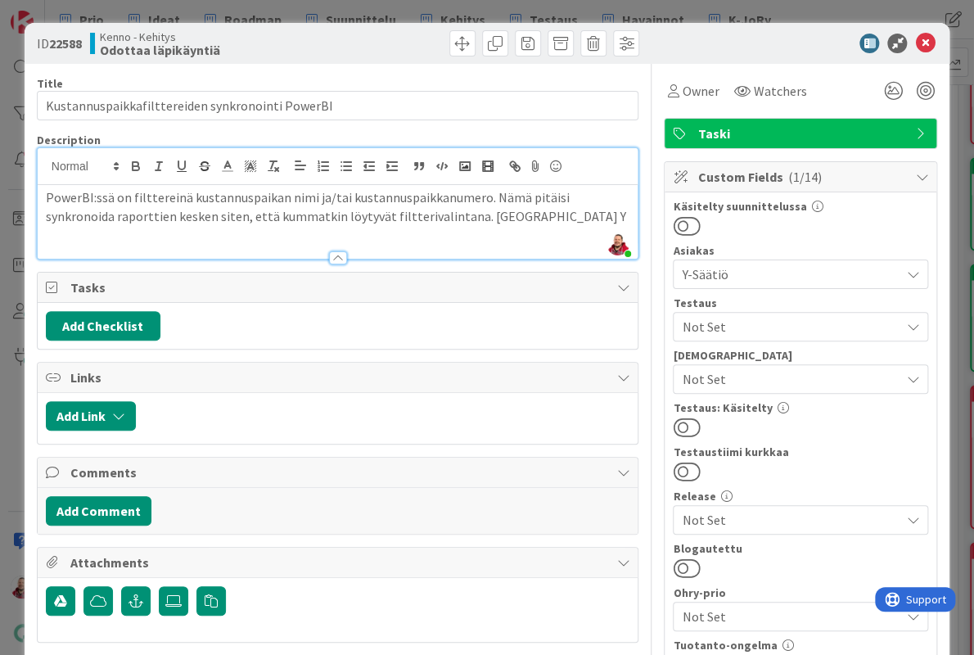
scroll to position [0, 0]
click at [927, 42] on icon at bounding box center [925, 44] width 20 height 20
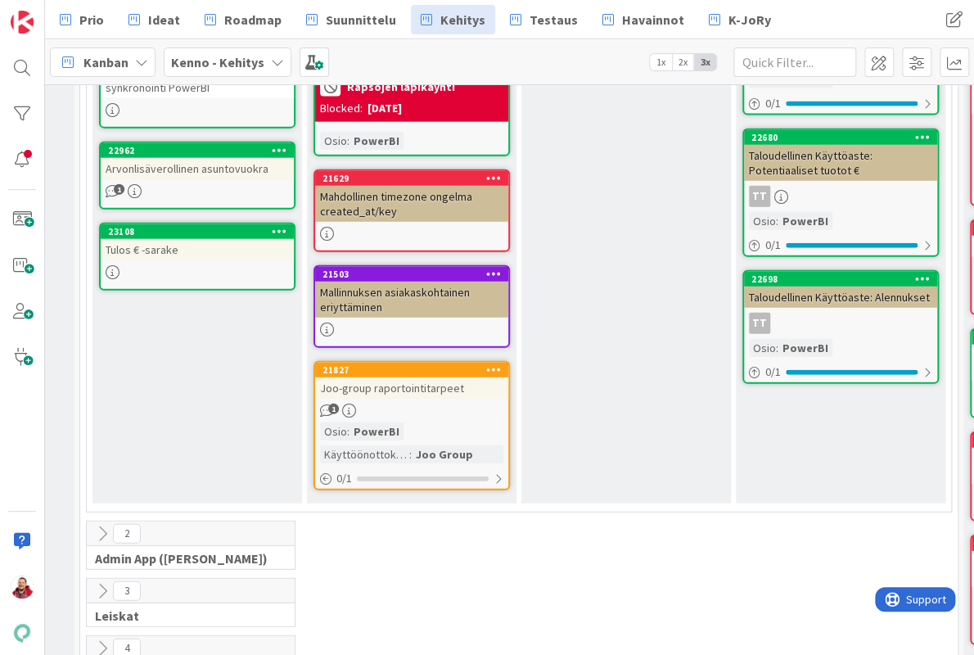
scroll to position [1417, 11]
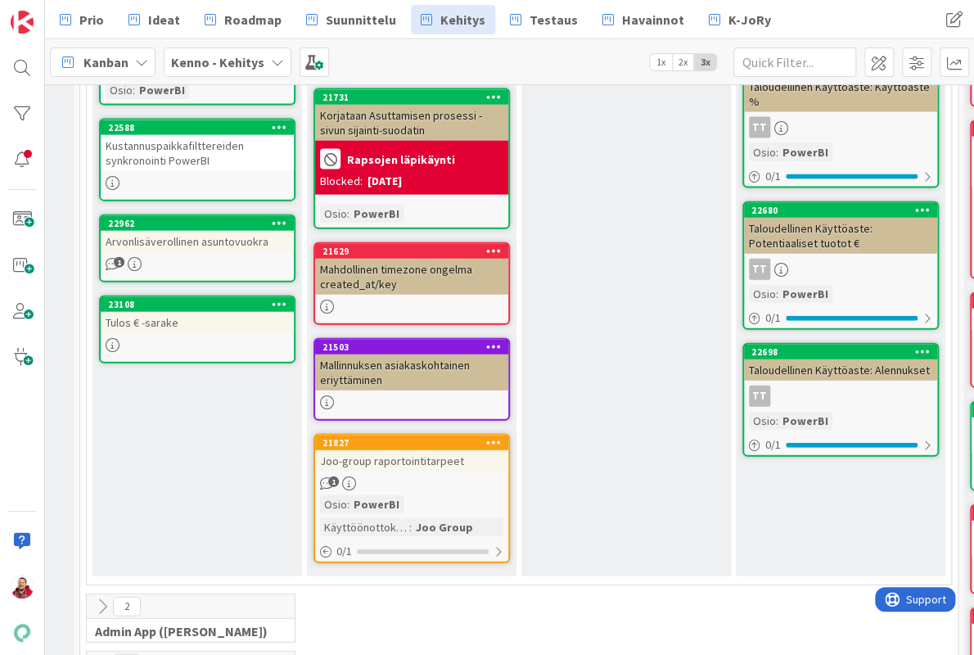
click at [441, 476] on div "1" at bounding box center [411, 483] width 193 height 14
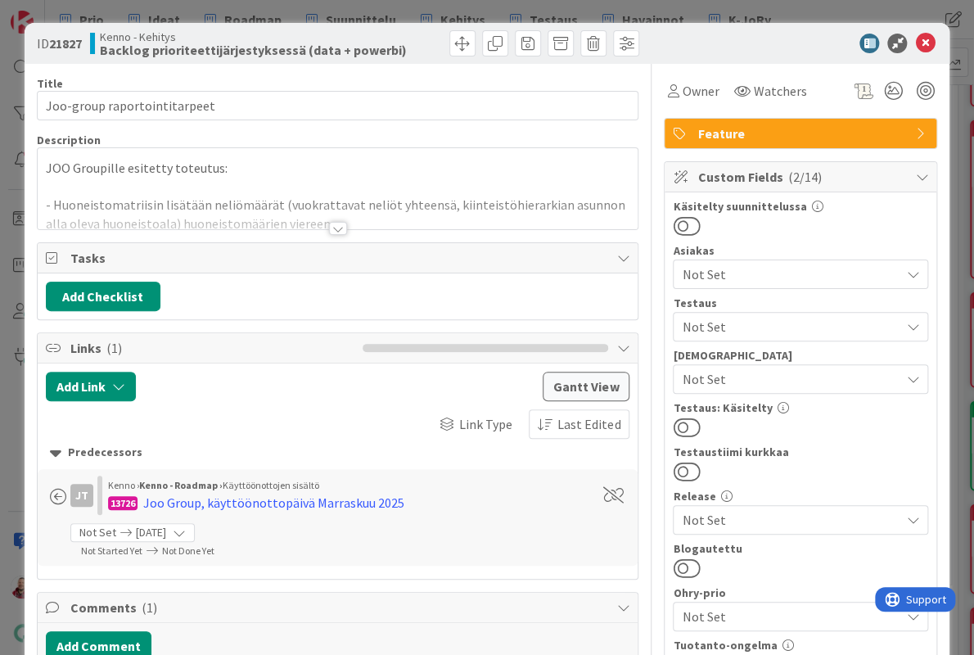
click at [212, 187] on div at bounding box center [338, 208] width 601 height 42
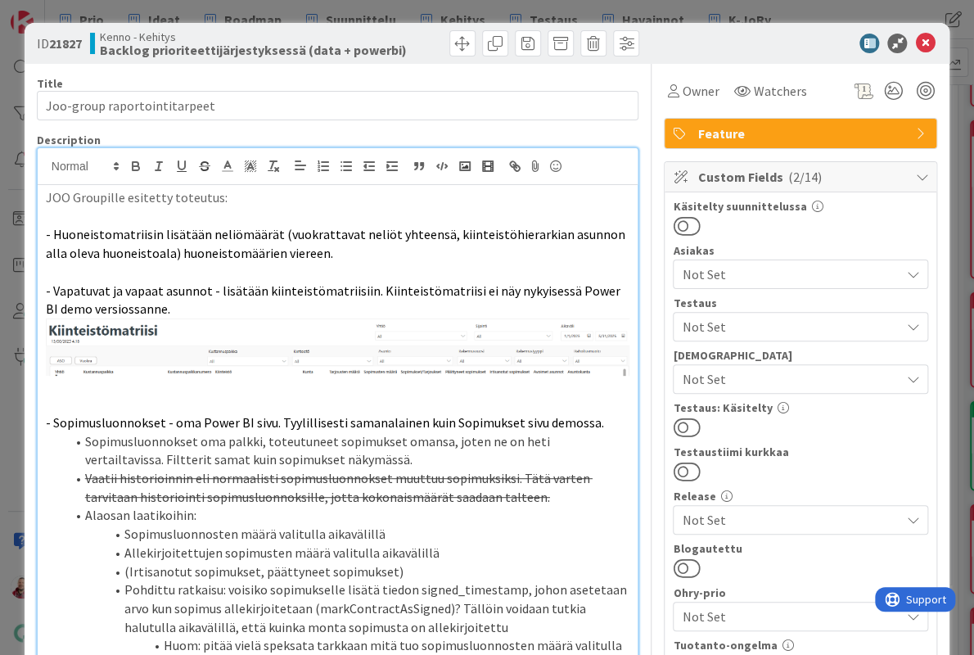
click at [166, 226] on span "- Huoneistomatriisin lisätään neliömäärät (vuokrattavat neliöt yhteensä, kiinte…" at bounding box center [337, 243] width 582 height 35
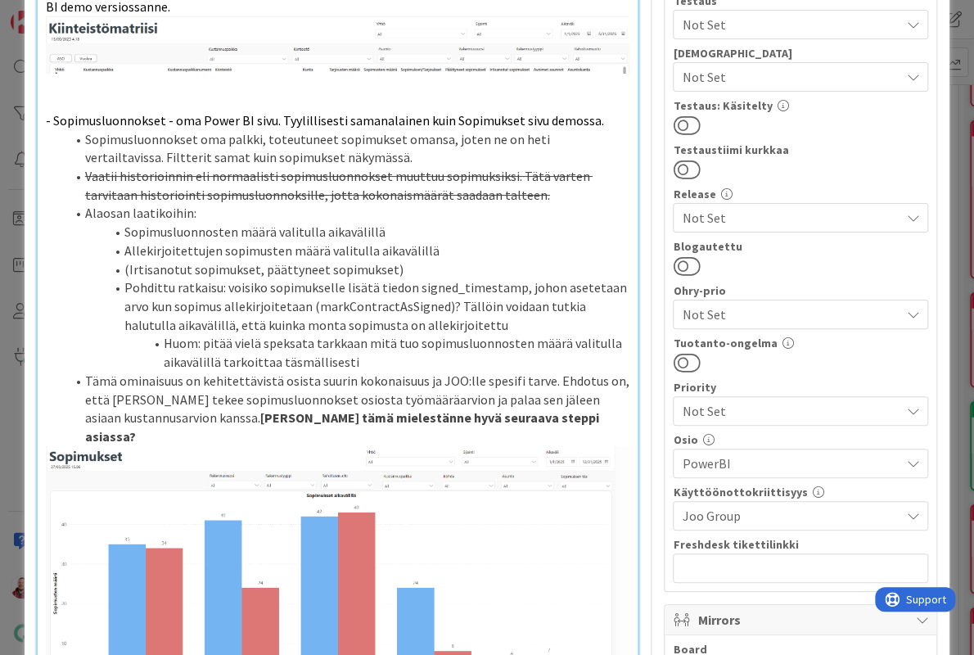
scroll to position [286, 0]
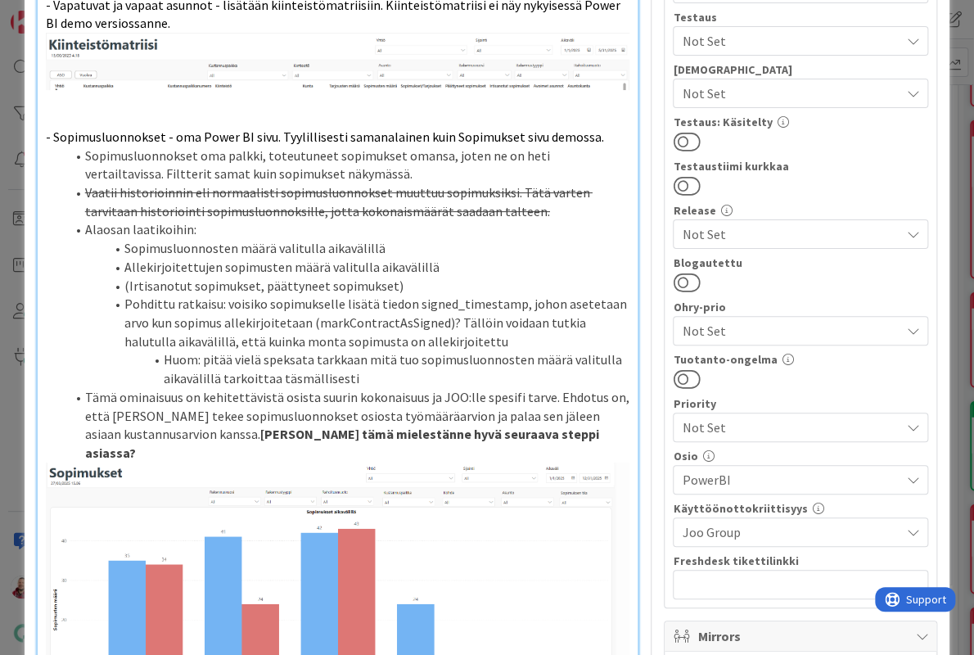
click at [210, 295] on li "Pohdittu ratkaisu: voisiko sopimukselle lisätä tiedon signed_timestamp, johon a…" at bounding box center [347, 323] width 565 height 56
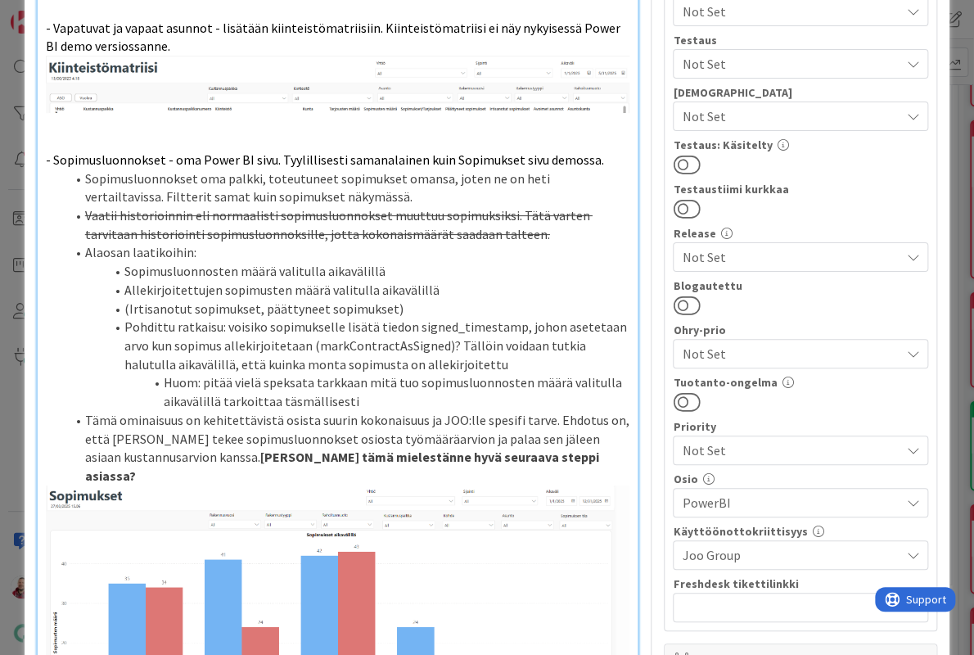
scroll to position [0, 0]
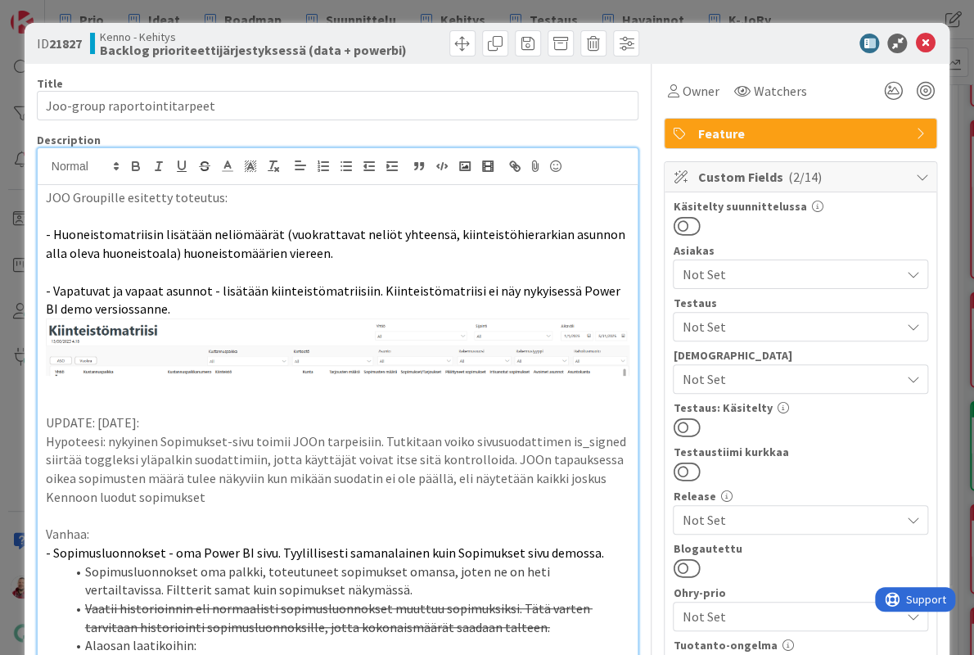
click at [200, 525] on p "Vanhaa:" at bounding box center [338, 534] width 584 height 19
click at [616, 282] on p "- Vapatuvat ja vapaat asunnot - lisätään kiinteistömatriisiin. Kiinteistömatrii…" at bounding box center [338, 300] width 584 height 37
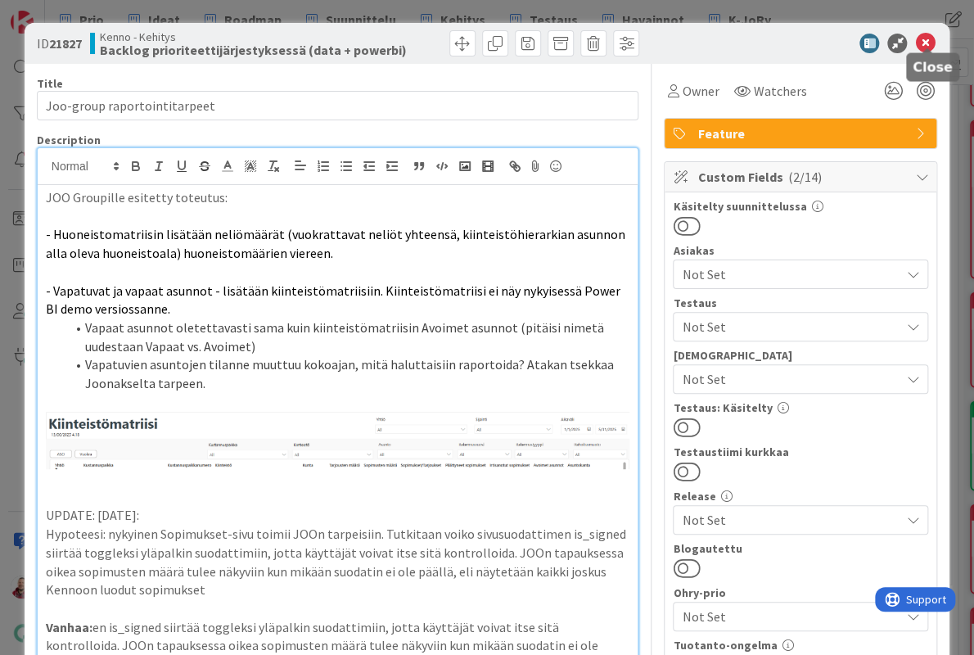
click at [930, 36] on icon at bounding box center [925, 44] width 20 height 20
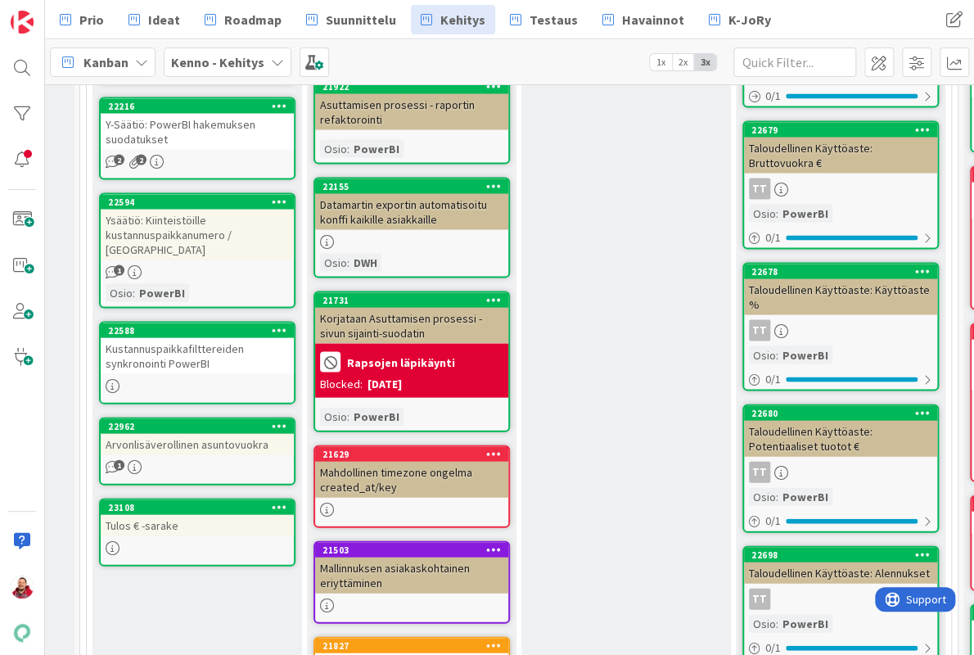
click at [388, 652] on div "Joo-group raportointitarpeet" at bounding box center [411, 662] width 193 height 21
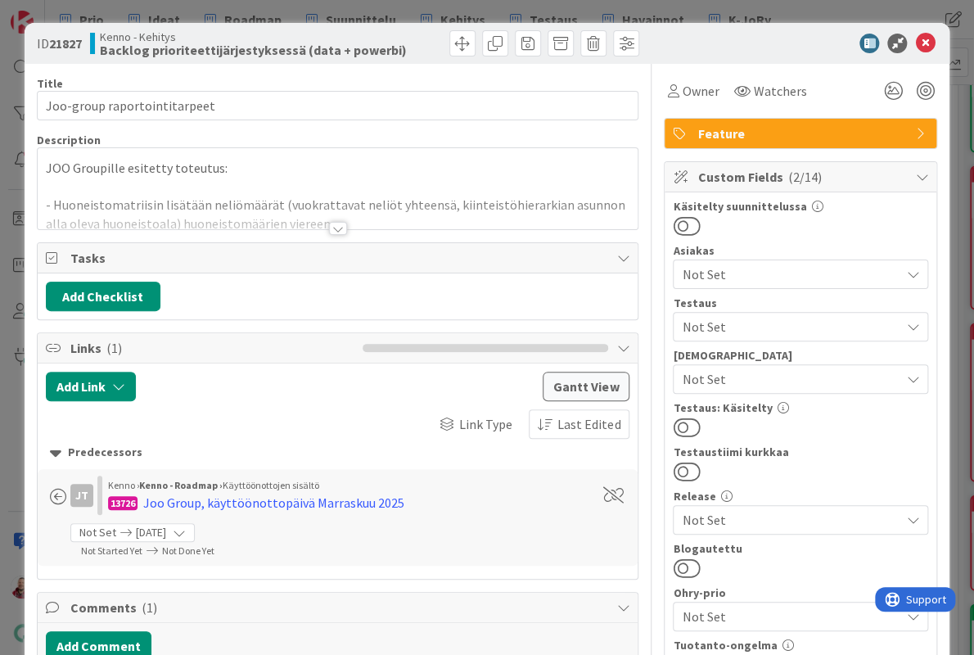
click at [336, 222] on div at bounding box center [338, 228] width 18 height 13
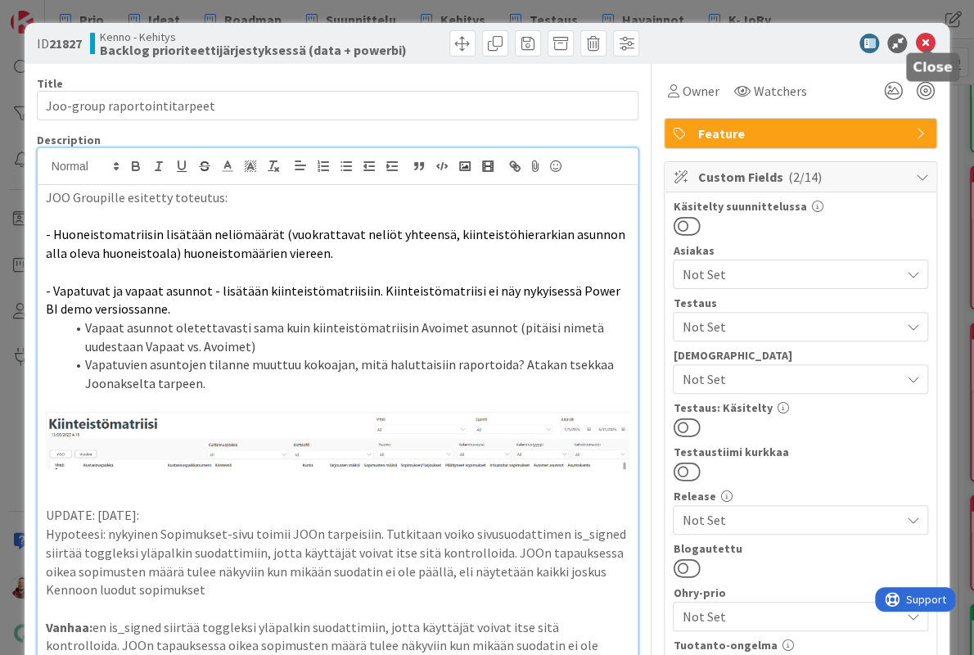
click at [922, 37] on icon at bounding box center [925, 44] width 20 height 20
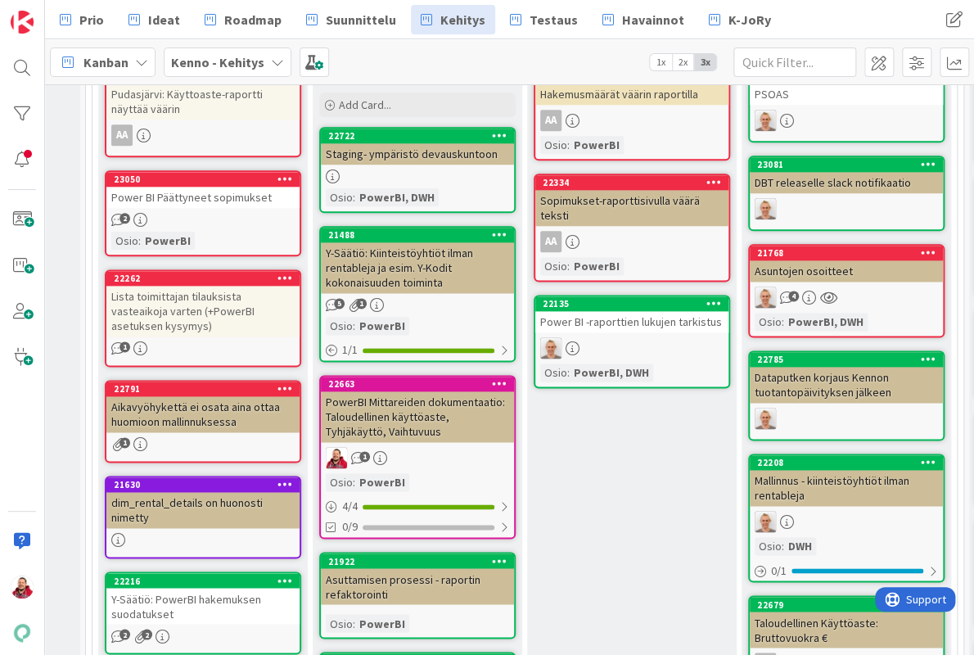
scroll to position [643, 5]
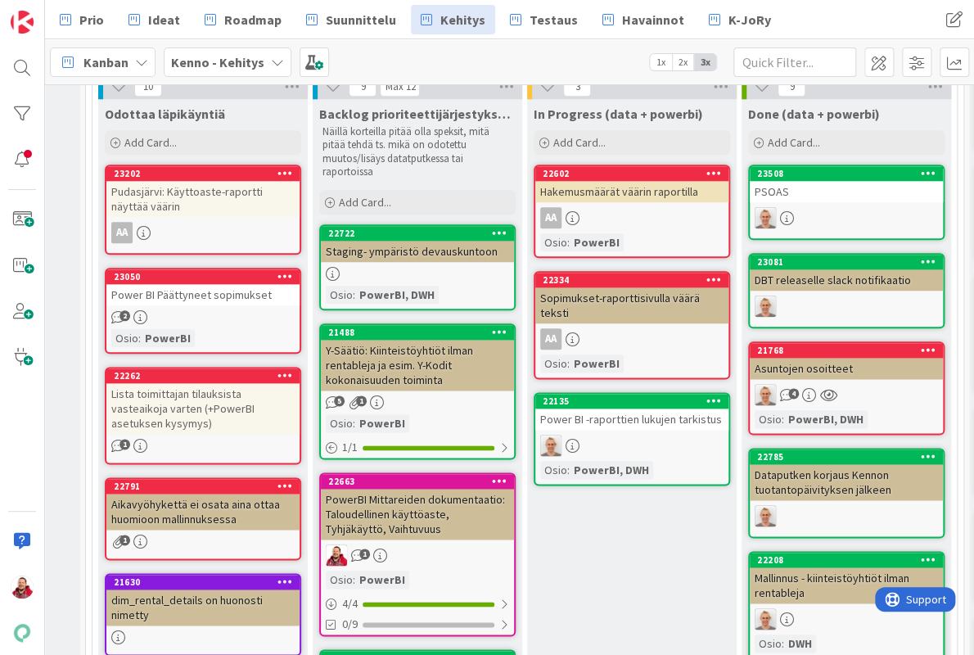
click at [616, 181] on div "Hakemusmäärät väärin raportilla" at bounding box center [631, 191] width 193 height 21
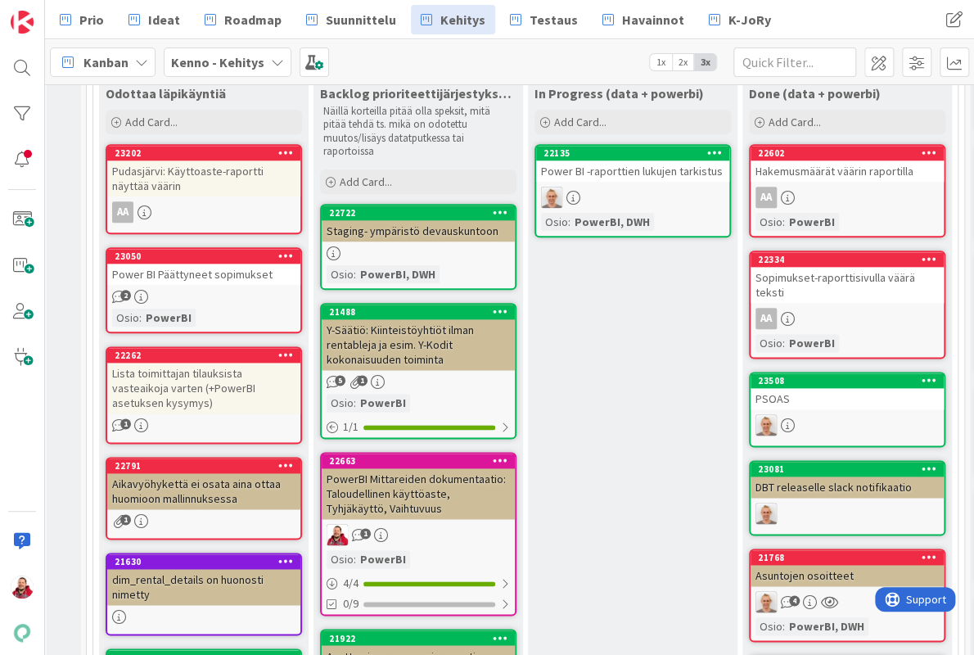
scroll to position [668, 4]
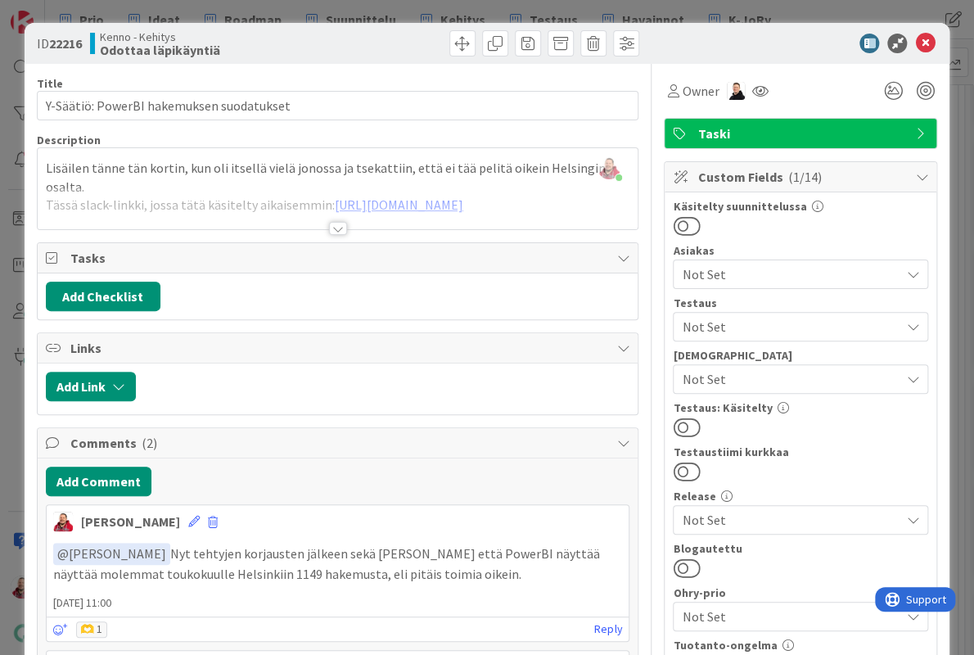
click at [337, 222] on div at bounding box center [338, 228] width 18 height 13
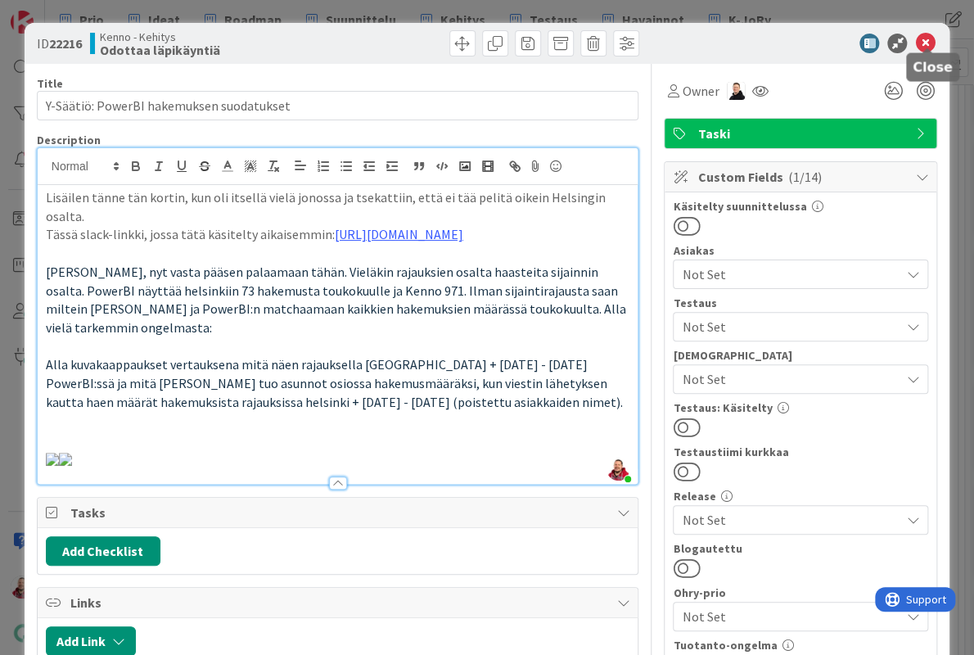
click at [926, 42] on icon at bounding box center [925, 44] width 20 height 20
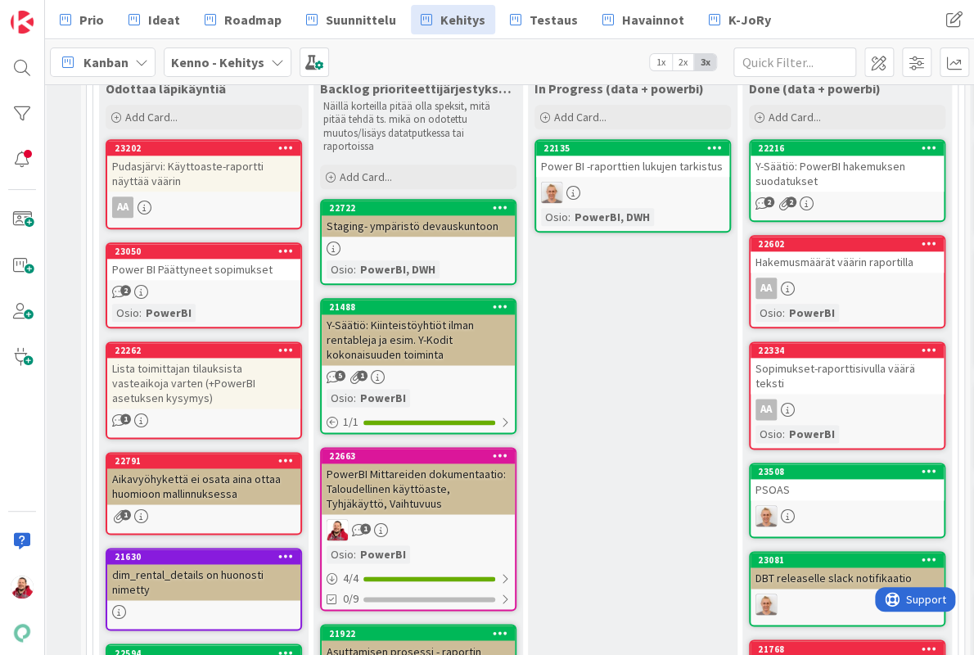
click at [192, 259] on div "Power BI Päättyneet sopimukset" at bounding box center [203, 269] width 193 height 21
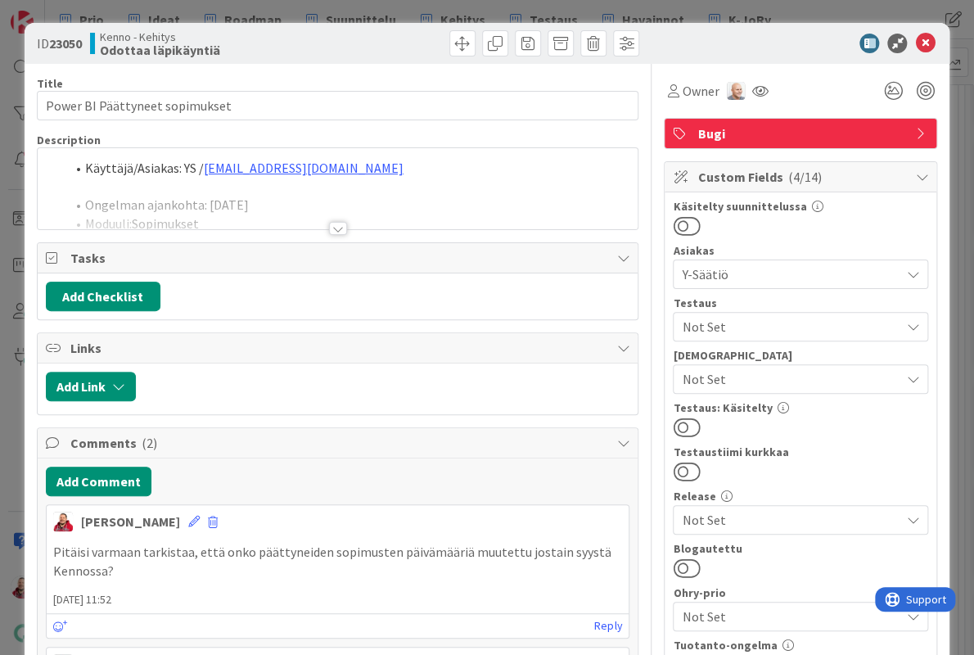
click at [337, 222] on div at bounding box center [338, 228] width 18 height 13
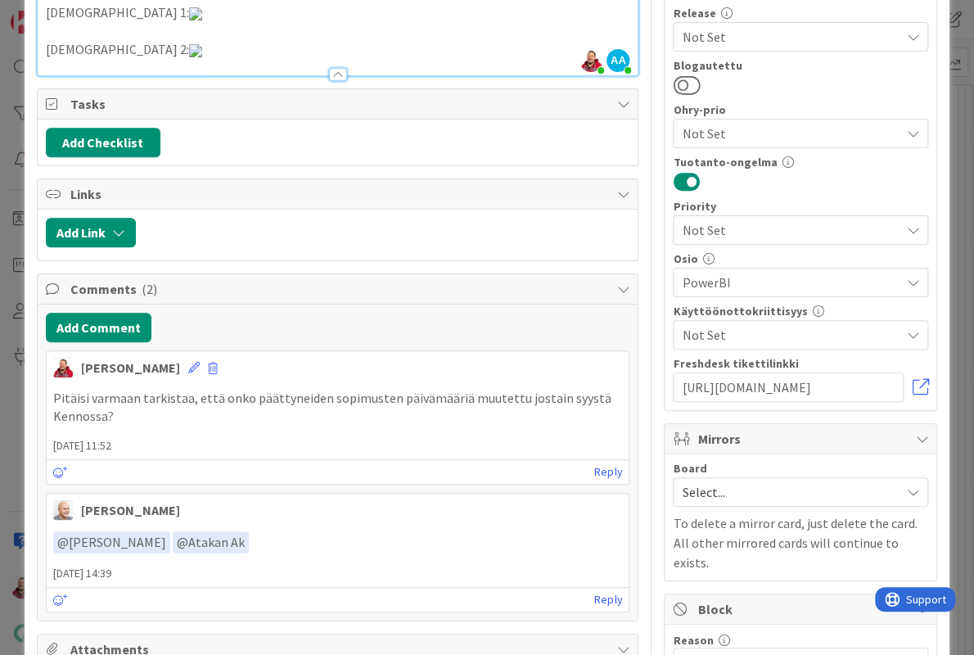
scroll to position [802, 0]
